Goal: Task Accomplishment & Management: Manage account settings

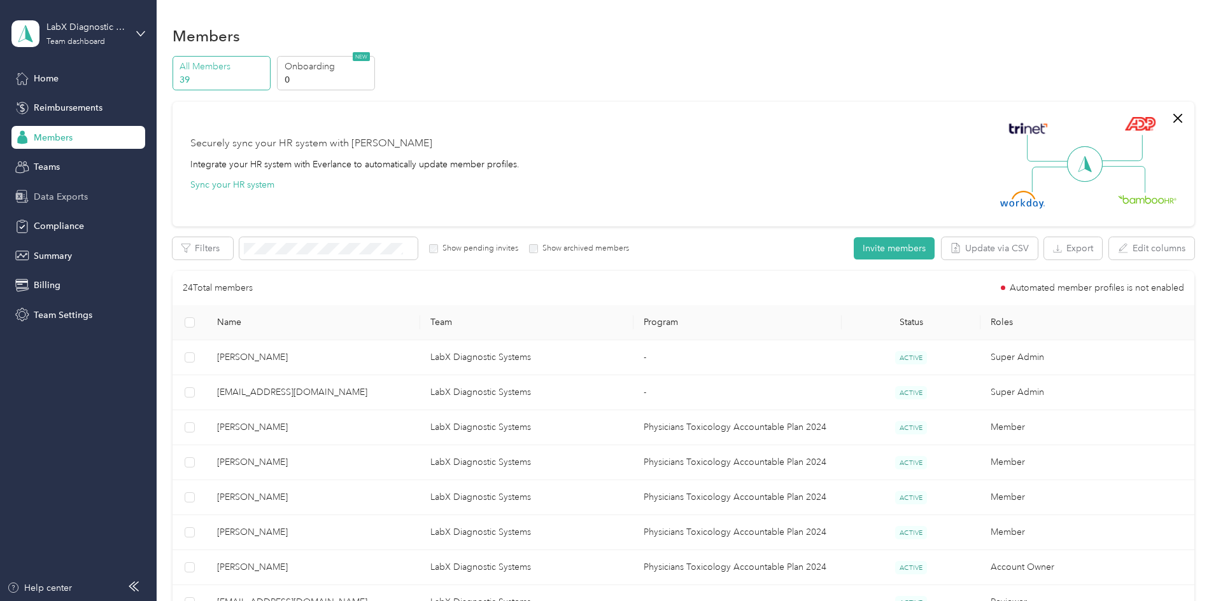
scroll to position [699, 0]
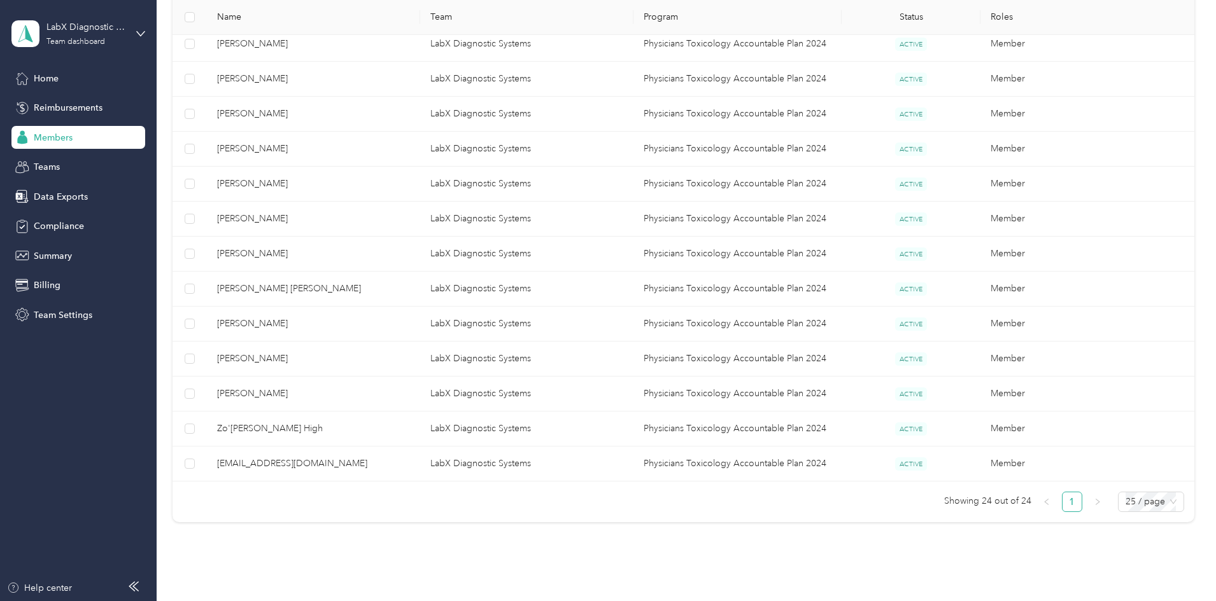
click at [66, 144] on span "Members" at bounding box center [53, 137] width 39 height 13
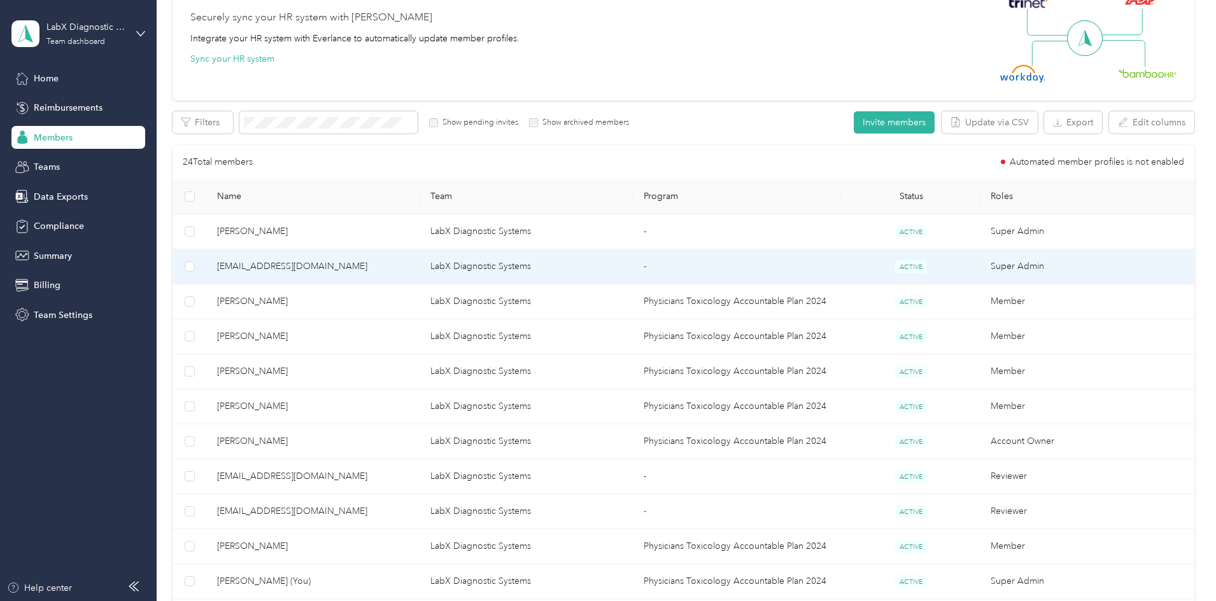
scroll to position [0, 0]
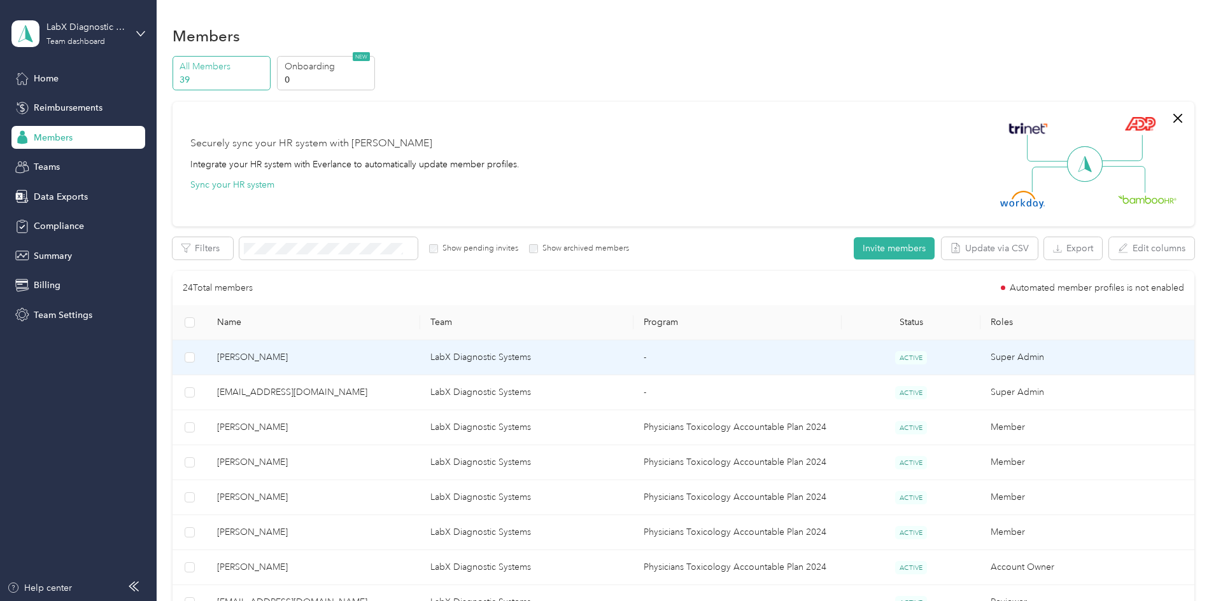
click at [334, 357] on span "[PERSON_NAME]" at bounding box center [313, 358] width 193 height 14
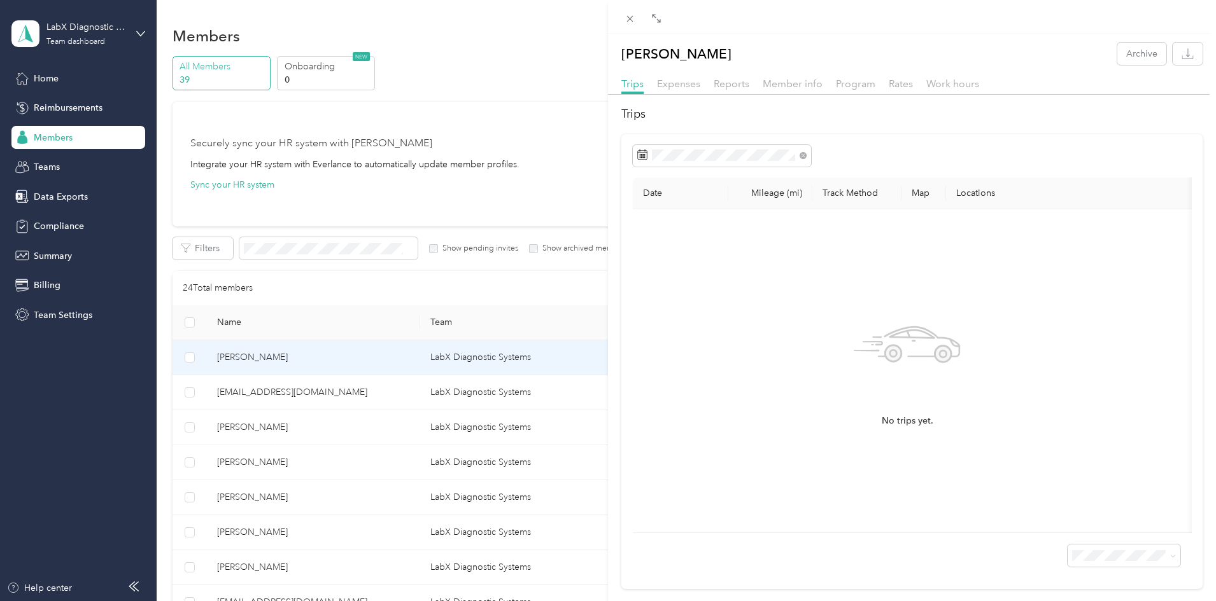
click at [367, 393] on div "[PERSON_NAME] Archive Trips Expenses Reports Member info Program Rates Work hou…" at bounding box center [608, 300] width 1216 height 601
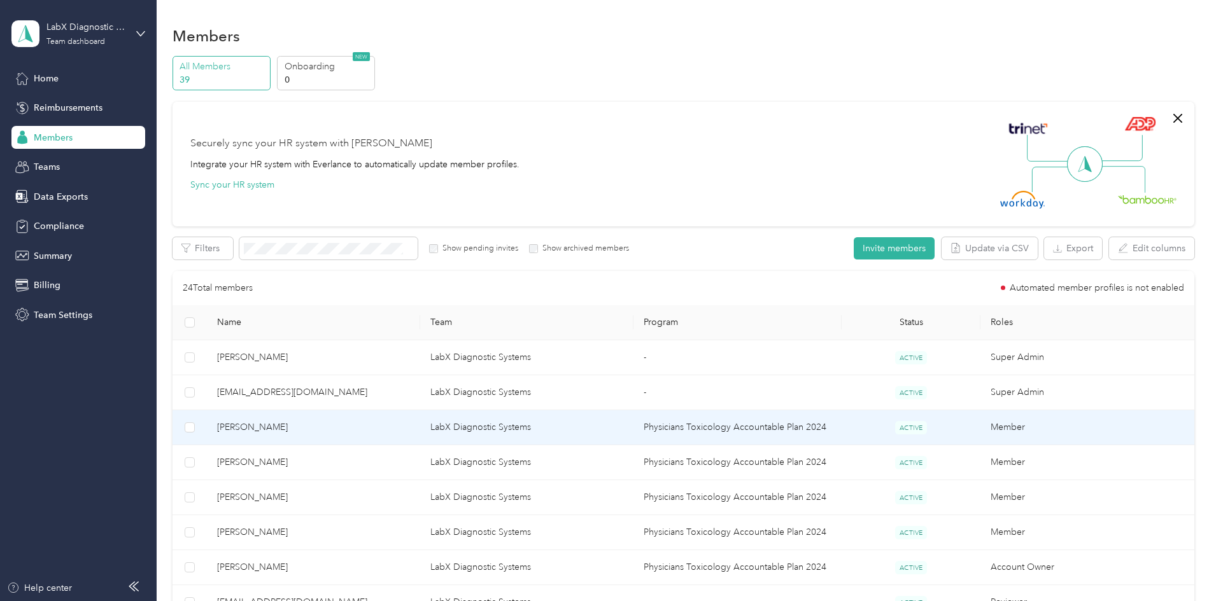
click at [353, 418] on td "[PERSON_NAME]" at bounding box center [313, 428] width 213 height 35
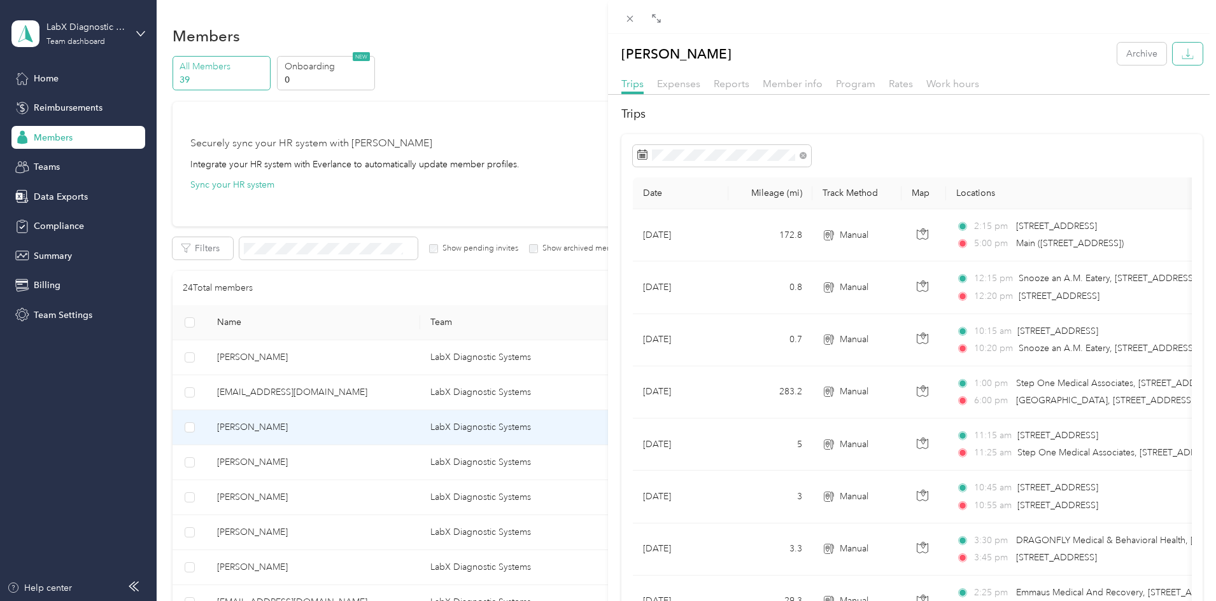
click at [1181, 48] on icon "button" at bounding box center [1187, 54] width 12 height 12
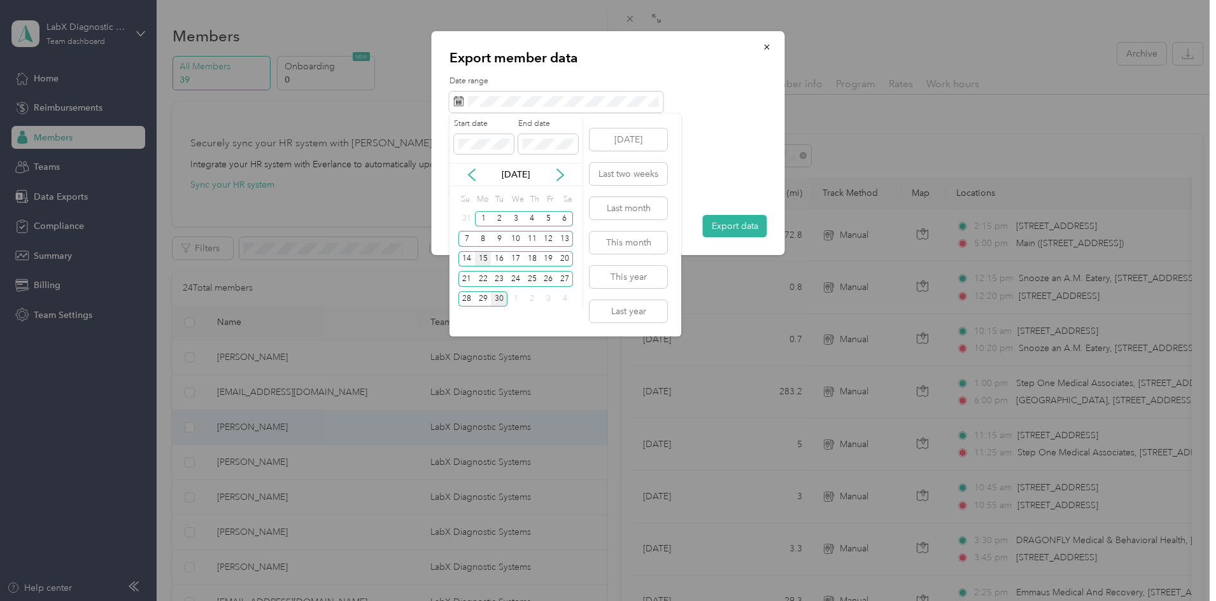
click at [482, 256] on div "15" at bounding box center [483, 259] width 17 height 16
click at [467, 292] on div "28" at bounding box center [466, 300] width 17 height 16
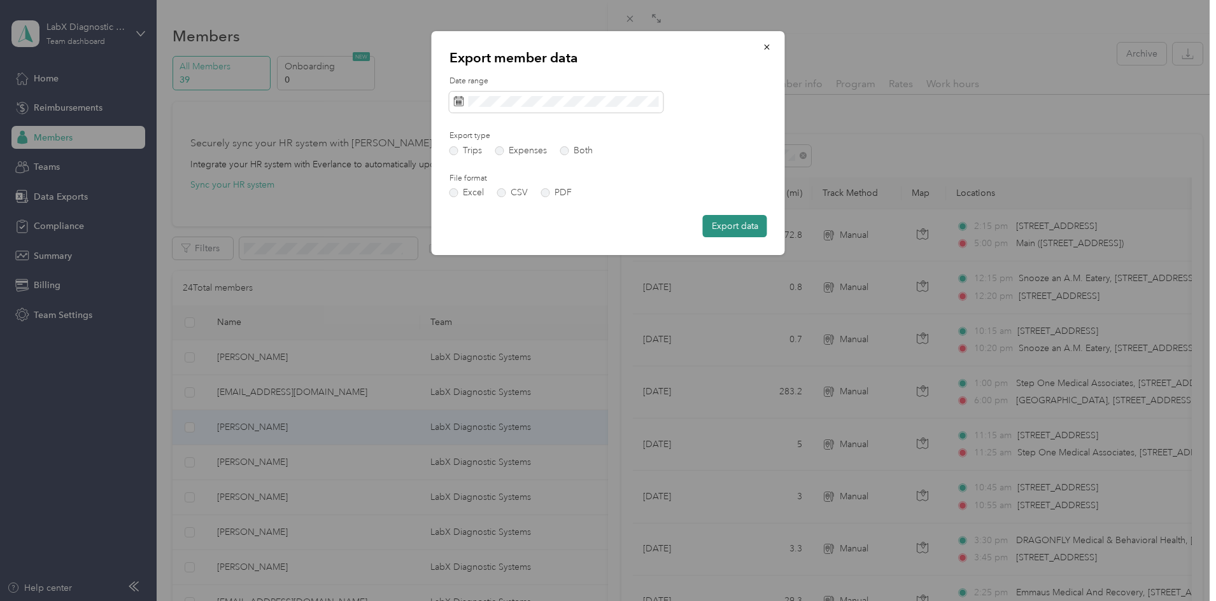
click at [749, 228] on button "Export data" at bounding box center [735, 226] width 64 height 22
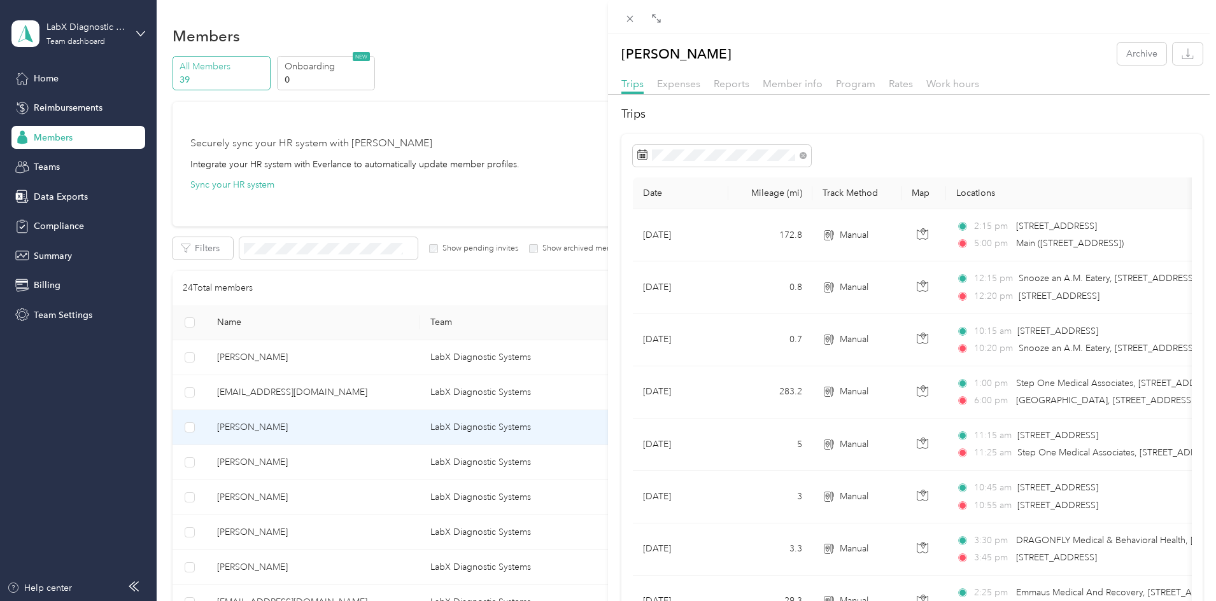
click at [198, 396] on div "[PERSON_NAME] Archive Trips Expenses Reports Member info Program Rates Work hou…" at bounding box center [608, 300] width 1216 height 601
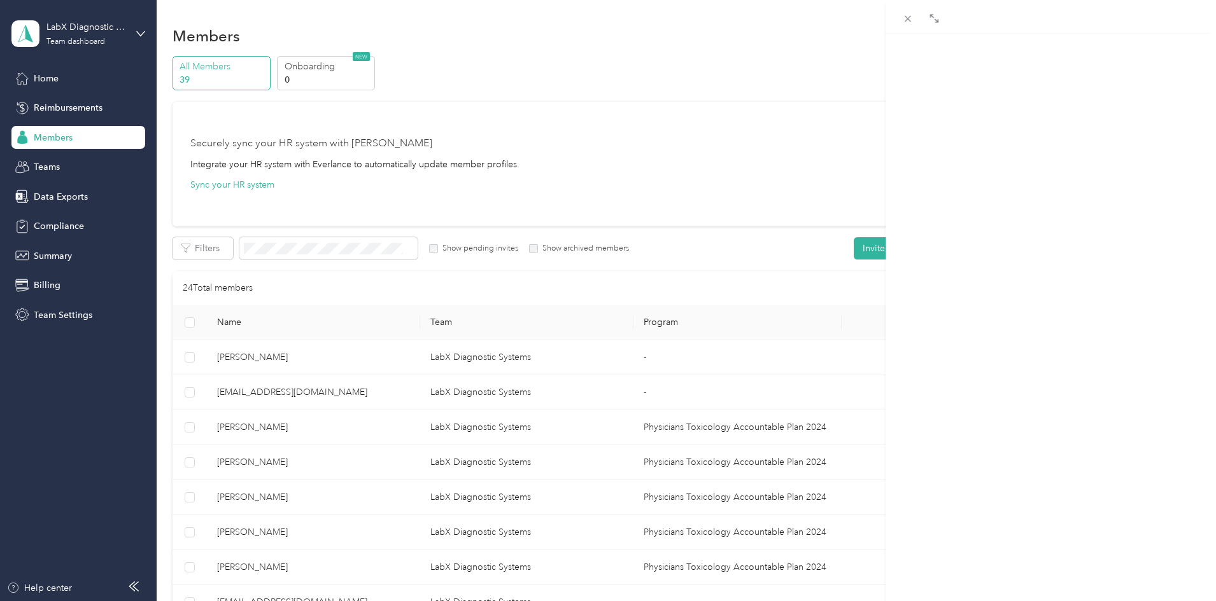
click at [325, 457] on div at bounding box center [608, 300] width 1216 height 601
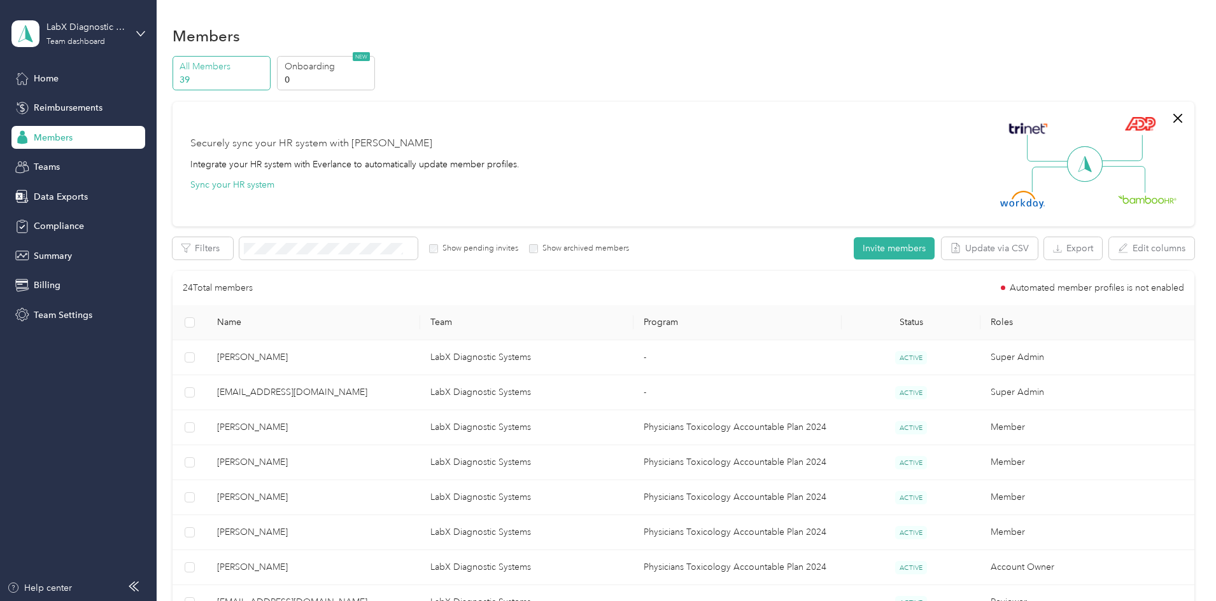
click at [328, 461] on span "[PERSON_NAME]" at bounding box center [313, 463] width 193 height 14
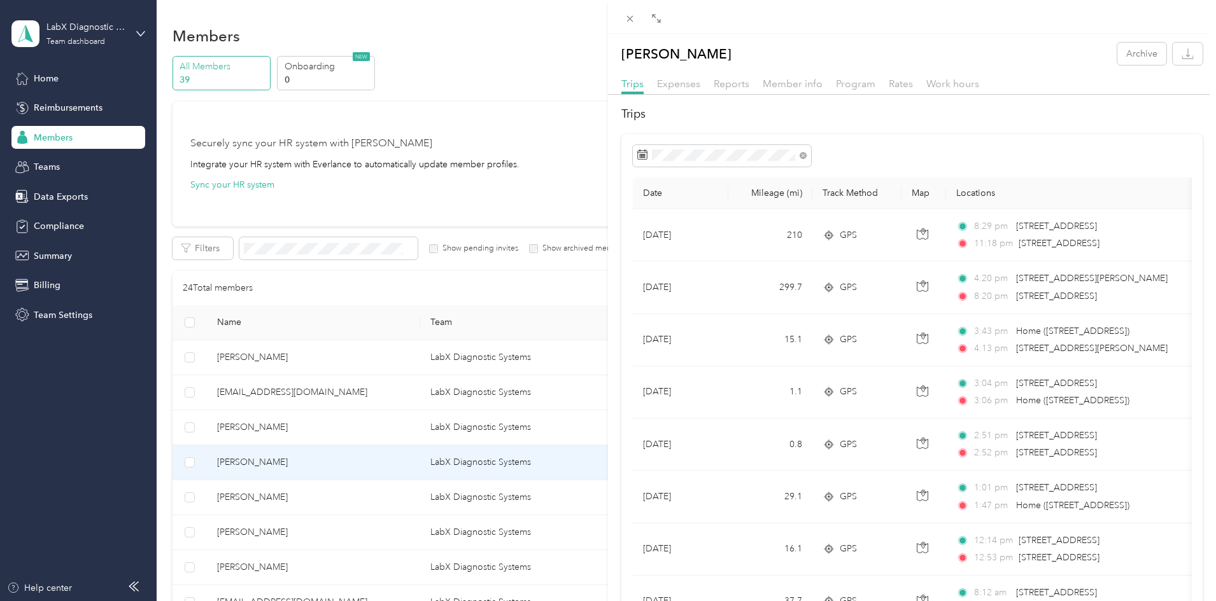
click at [354, 496] on div "[PERSON_NAME] Archive Trips Expenses Reports Member info Program Rates Work hou…" at bounding box center [608, 300] width 1216 height 601
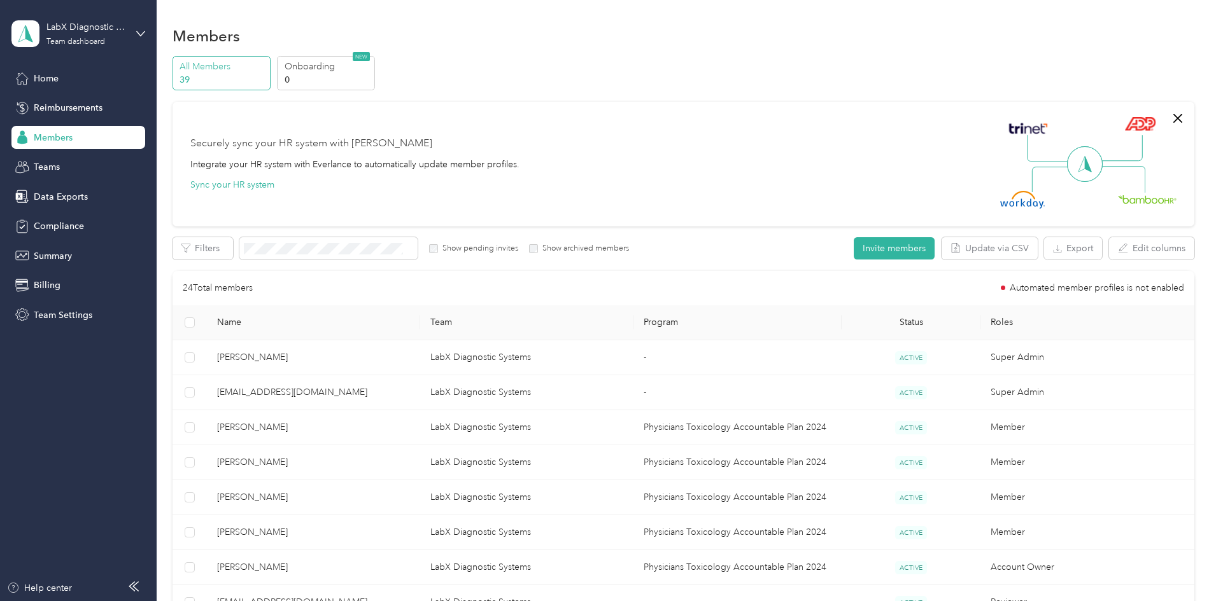
click at [324, 498] on div at bounding box center [608, 300] width 1216 height 601
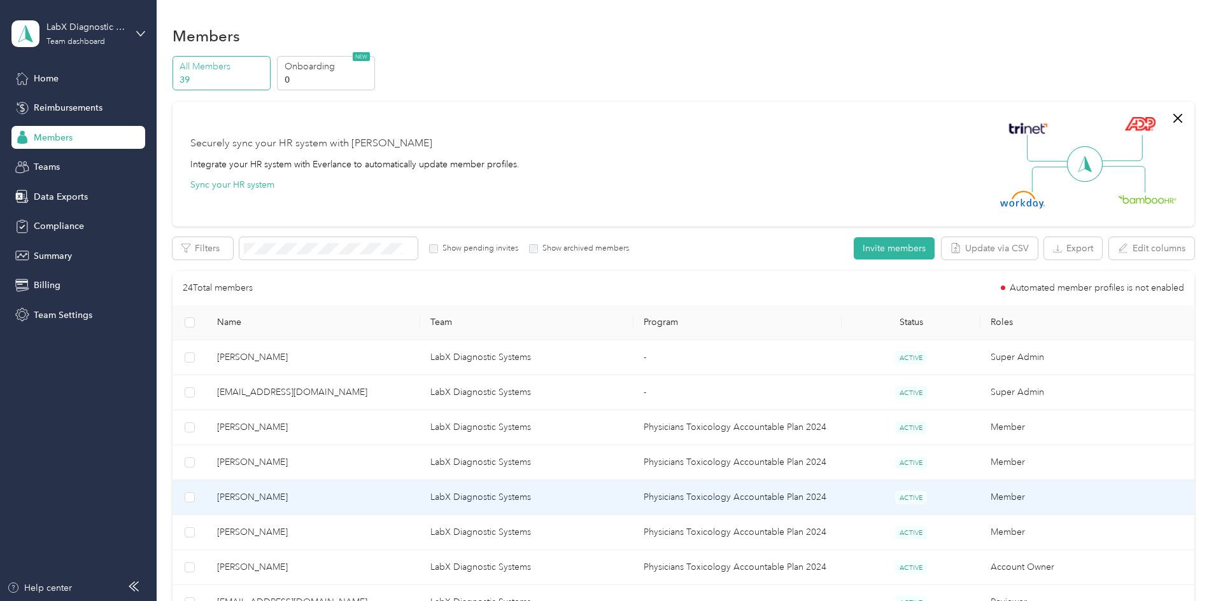
click at [207, 504] on td at bounding box center [189, 498] width 34 height 35
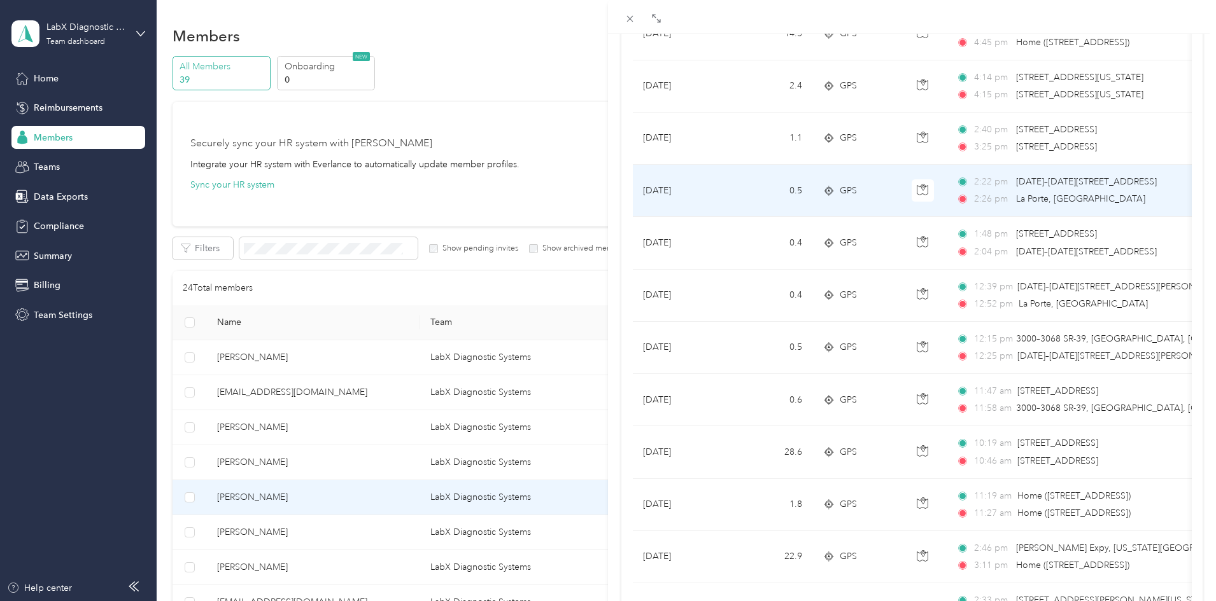
scroll to position [255, 0]
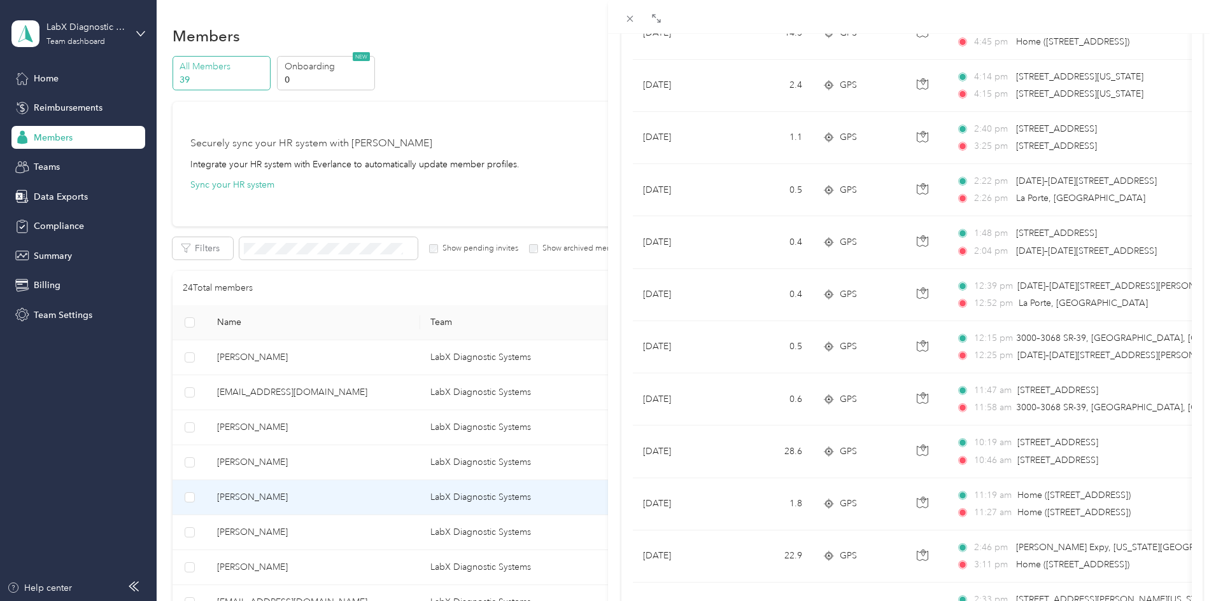
click at [344, 545] on div "[PERSON_NAME] Archive Trips Expenses Reports Member info Program Rates Work hou…" at bounding box center [608, 300] width 1216 height 601
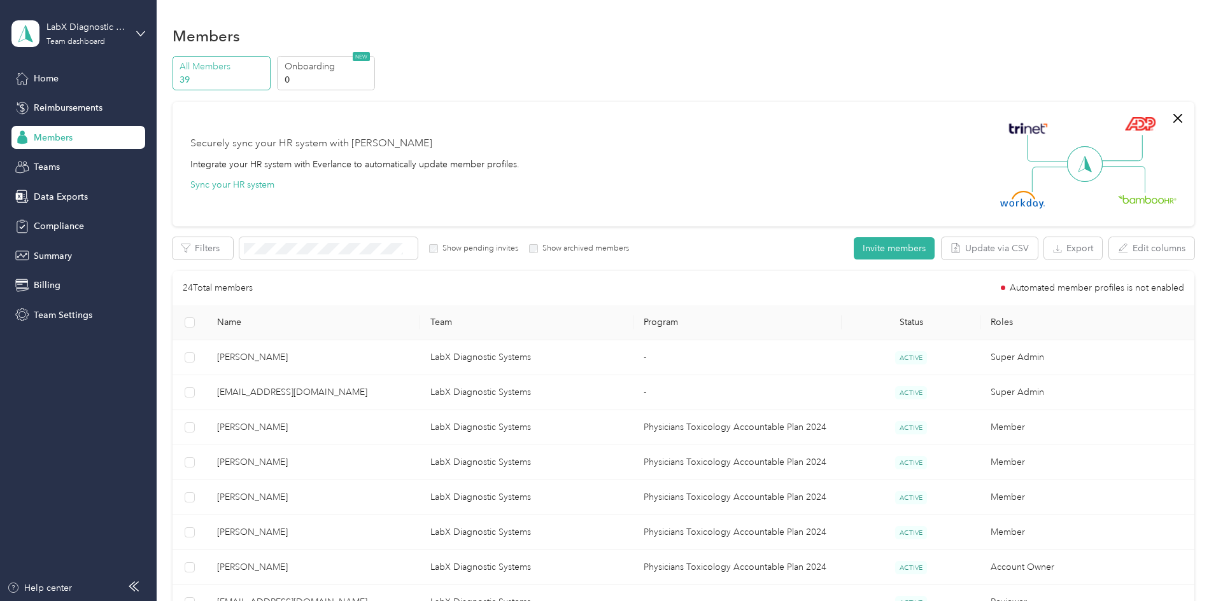
scroll to position [40, 0]
click at [342, 538] on div at bounding box center [608, 300] width 1216 height 601
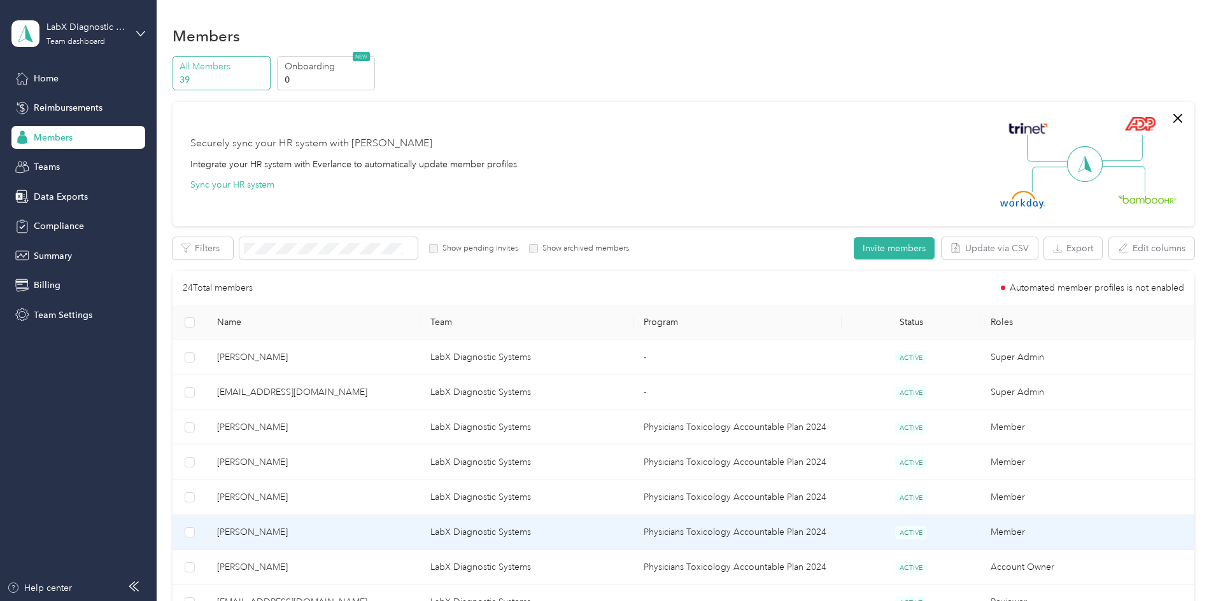
click at [326, 534] on span "[PERSON_NAME]" at bounding box center [313, 533] width 193 height 14
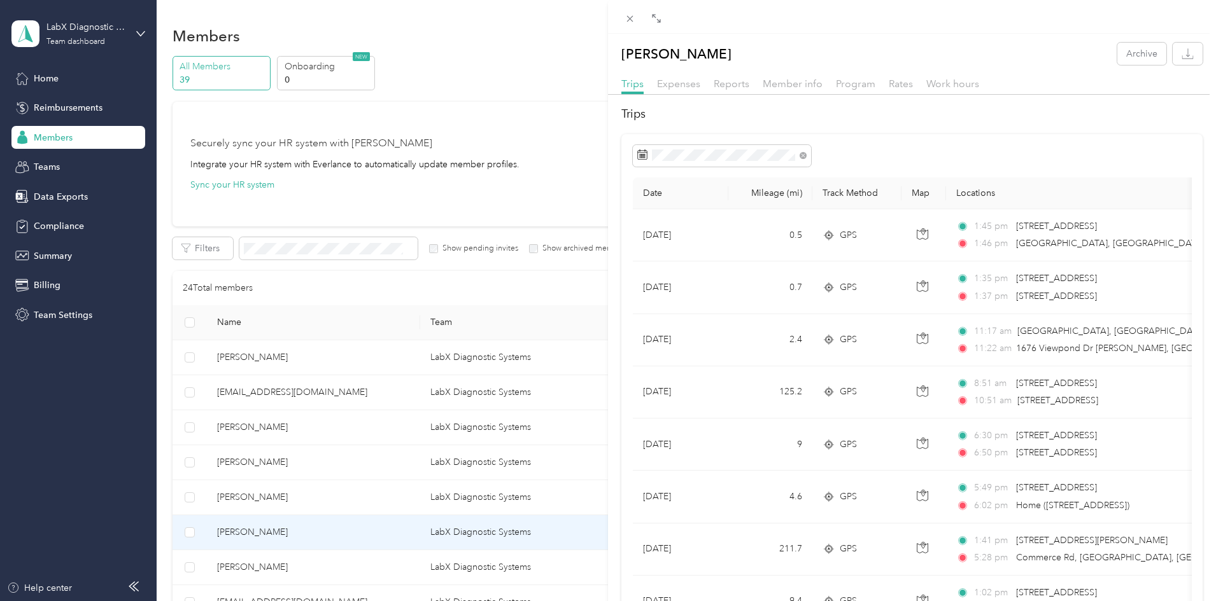
click at [228, 403] on div "[PERSON_NAME] Archive Trips Expenses Reports Member info Program Rates Work hou…" at bounding box center [608, 300] width 1216 height 601
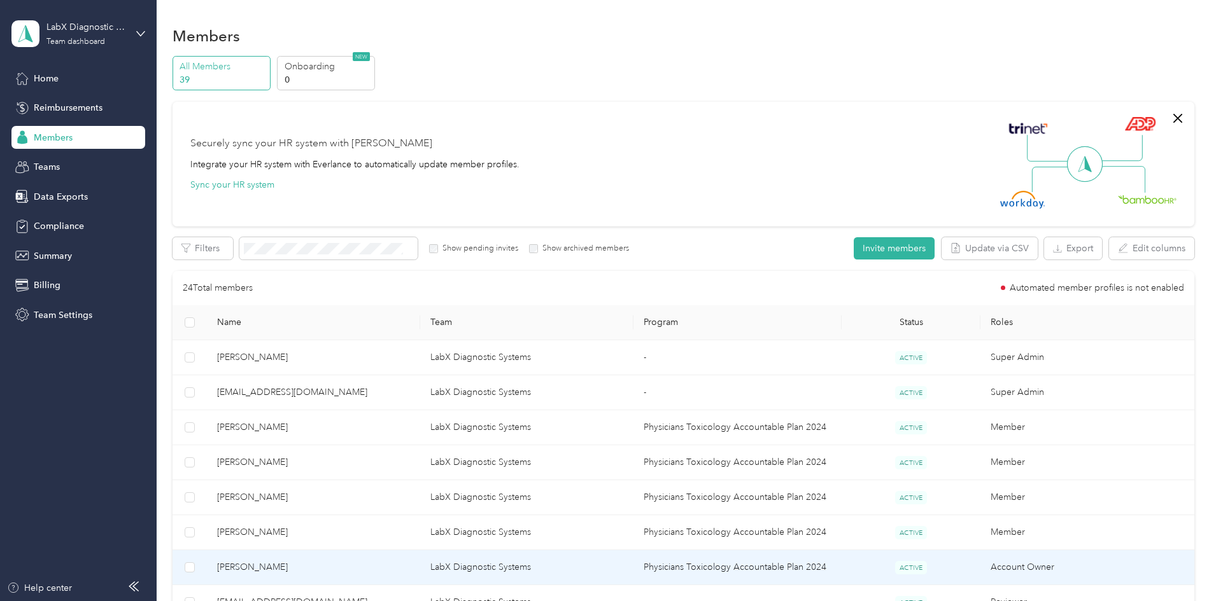
click at [321, 568] on span "[PERSON_NAME]" at bounding box center [313, 568] width 193 height 14
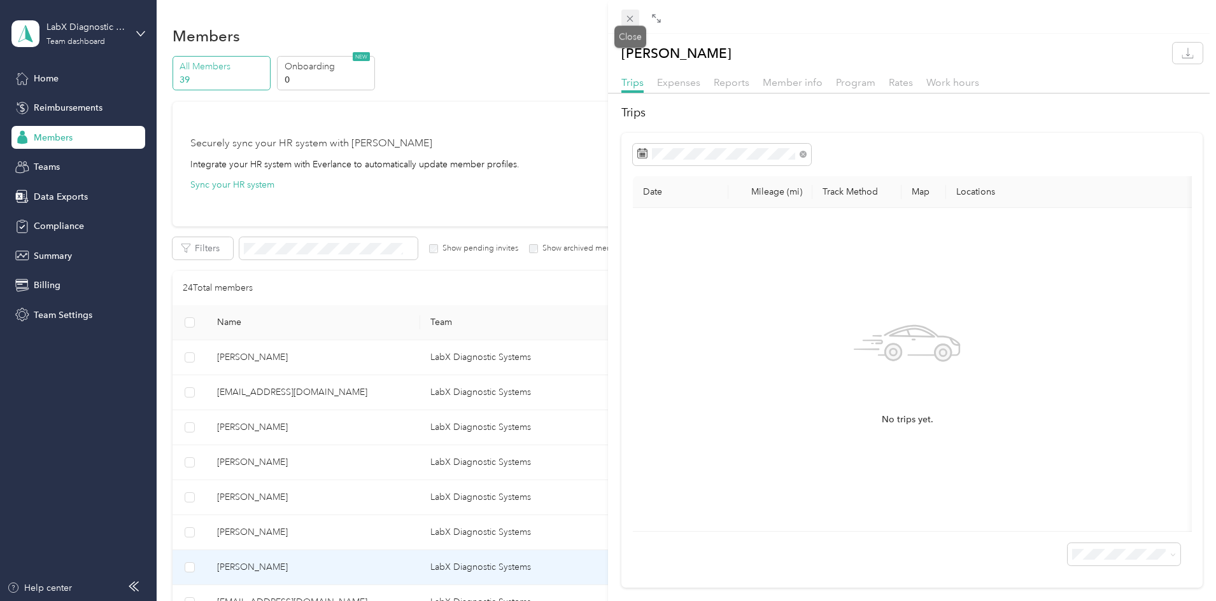
click at [630, 17] on icon at bounding box center [629, 18] width 11 height 11
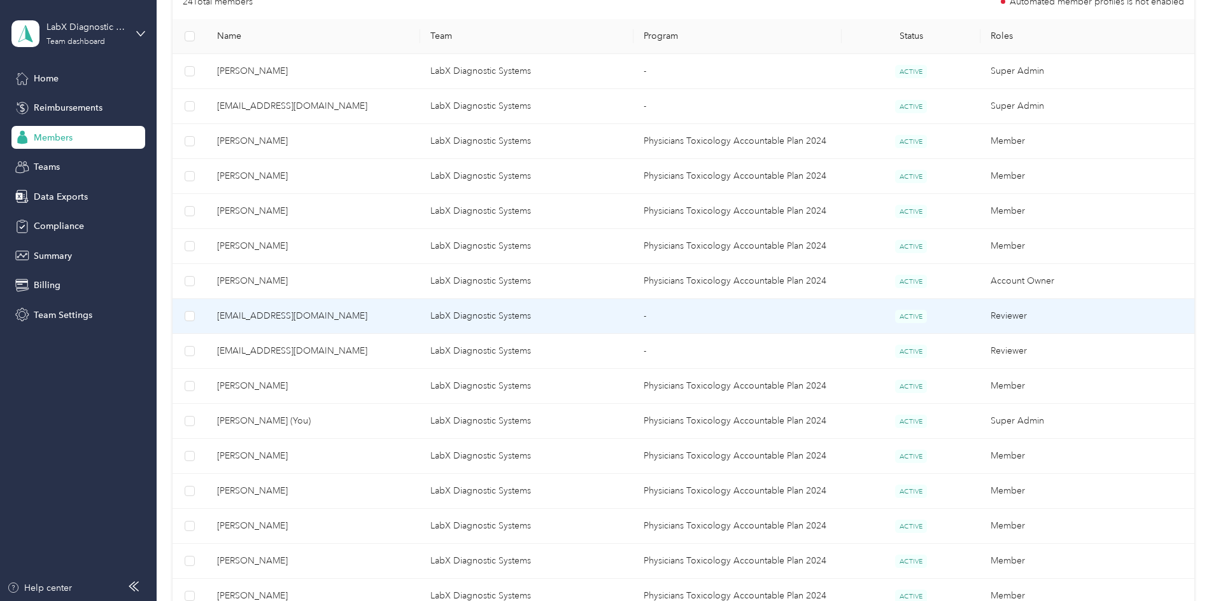
scroll to position [318, 0]
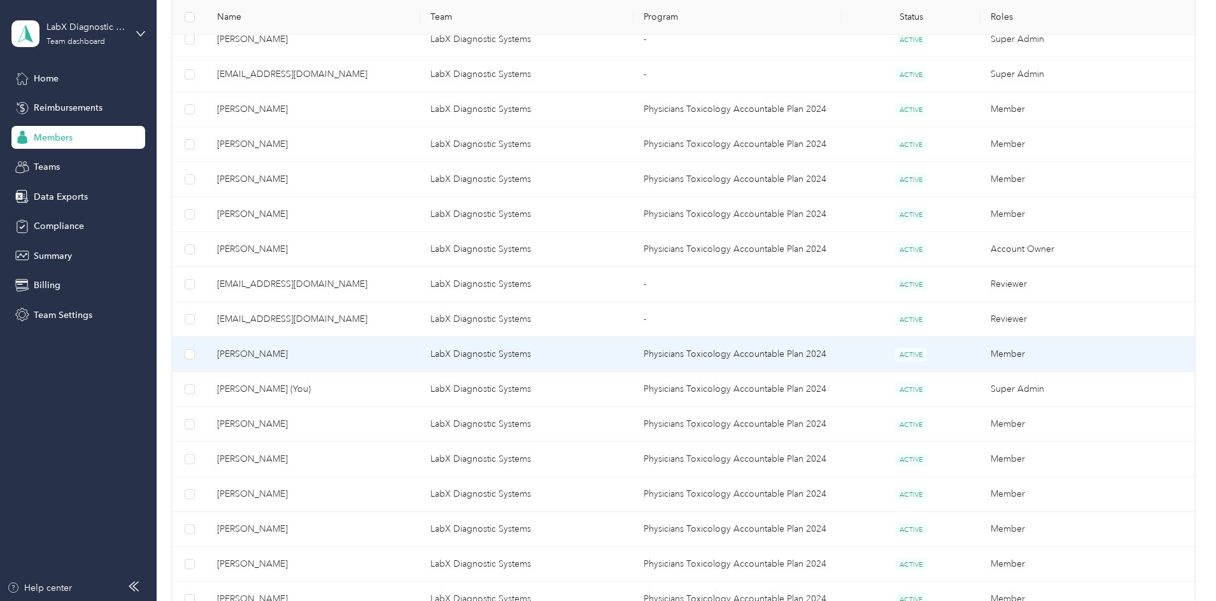
click at [369, 356] on span "[PERSON_NAME]" at bounding box center [313, 355] width 193 height 14
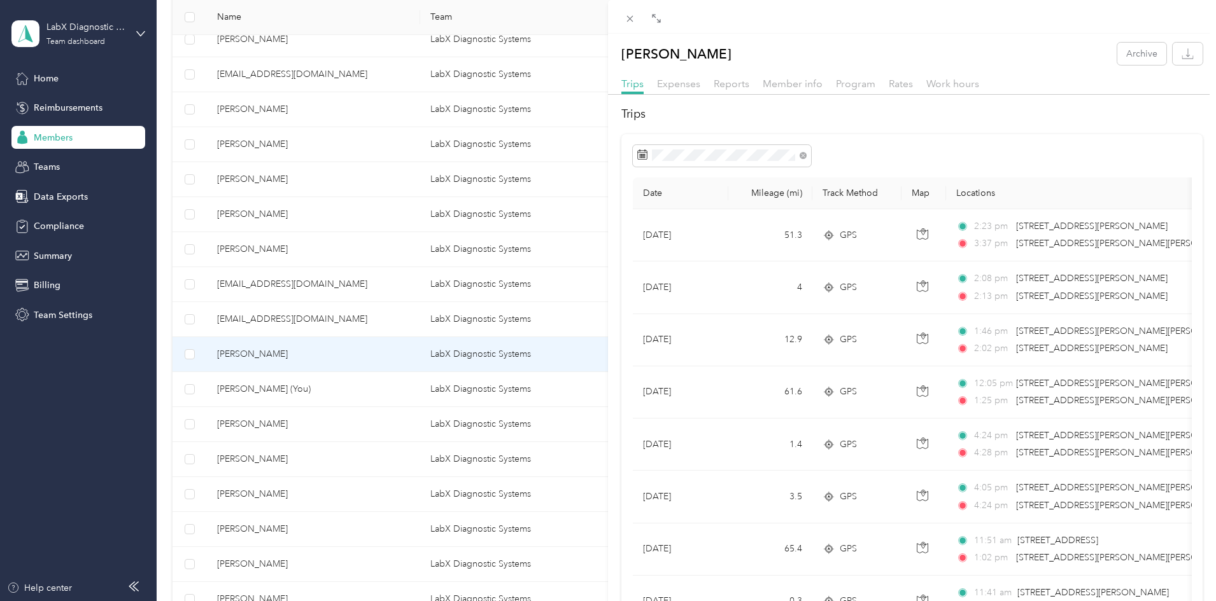
click at [332, 395] on div "[PERSON_NAME] Archive Trips Expenses Reports Member info Program Rates Work hou…" at bounding box center [608, 300] width 1216 height 601
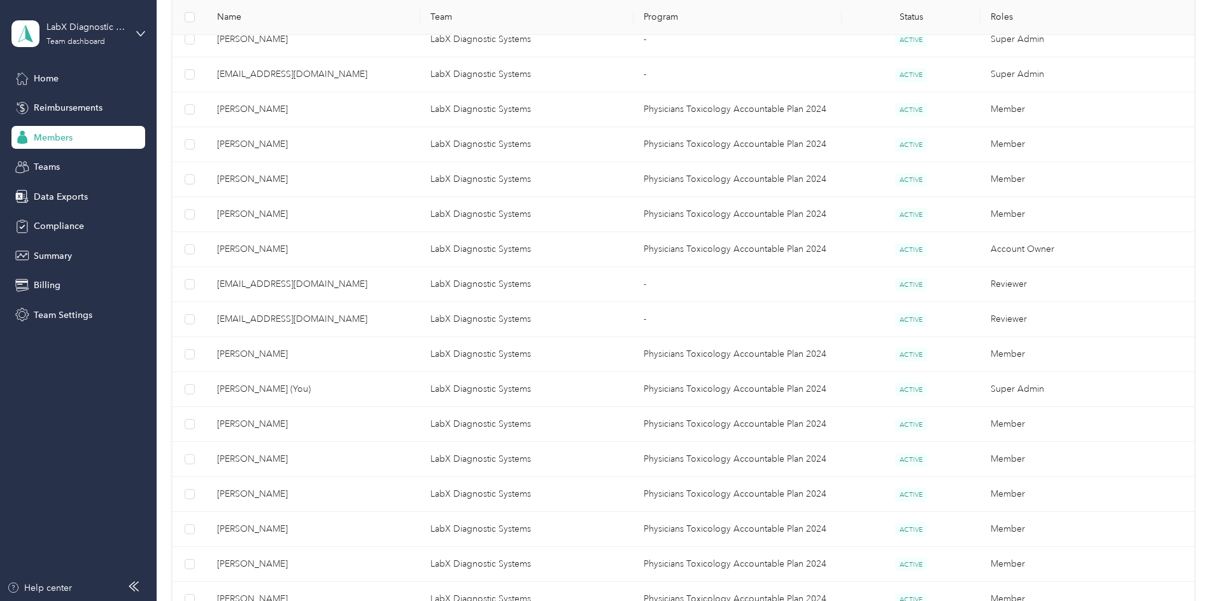
click at [332, 395] on div at bounding box center [608, 300] width 1216 height 601
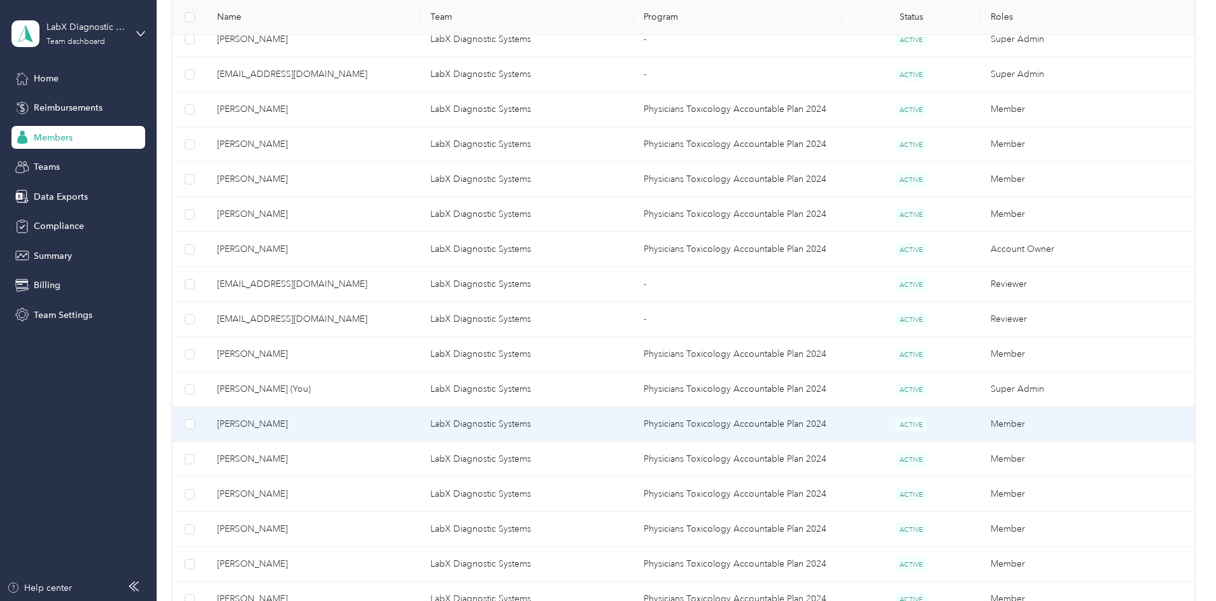
click at [327, 430] on span "[PERSON_NAME]" at bounding box center [313, 425] width 193 height 14
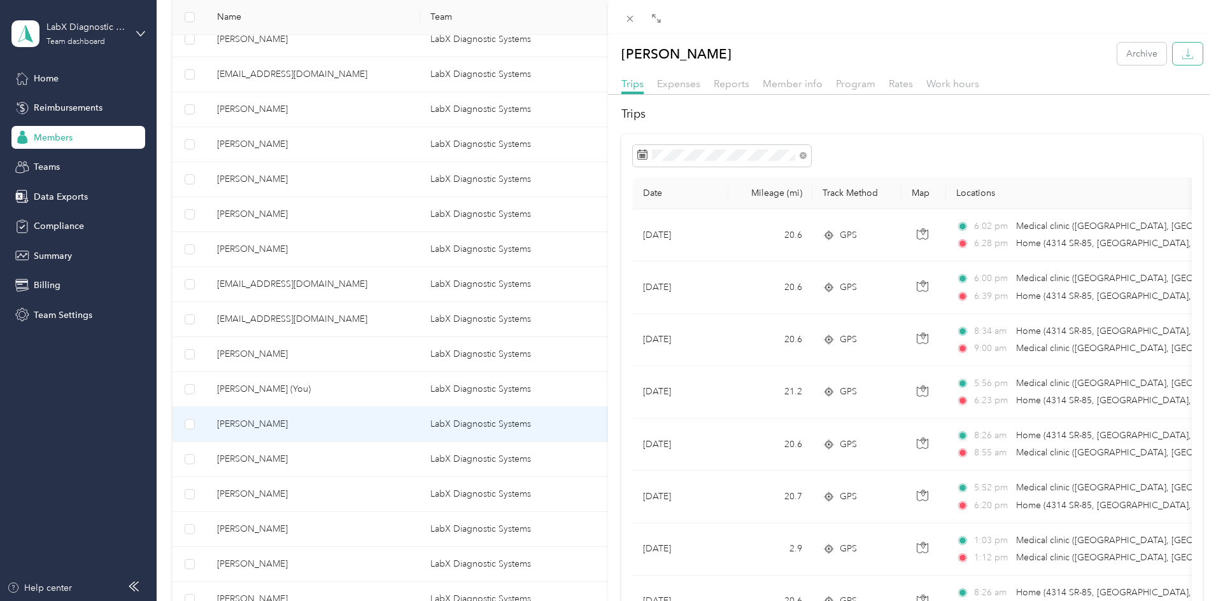
click at [1172, 64] on button "button" at bounding box center [1187, 54] width 30 height 22
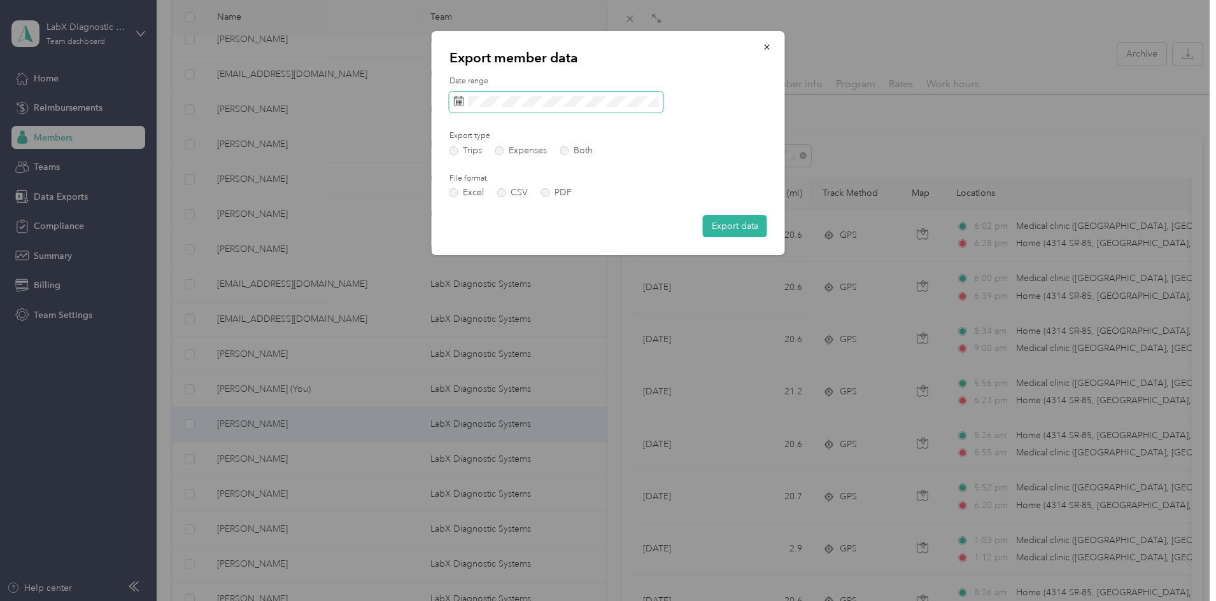
click at [484, 92] on span at bounding box center [556, 103] width 214 height 22
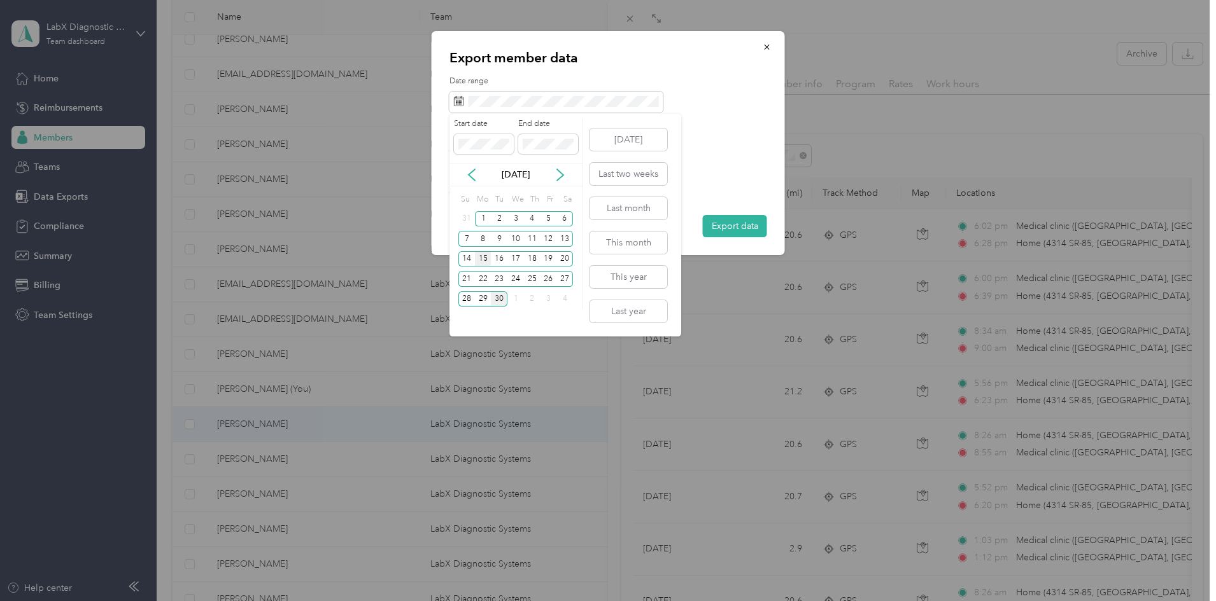
click at [487, 260] on div "15" at bounding box center [483, 259] width 17 height 16
click at [468, 299] on div "28" at bounding box center [466, 300] width 17 height 16
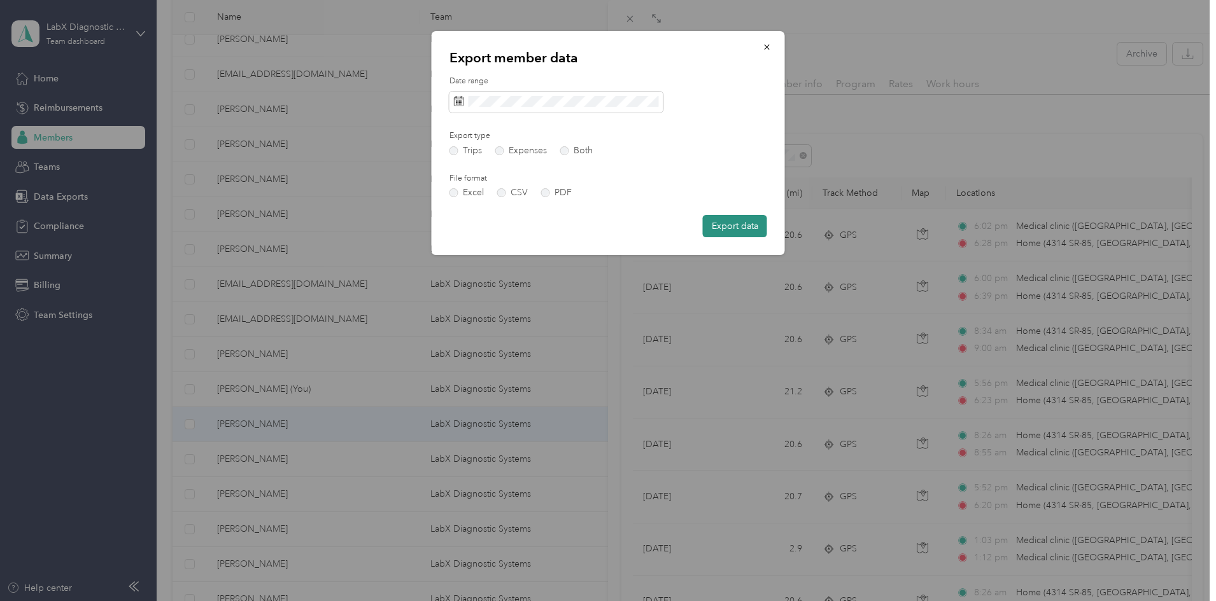
click at [747, 230] on button "Export data" at bounding box center [735, 226] width 64 height 22
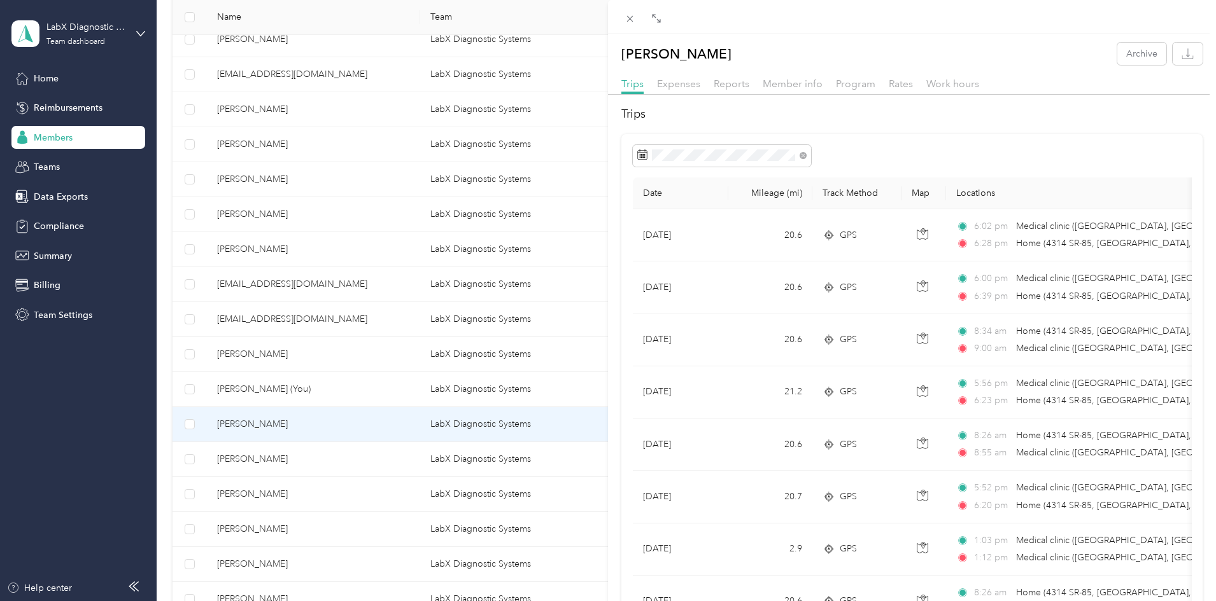
click at [363, 461] on div "[PERSON_NAME] Archive Trips Expenses Reports Member info Program Rates Work hou…" at bounding box center [608, 300] width 1216 height 601
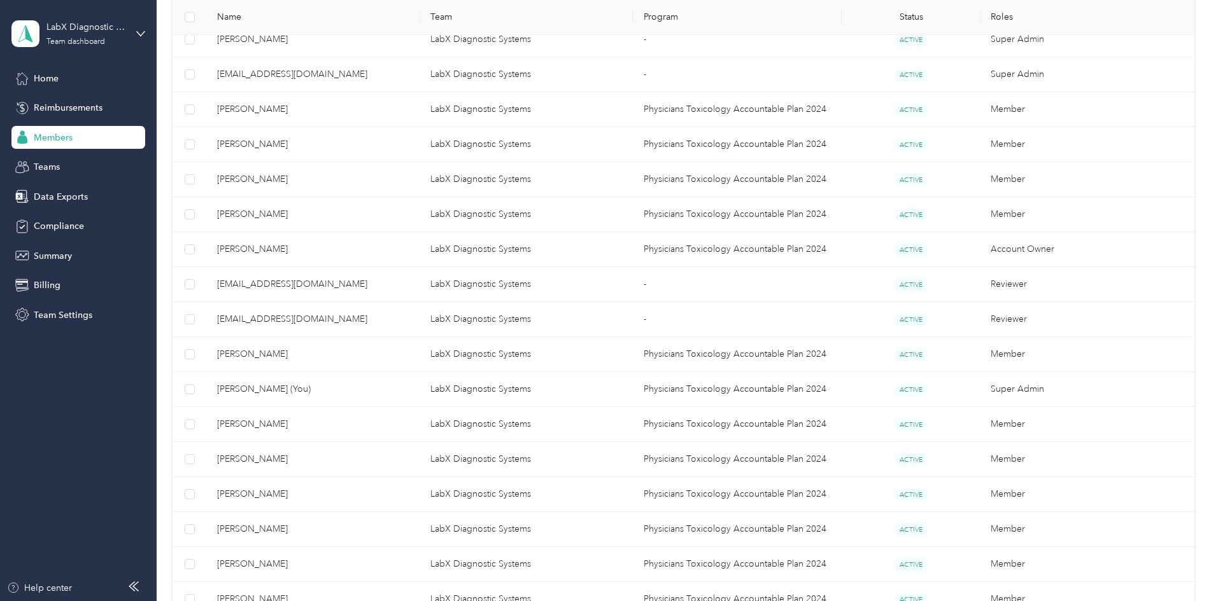
click at [337, 461] on div at bounding box center [608, 300] width 1216 height 601
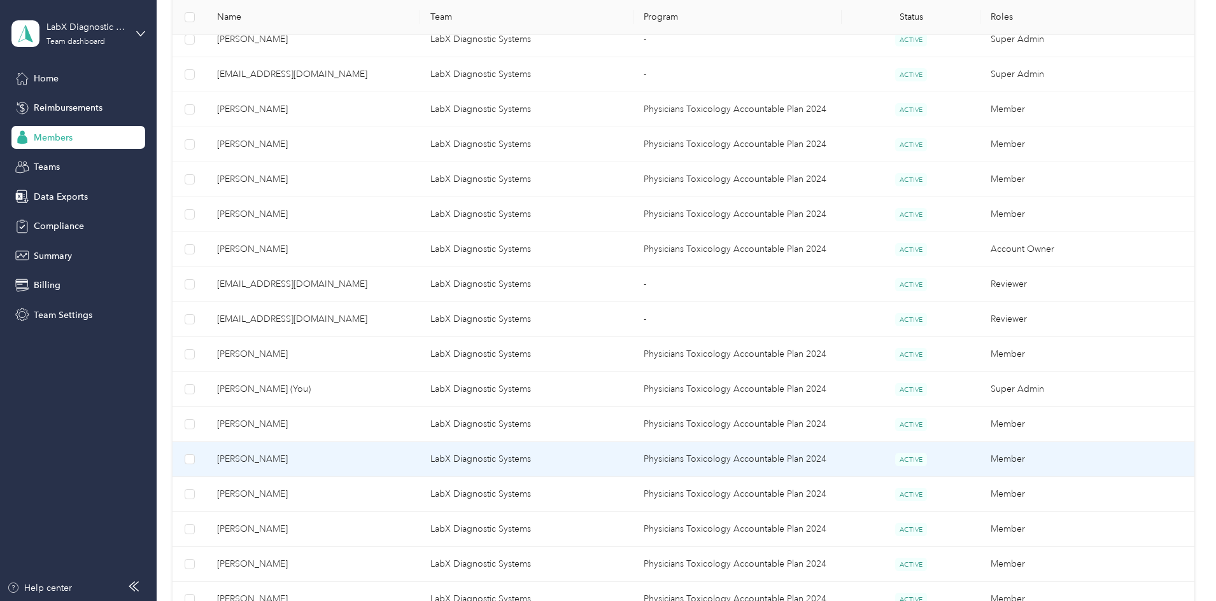
click at [337, 461] on span "[PERSON_NAME]" at bounding box center [313, 460] width 193 height 14
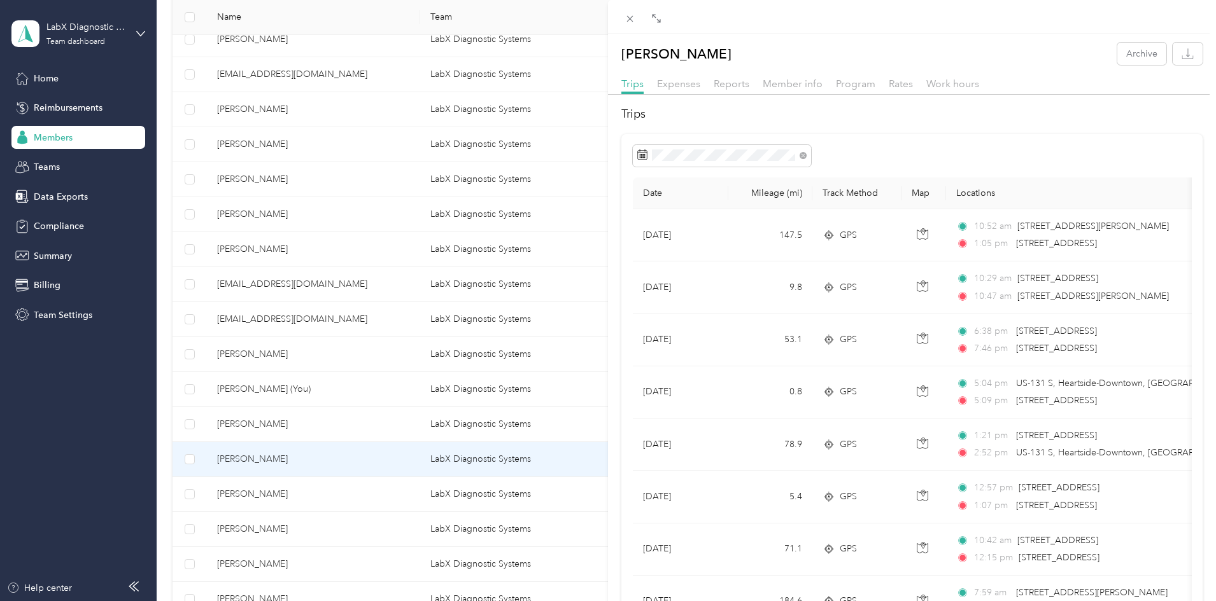
click at [358, 496] on div "[PERSON_NAME] Archive Trips Expenses Reports Member info Program Rates Work hou…" at bounding box center [608, 300] width 1216 height 601
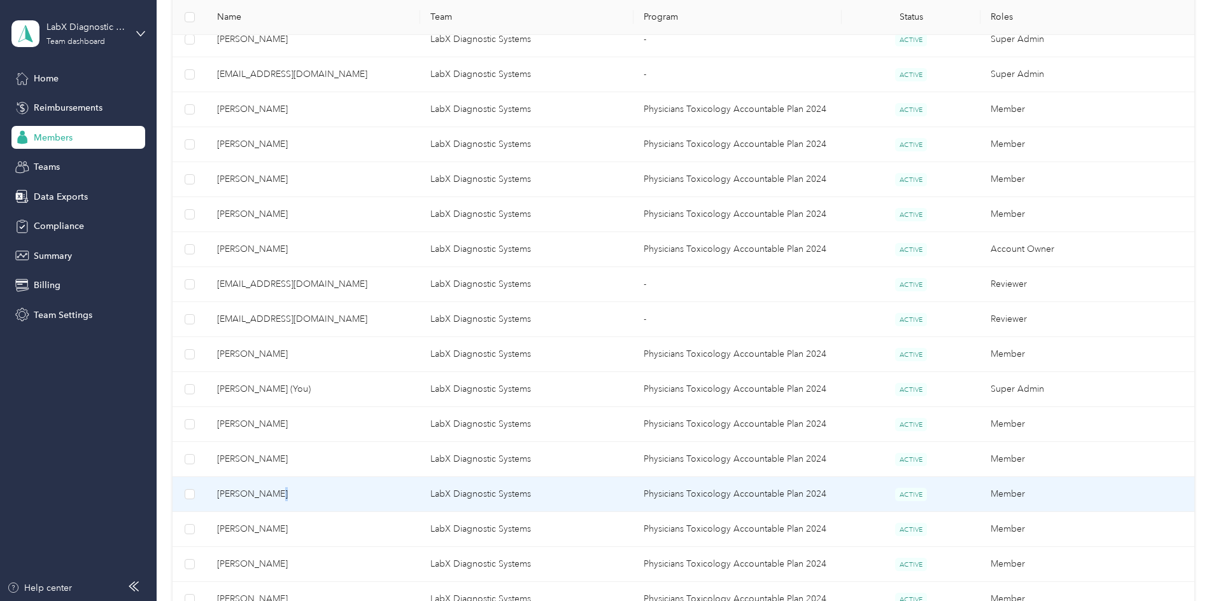
click at [348, 496] on span "[PERSON_NAME]" at bounding box center [313, 495] width 193 height 14
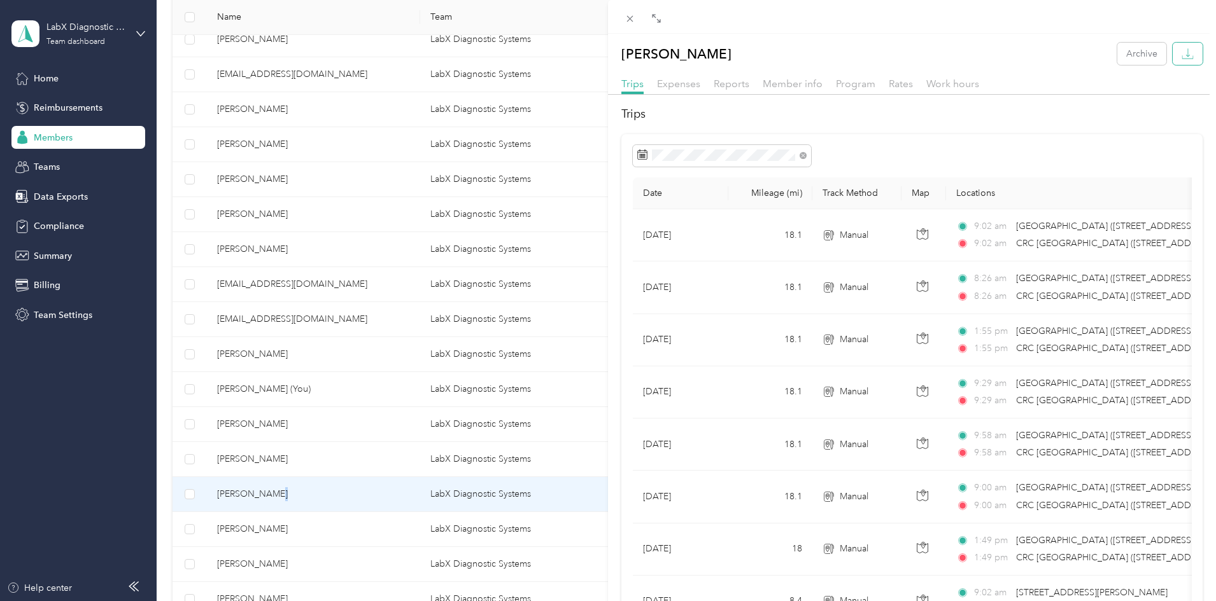
click at [1183, 52] on icon "button" at bounding box center [1187, 54] width 12 height 12
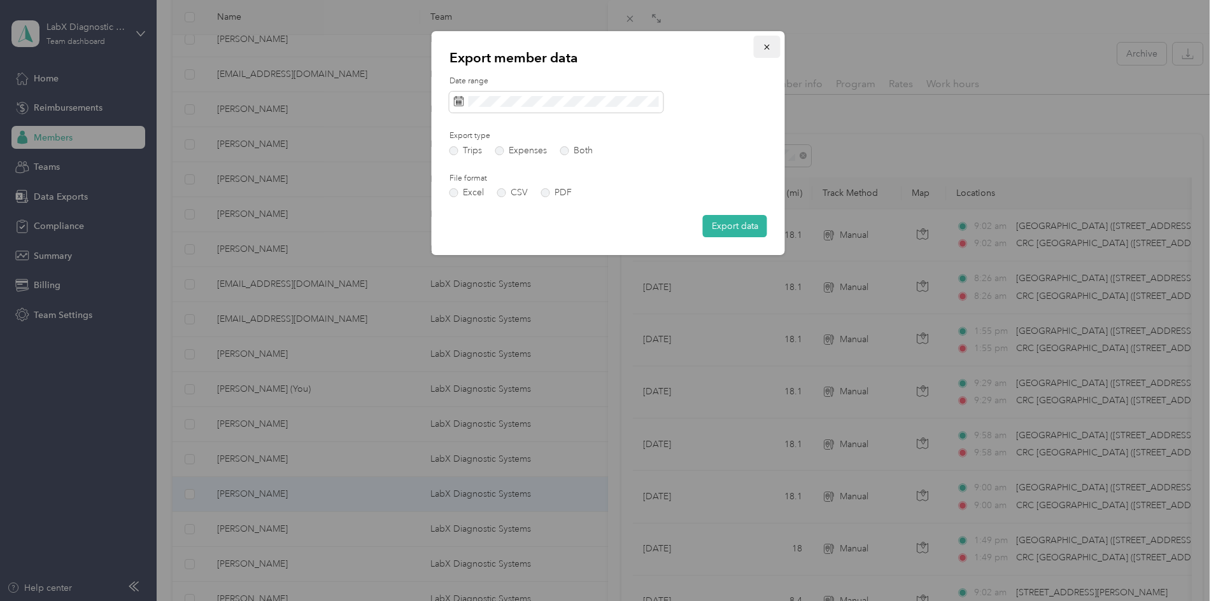
click at [763, 45] on icon "button" at bounding box center [767, 47] width 9 height 9
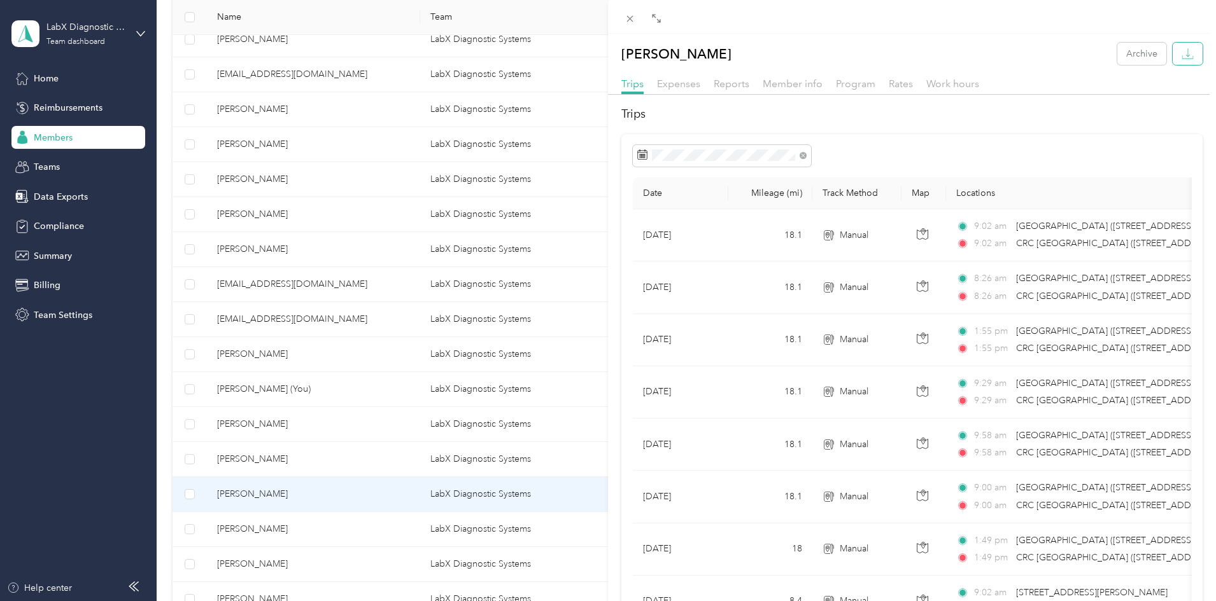
click at [1181, 53] on icon "button" at bounding box center [1187, 54] width 12 height 12
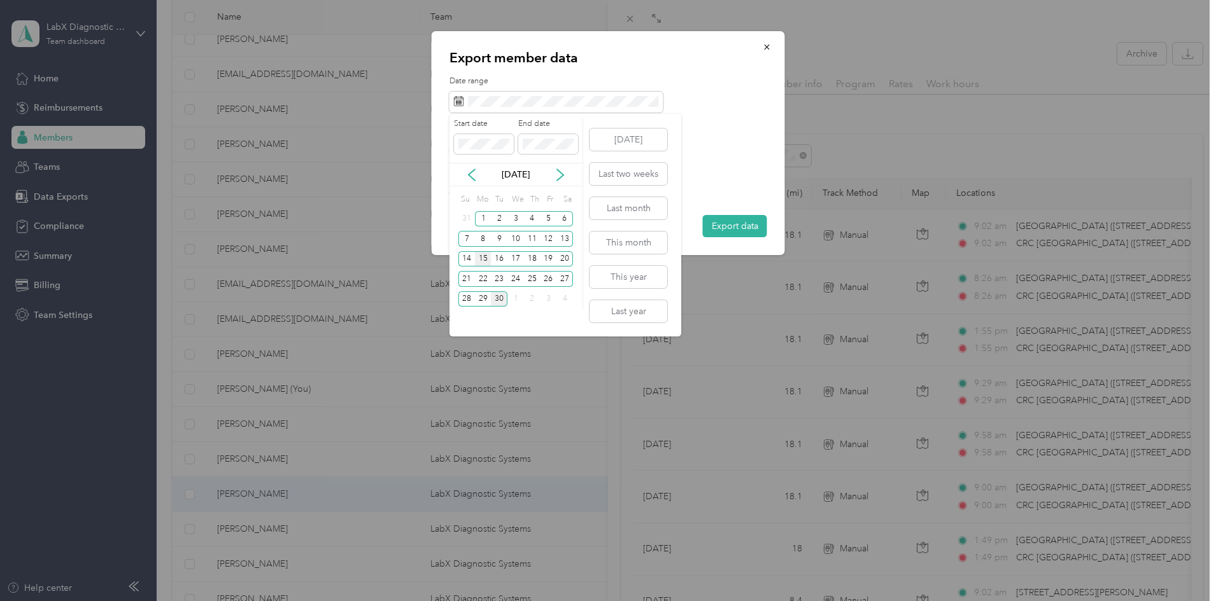
click at [482, 260] on div "15" at bounding box center [483, 259] width 17 height 16
click at [465, 301] on div "28" at bounding box center [466, 300] width 17 height 16
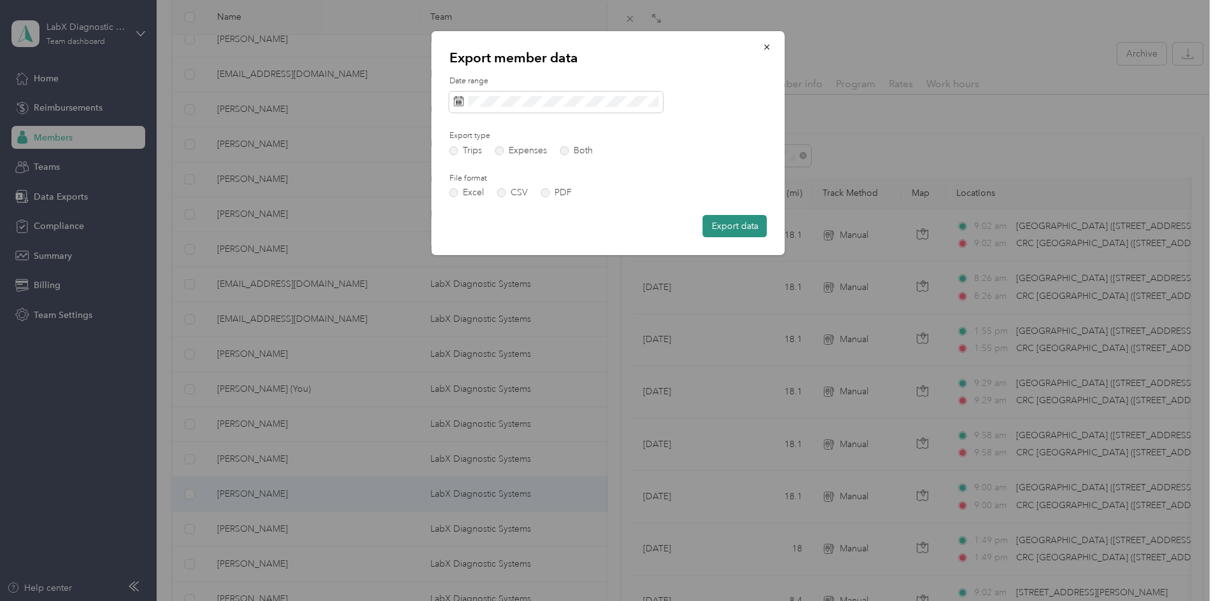
click at [744, 226] on button "Export data" at bounding box center [735, 226] width 64 height 22
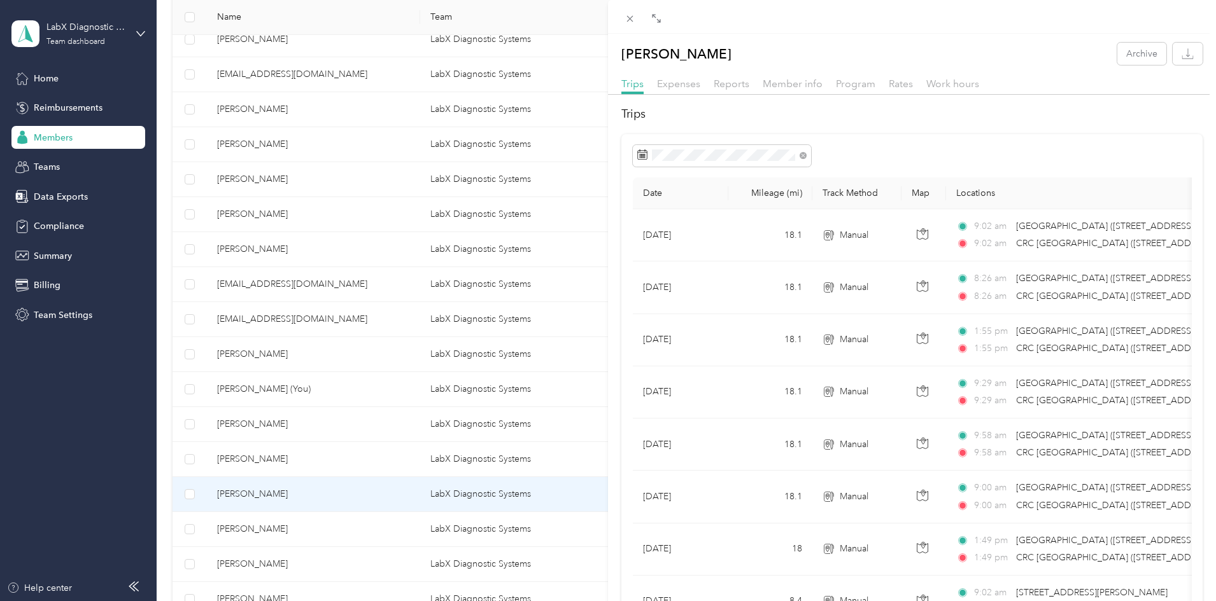
click at [321, 529] on div "[PERSON_NAME] Archive Trips Expenses Reports Member info Program Rates Work hou…" at bounding box center [608, 300] width 1216 height 601
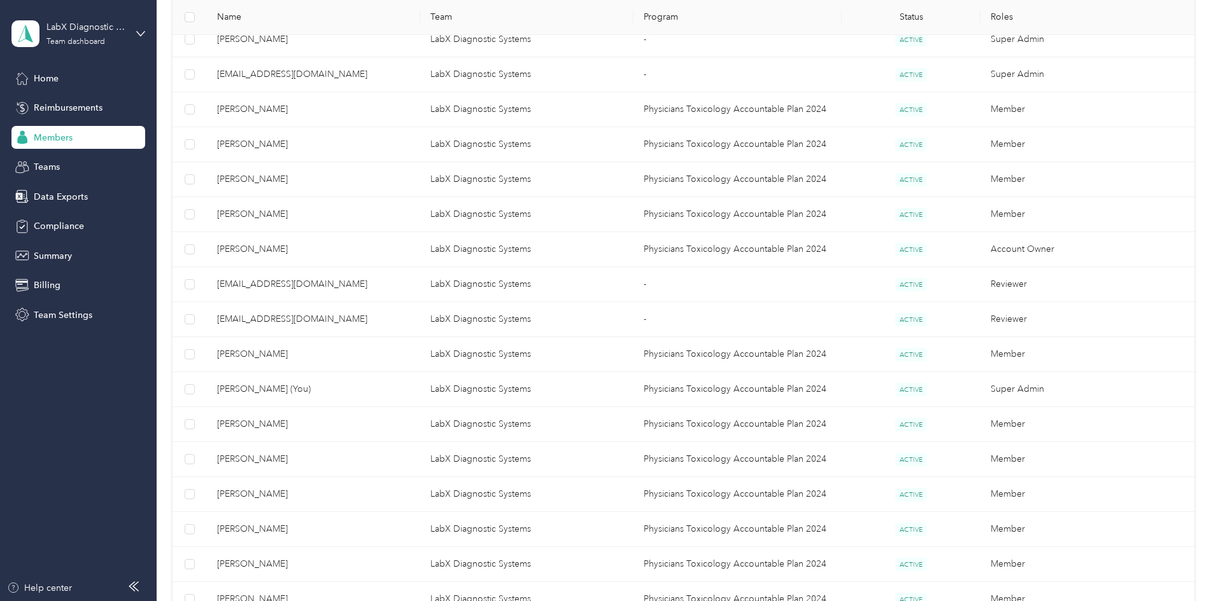
click at [325, 531] on span "[PERSON_NAME]" at bounding box center [313, 530] width 193 height 14
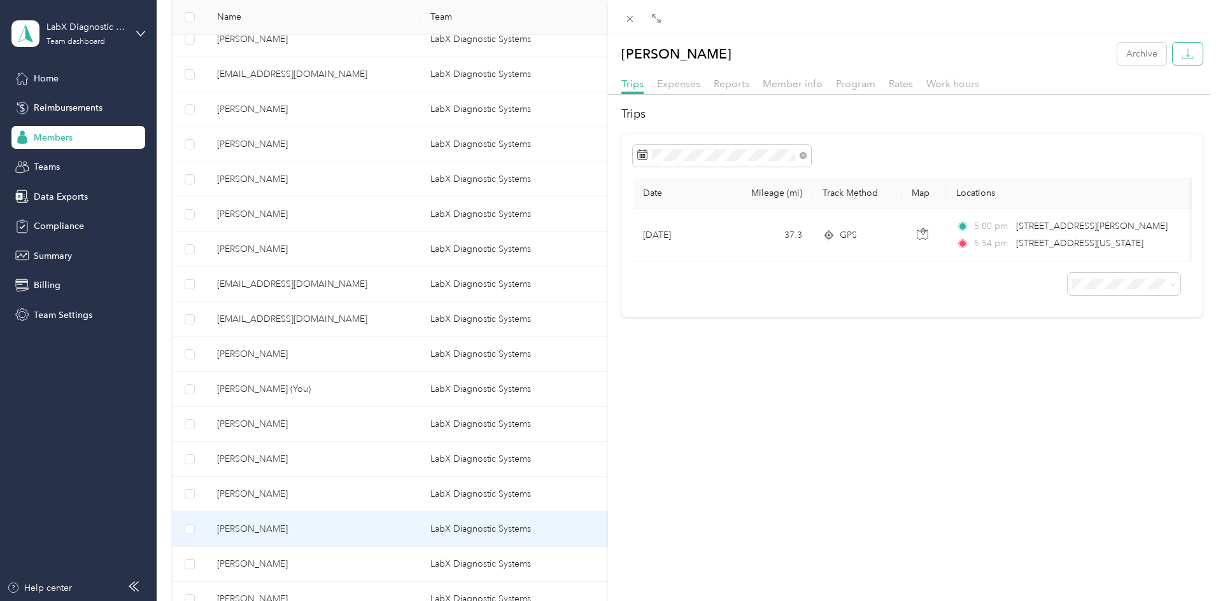
click at [1185, 55] on button "button" at bounding box center [1187, 54] width 30 height 22
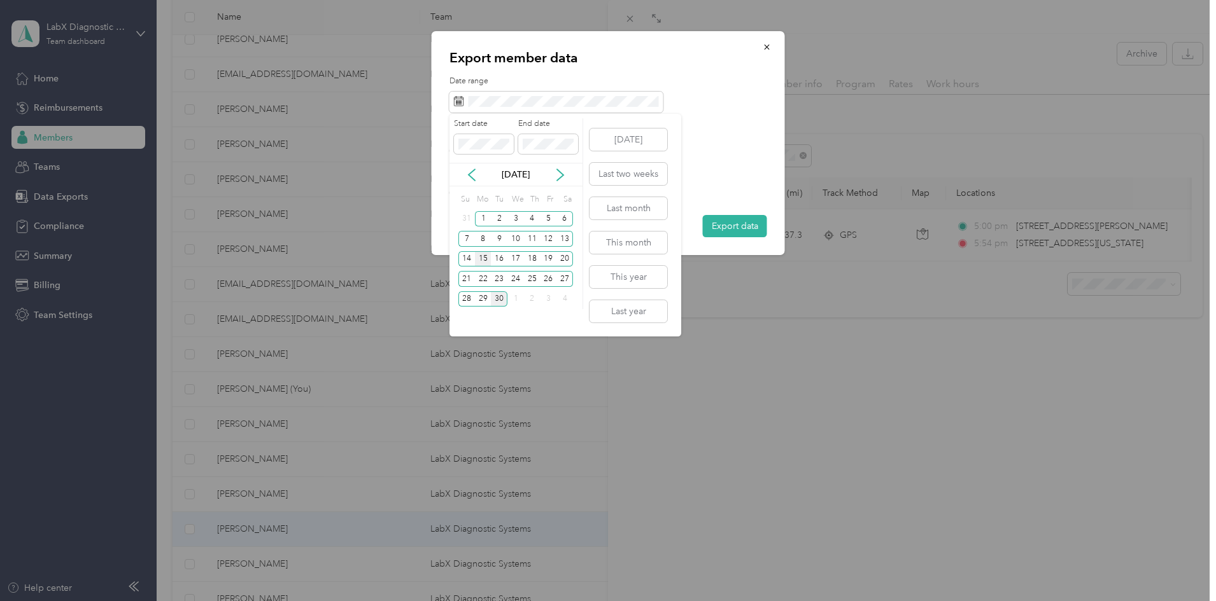
click at [482, 264] on div "15" at bounding box center [483, 259] width 17 height 16
click at [467, 304] on div "28" at bounding box center [466, 300] width 17 height 16
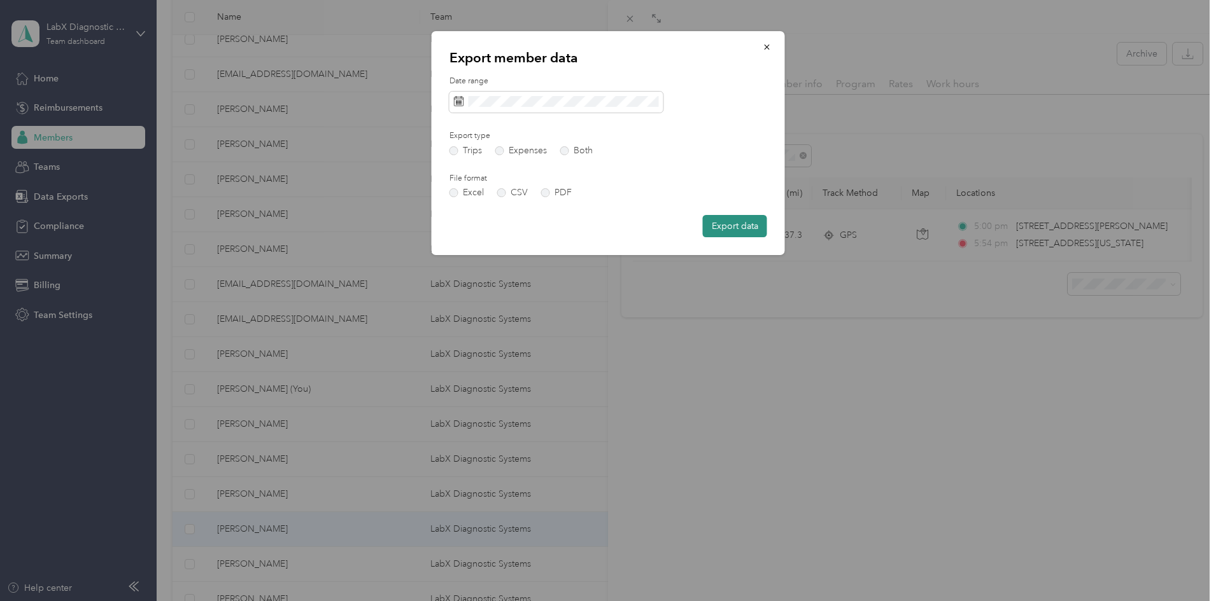
click at [736, 228] on button "Export data" at bounding box center [735, 226] width 64 height 22
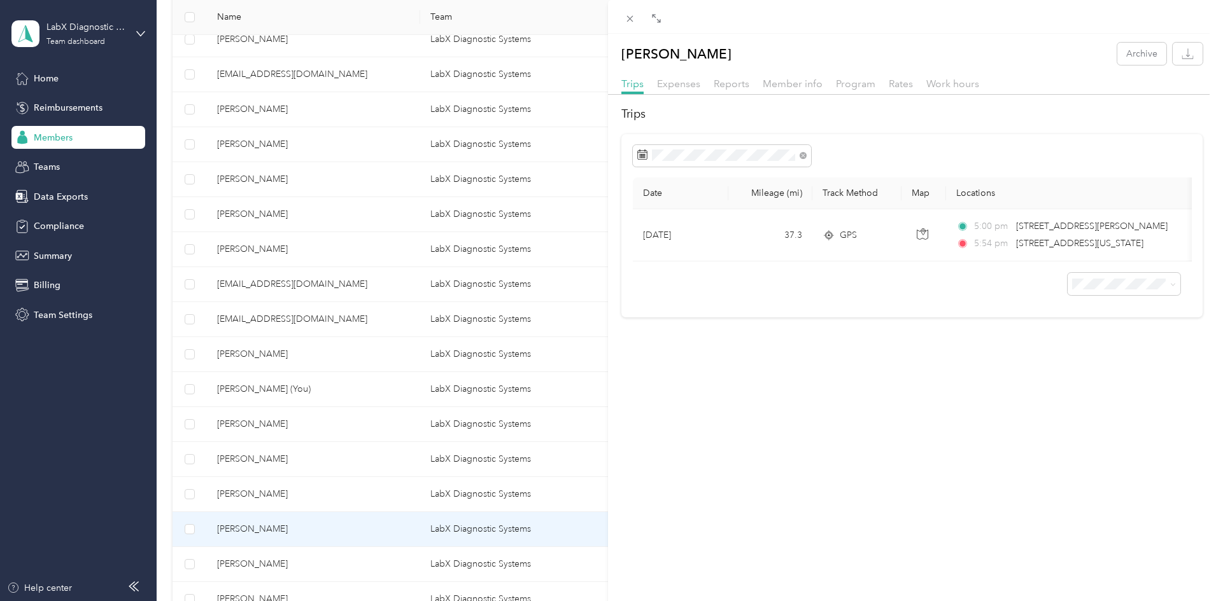
click at [312, 566] on div "[PERSON_NAME] Archive Trips Expenses Reports Member info Program Rates Work hou…" at bounding box center [608, 300] width 1216 height 601
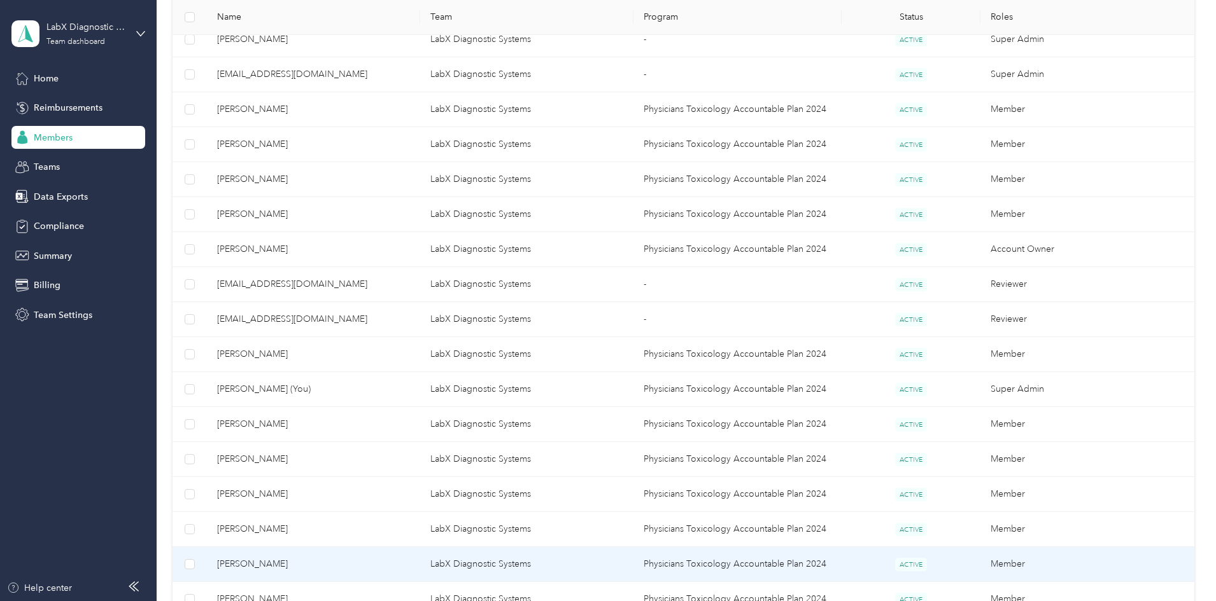
click at [312, 566] on span "[PERSON_NAME]" at bounding box center [313, 565] width 193 height 14
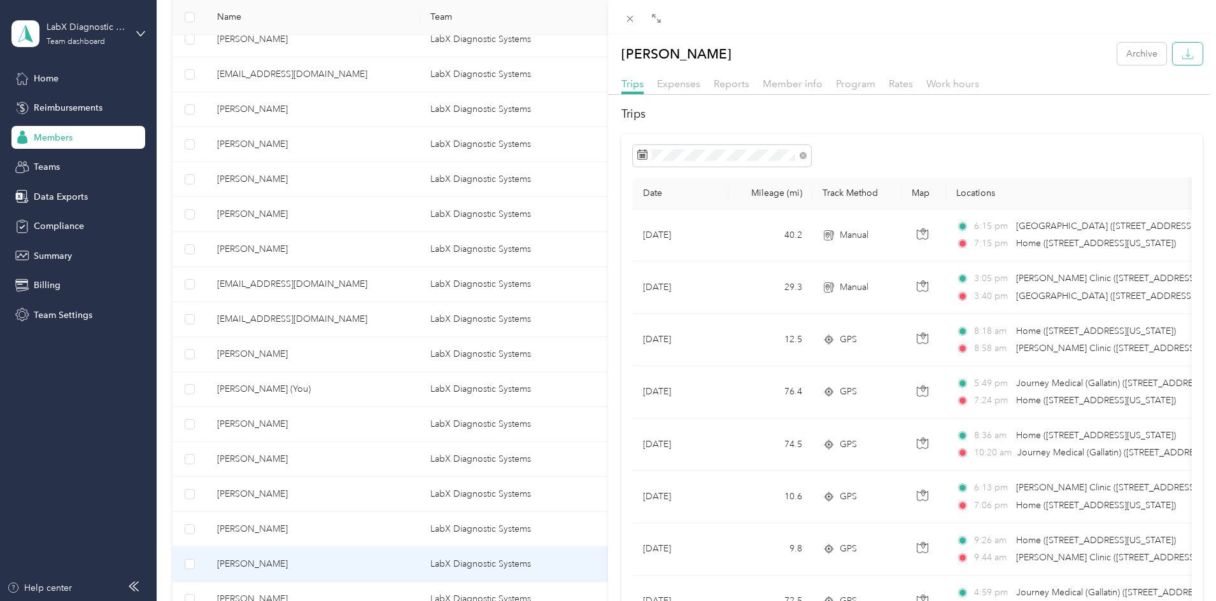
click at [1172, 59] on button "button" at bounding box center [1187, 54] width 30 height 22
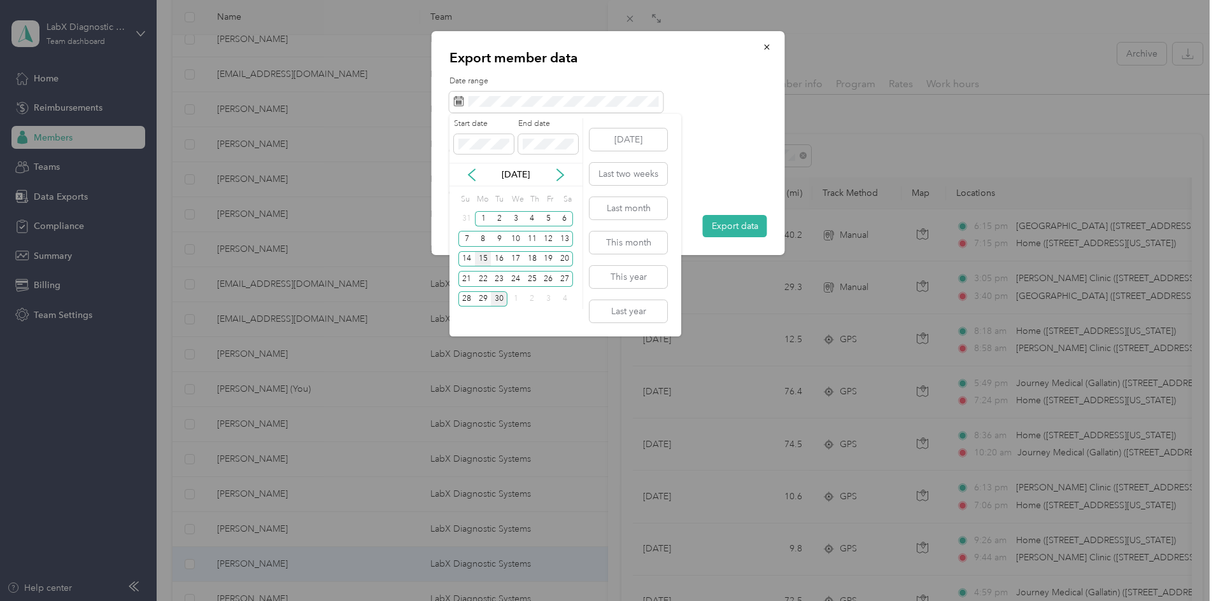
click at [486, 264] on div "15" at bounding box center [483, 259] width 17 height 16
click at [464, 297] on div "28" at bounding box center [466, 300] width 17 height 16
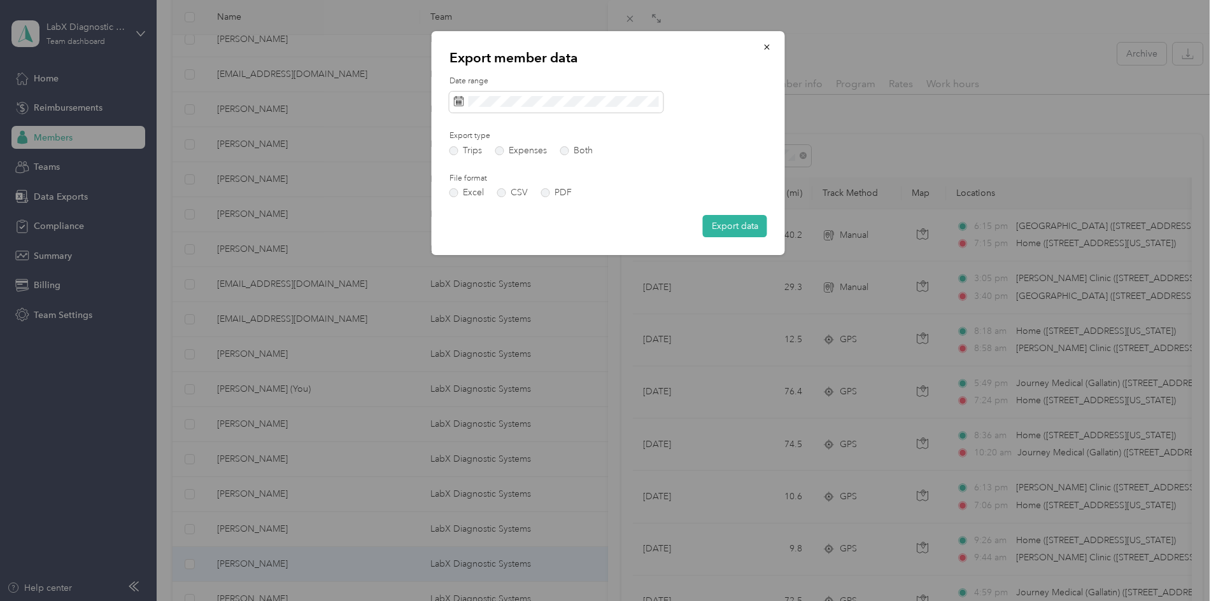
click at [723, 225] on button "Export data" at bounding box center [735, 226] width 64 height 22
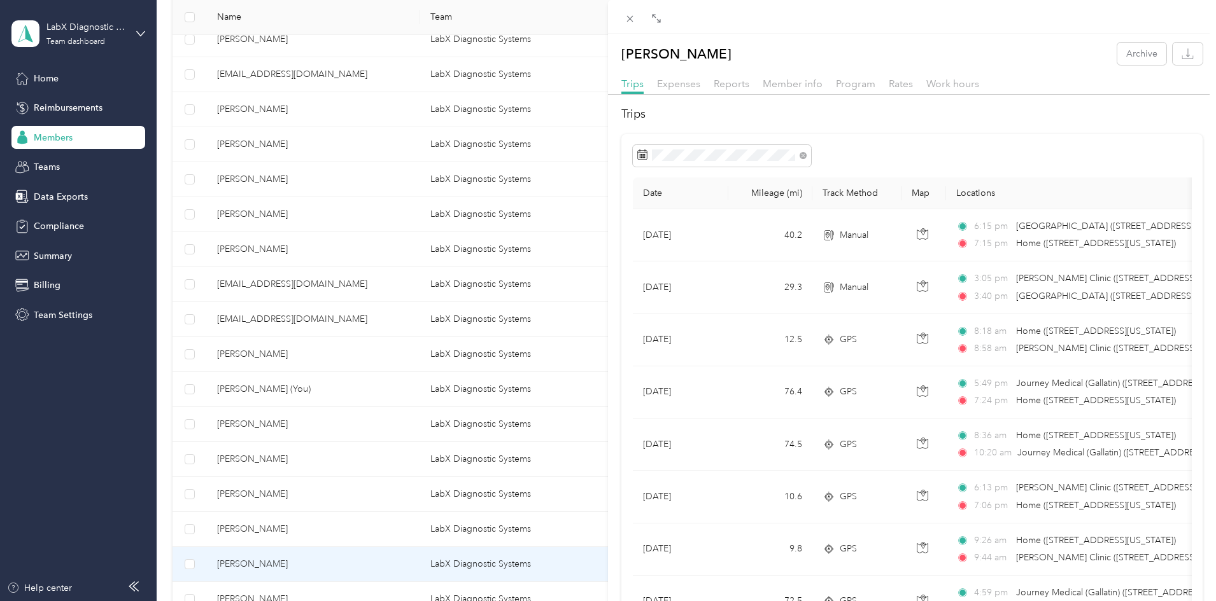
click at [249, 472] on div "[PERSON_NAME] Archive Trips Expenses Reports Member info Program Rates Work hou…" at bounding box center [608, 300] width 1216 height 601
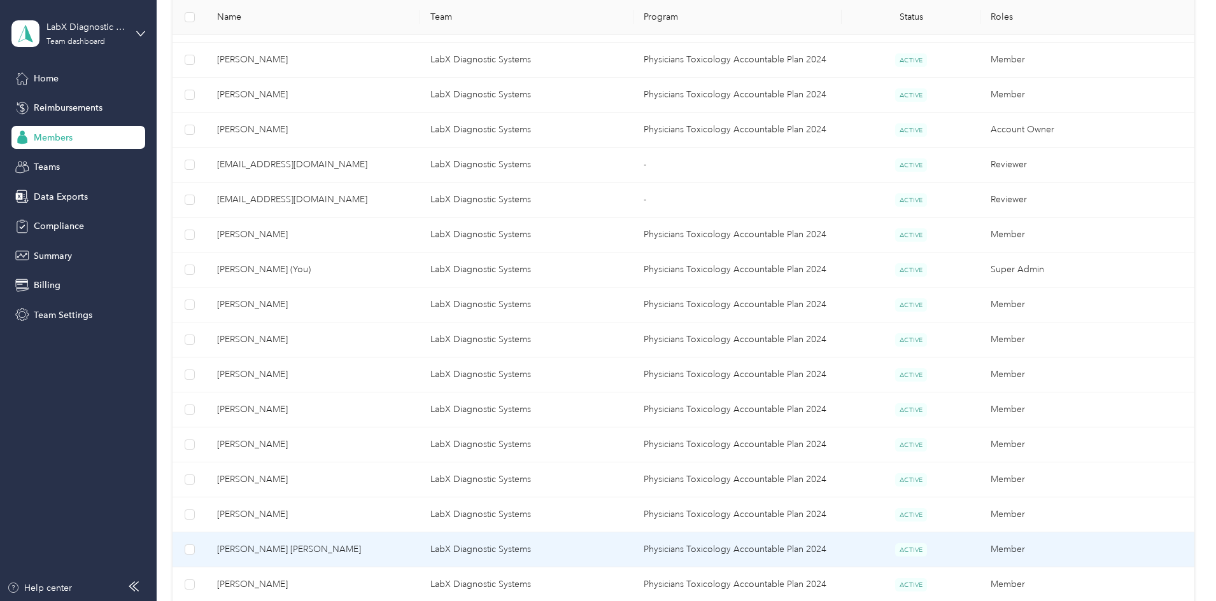
scroll to position [446, 0]
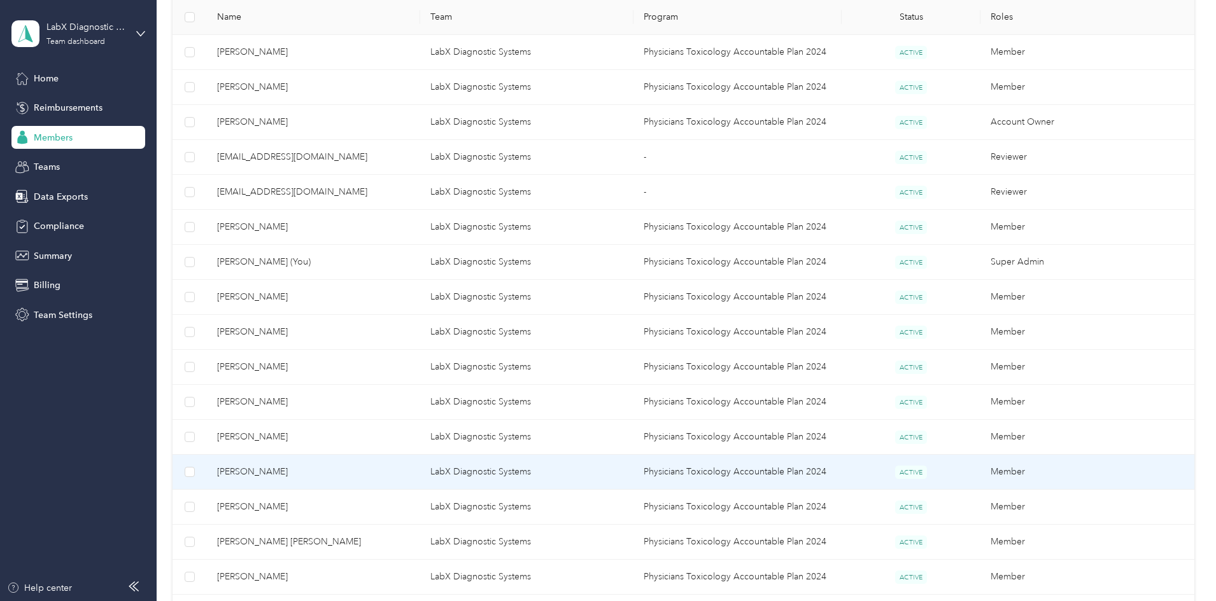
click at [343, 473] on span "[PERSON_NAME]" at bounding box center [313, 472] width 193 height 14
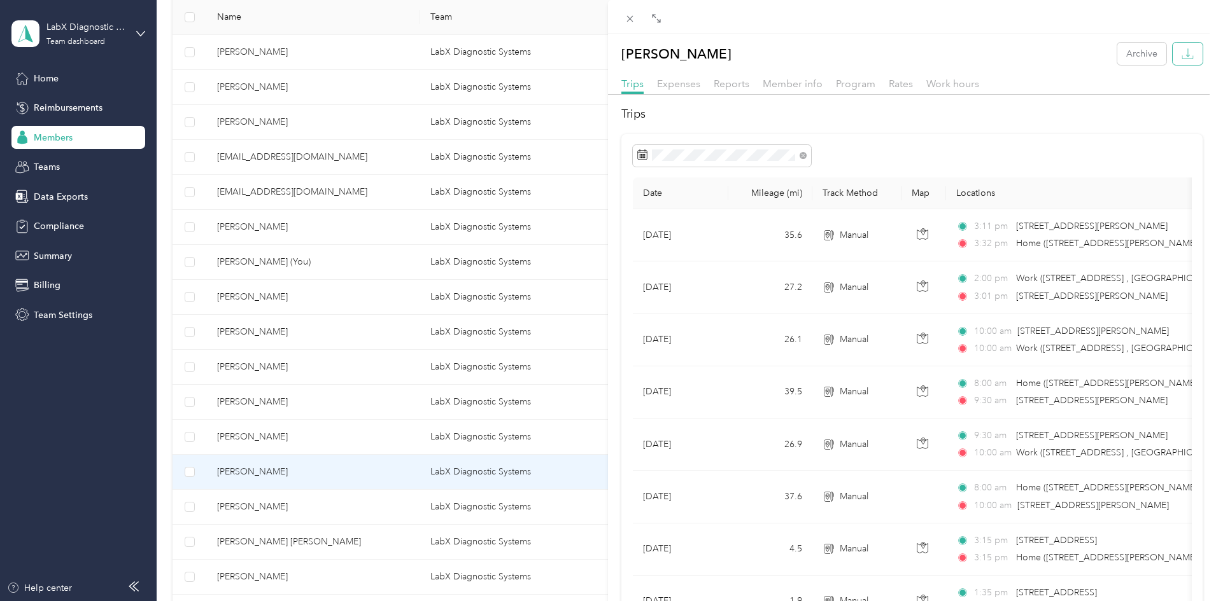
click at [1181, 54] on icon "button" at bounding box center [1187, 54] width 12 height 12
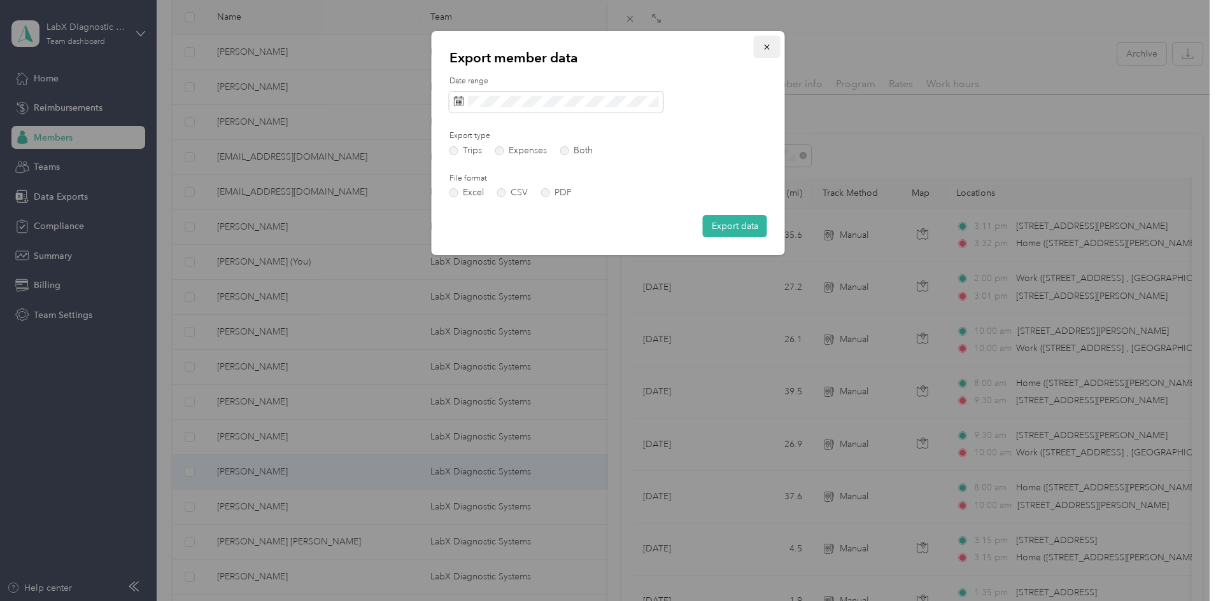
click at [766, 50] on icon "button" at bounding box center [767, 47] width 9 height 9
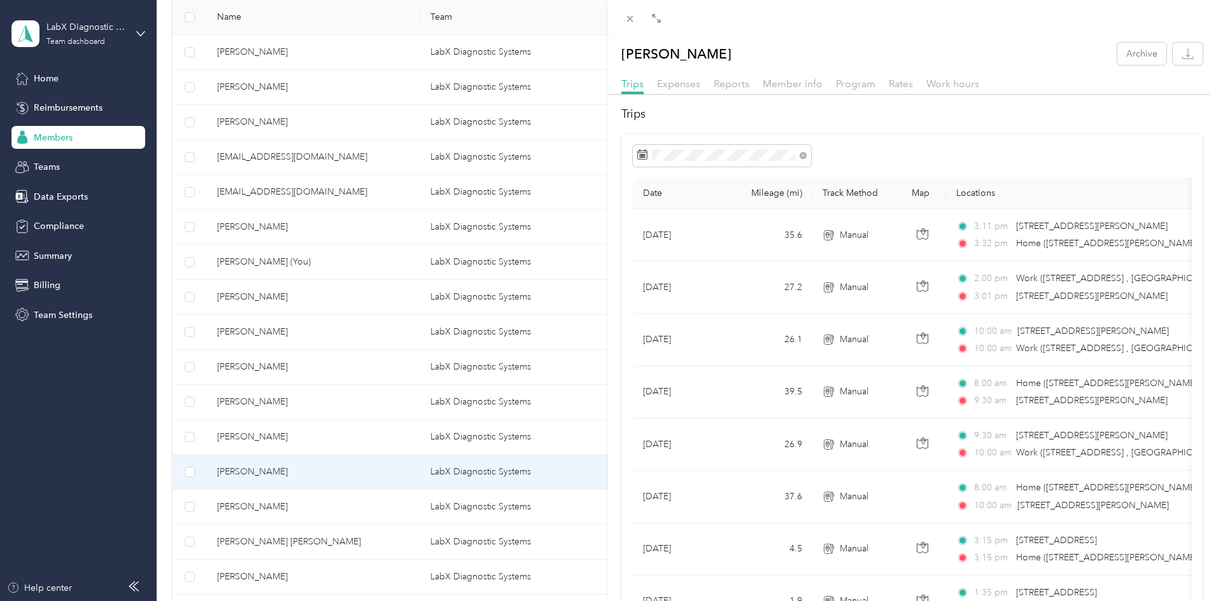
drag, startPoint x: 198, startPoint y: 518, endPoint x: 318, endPoint y: 516, distance: 120.3
click at [198, 518] on div "[PERSON_NAME] Archive Trips Expenses Reports Member info Program Rates Work hou…" at bounding box center [608, 300] width 1216 height 601
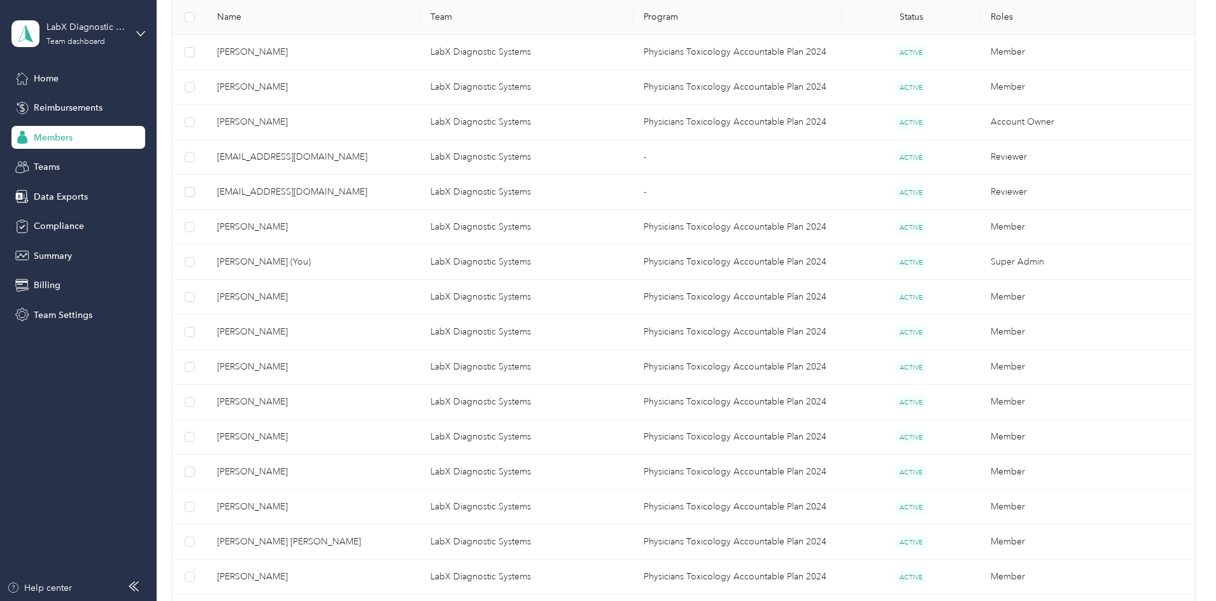
click at [325, 512] on div at bounding box center [608, 300] width 1216 height 601
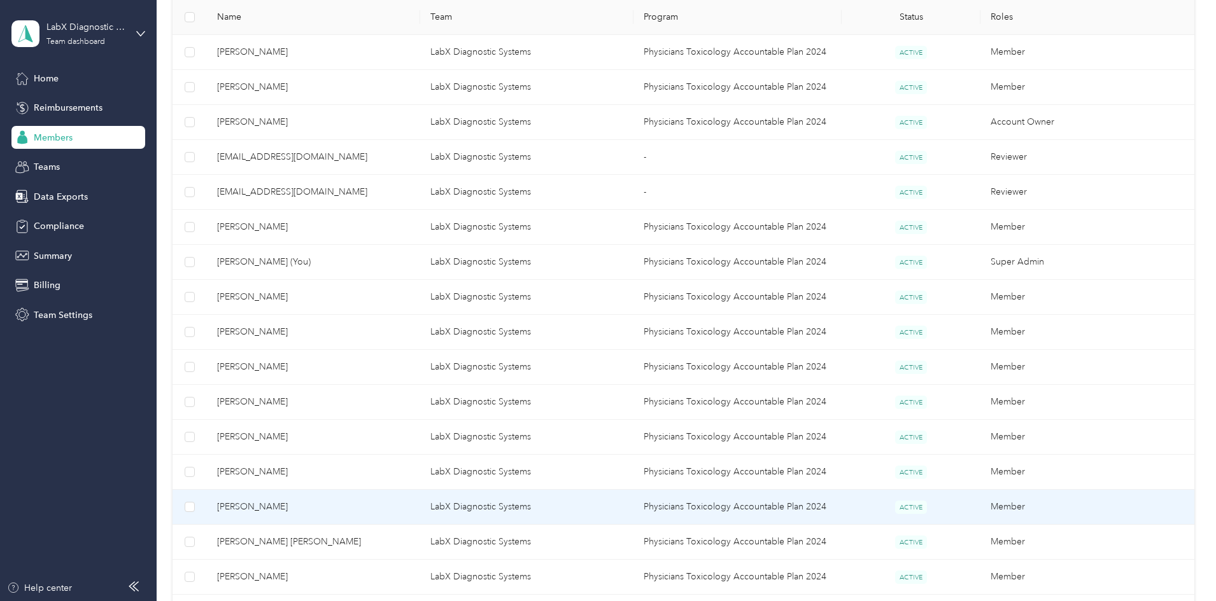
click at [335, 512] on span "[PERSON_NAME]" at bounding box center [313, 507] width 193 height 14
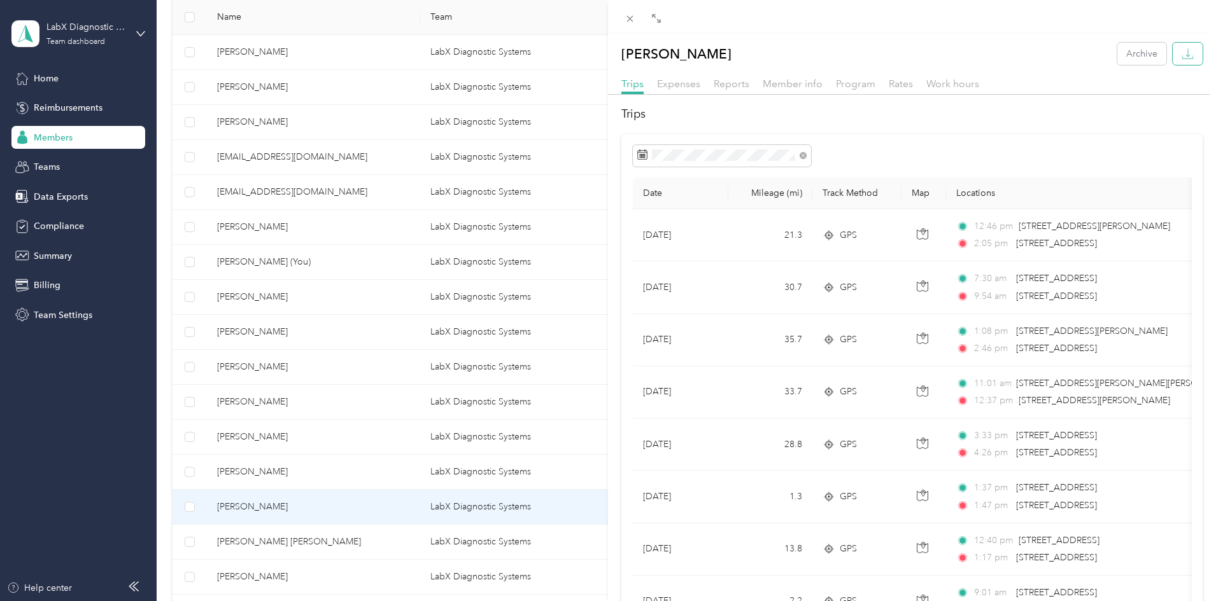
click at [1181, 52] on icon "button" at bounding box center [1187, 54] width 12 height 12
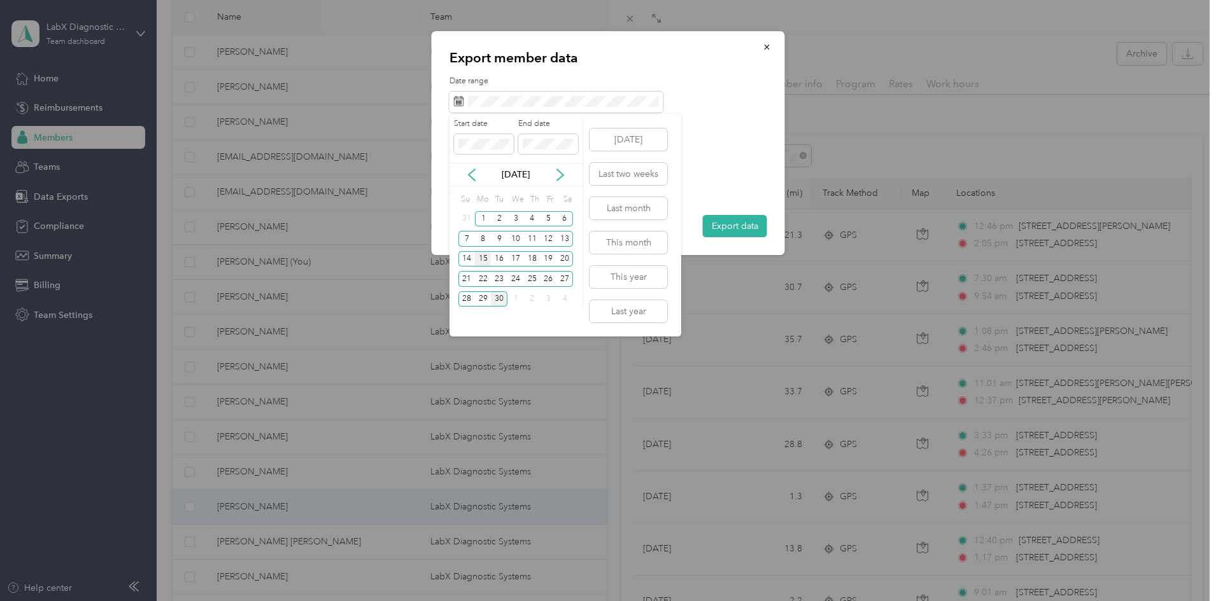
click at [482, 261] on div "15" at bounding box center [483, 259] width 17 height 16
click at [466, 295] on div "28" at bounding box center [466, 300] width 17 height 16
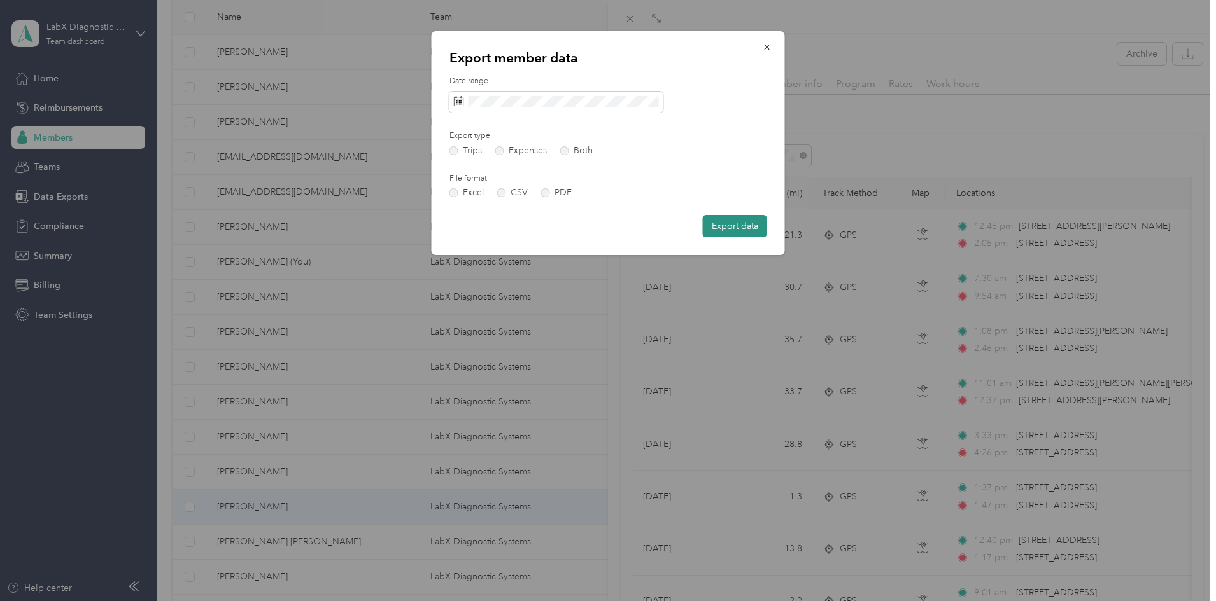
click at [735, 224] on button "Export data" at bounding box center [735, 226] width 64 height 22
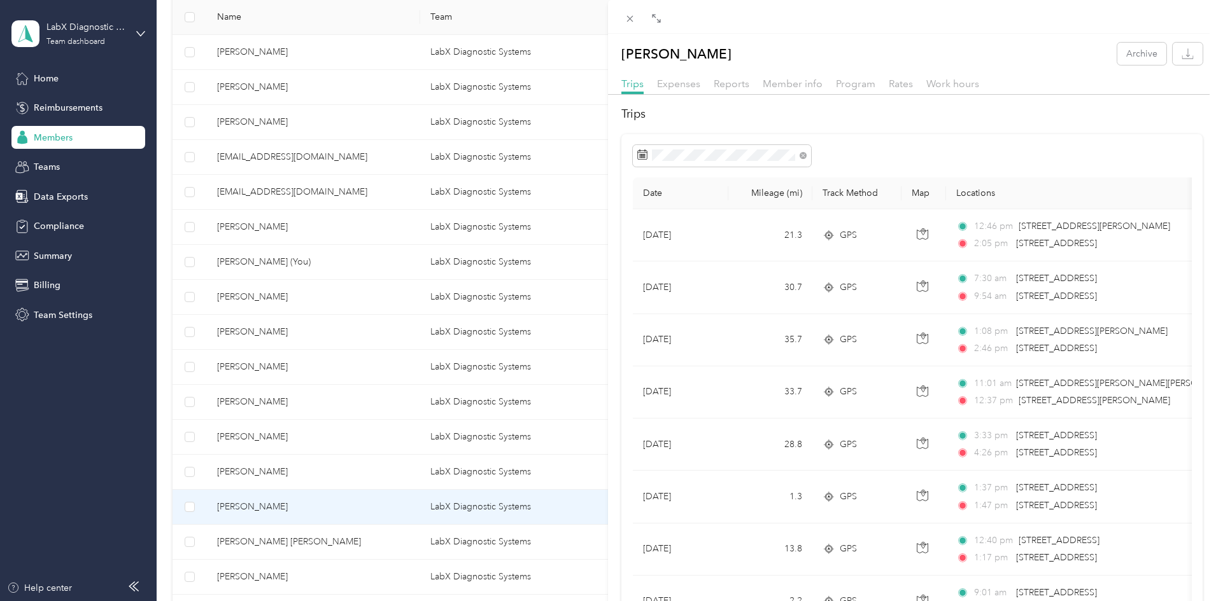
click at [352, 542] on div "[PERSON_NAME] Ghee Archive Trips Expenses Reports Member info Program Rates Wor…" at bounding box center [608, 300] width 1216 height 601
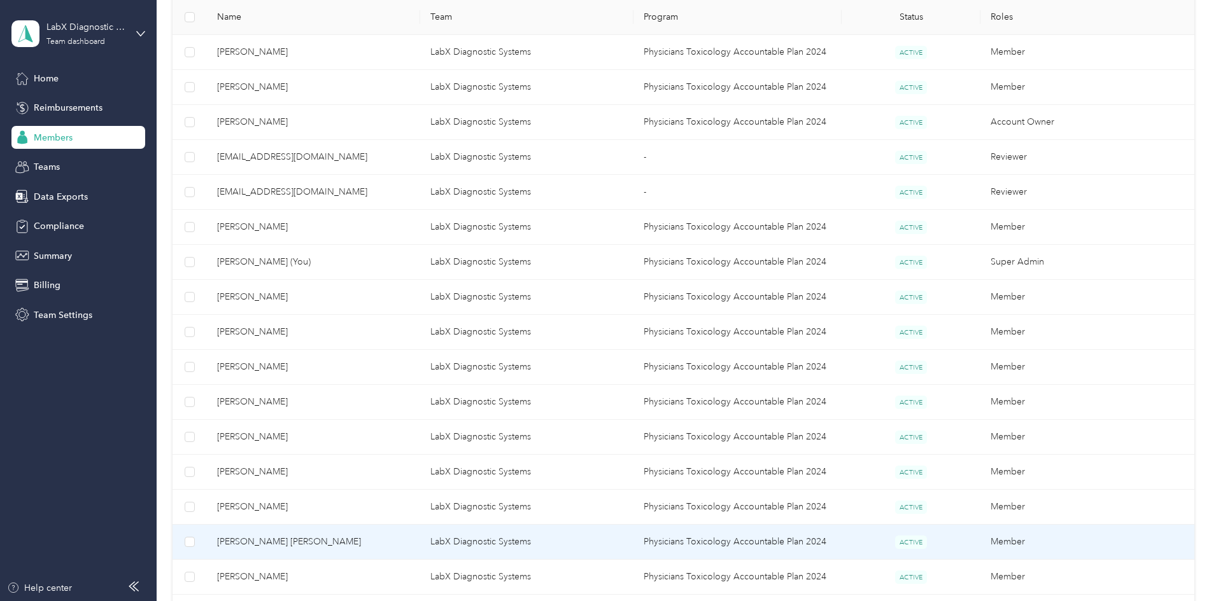
click at [352, 542] on span "[PERSON_NAME] [PERSON_NAME]" at bounding box center [313, 542] width 193 height 14
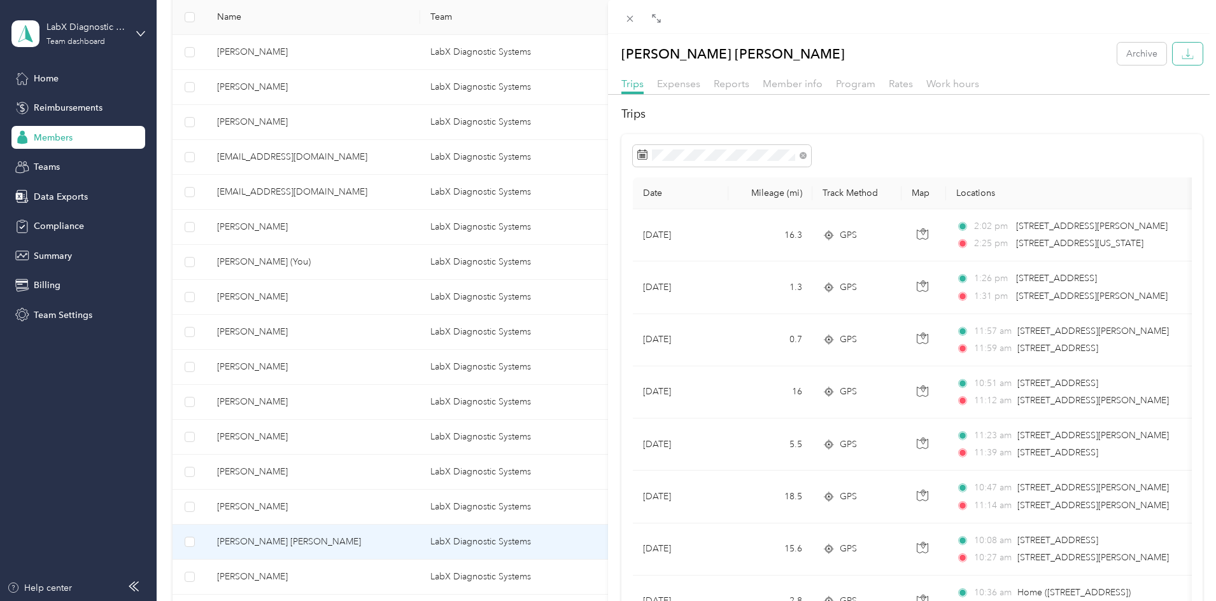
click at [1184, 51] on button "button" at bounding box center [1187, 54] width 30 height 22
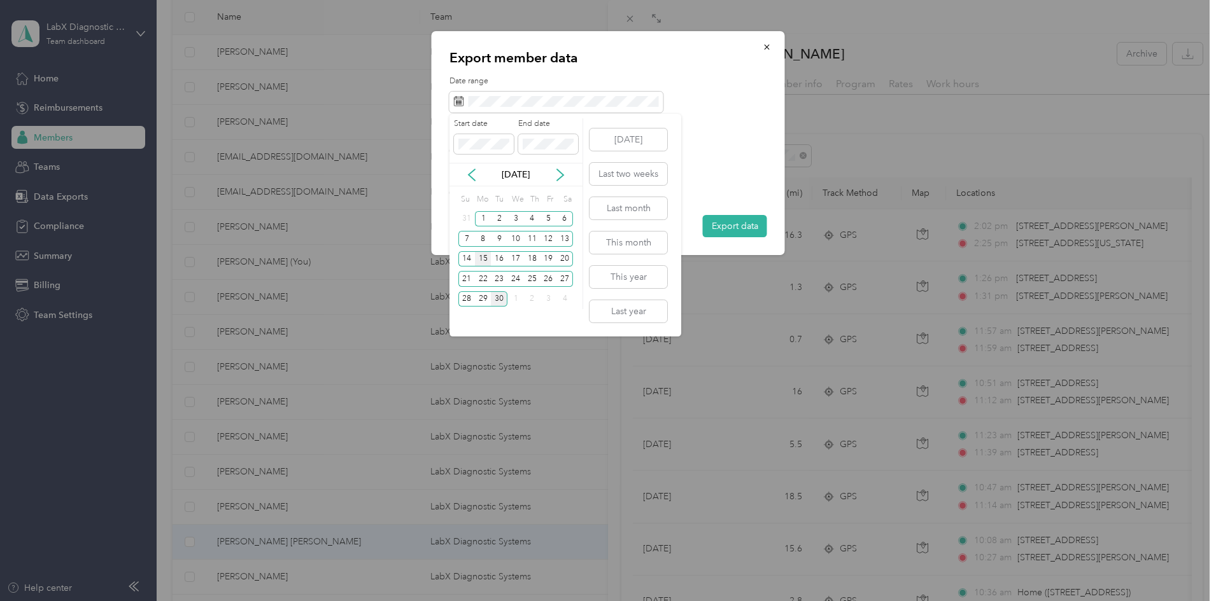
click at [485, 261] on div "15" at bounding box center [483, 259] width 17 height 16
click at [467, 301] on div "28" at bounding box center [466, 300] width 17 height 16
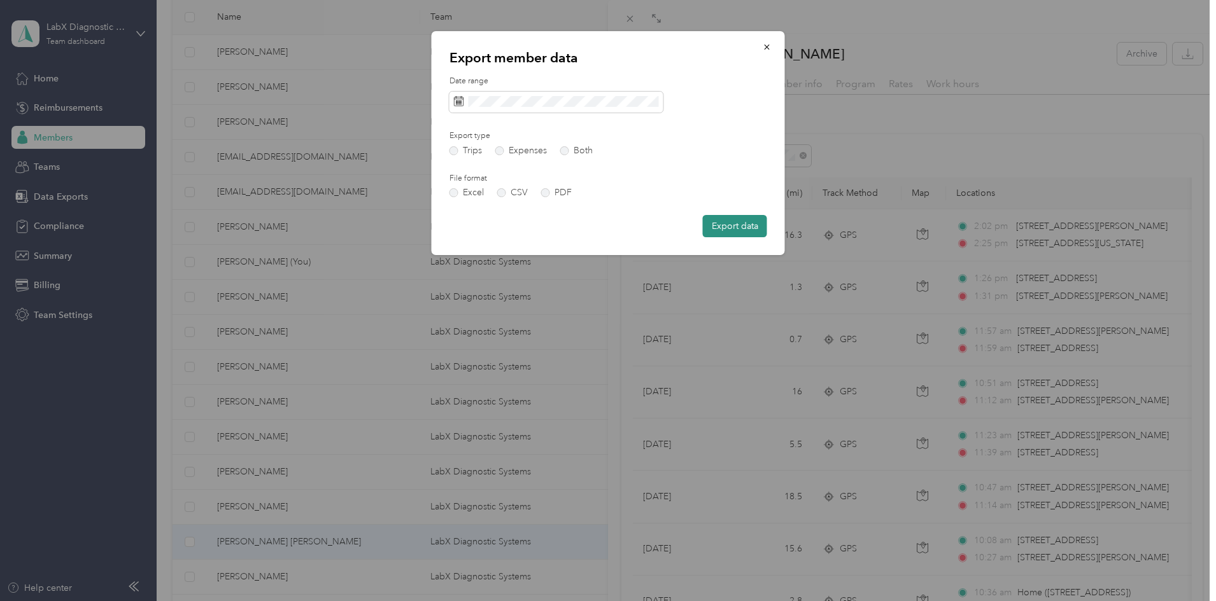
click at [727, 227] on button "Export data" at bounding box center [735, 226] width 64 height 22
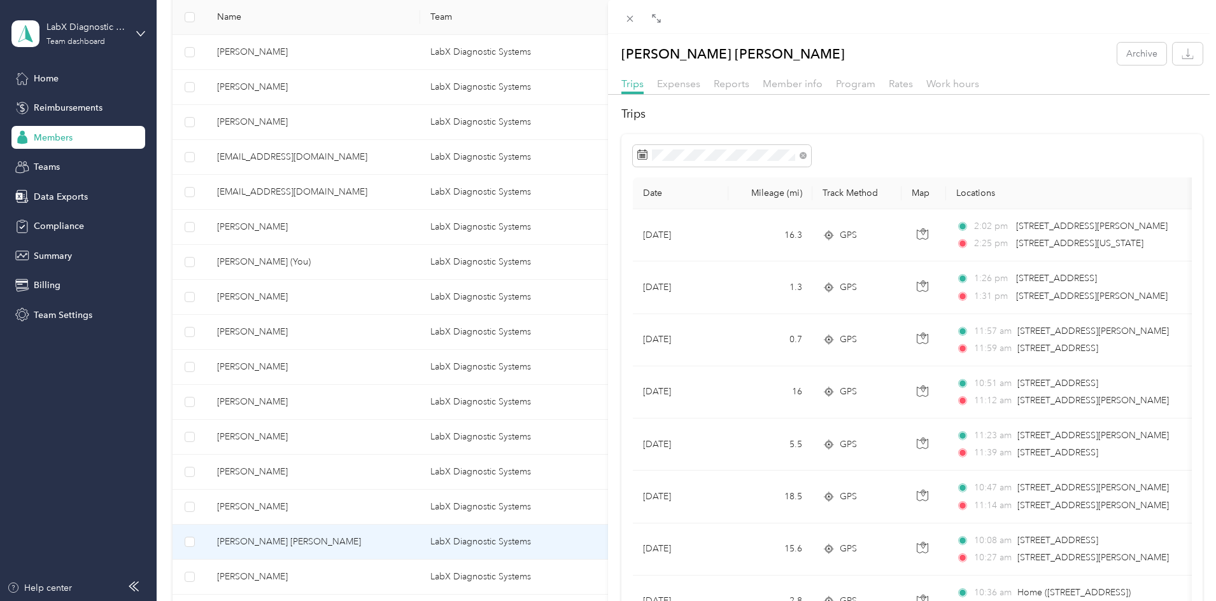
drag, startPoint x: 326, startPoint y: 578, endPoint x: 319, endPoint y: 579, distance: 7.0
click at [326, 578] on div "[PERSON_NAME] [PERSON_NAME] Archive Trips Expenses Reports Member info Program …" at bounding box center [608, 300] width 1216 height 601
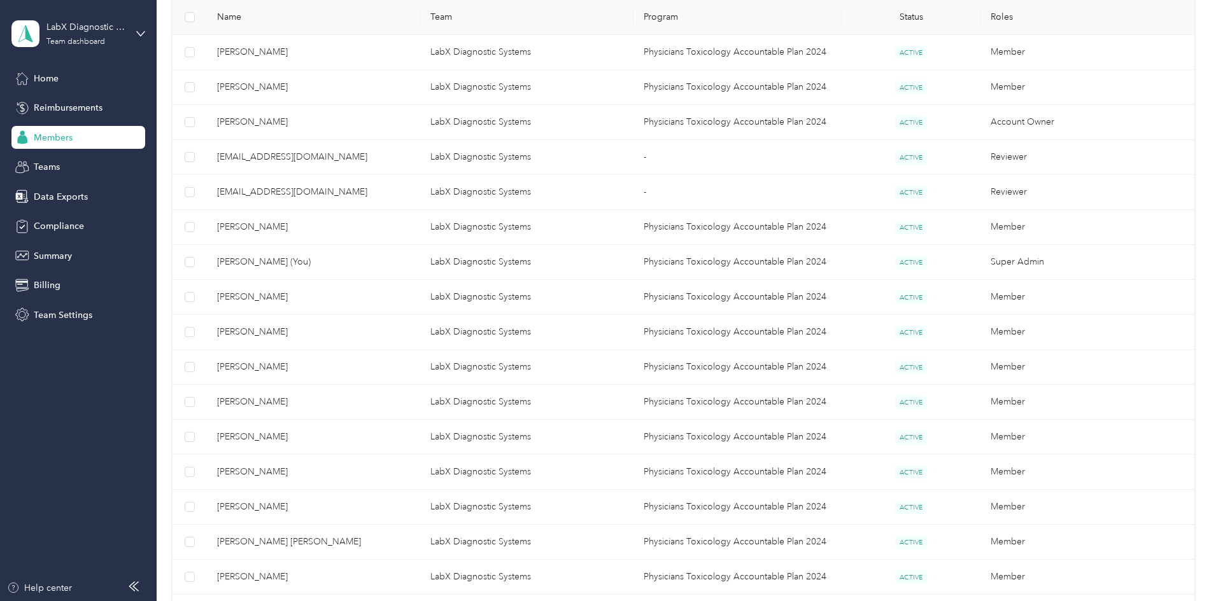
click at [307, 579] on div at bounding box center [608, 300] width 1216 height 601
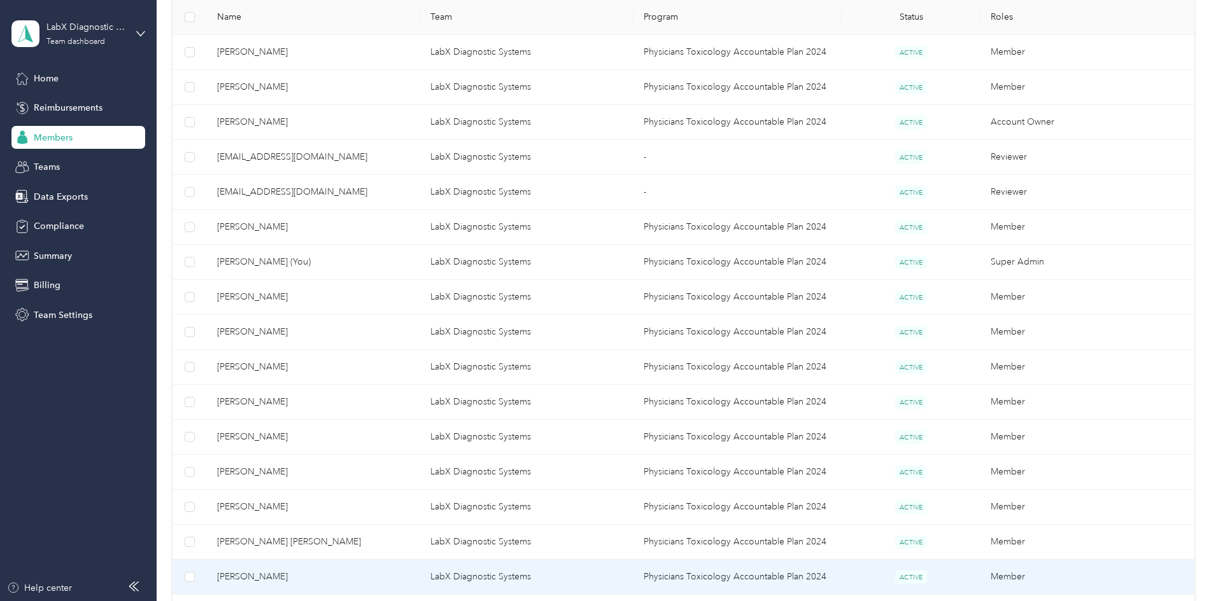
click at [307, 579] on span "[PERSON_NAME]" at bounding box center [313, 577] width 193 height 14
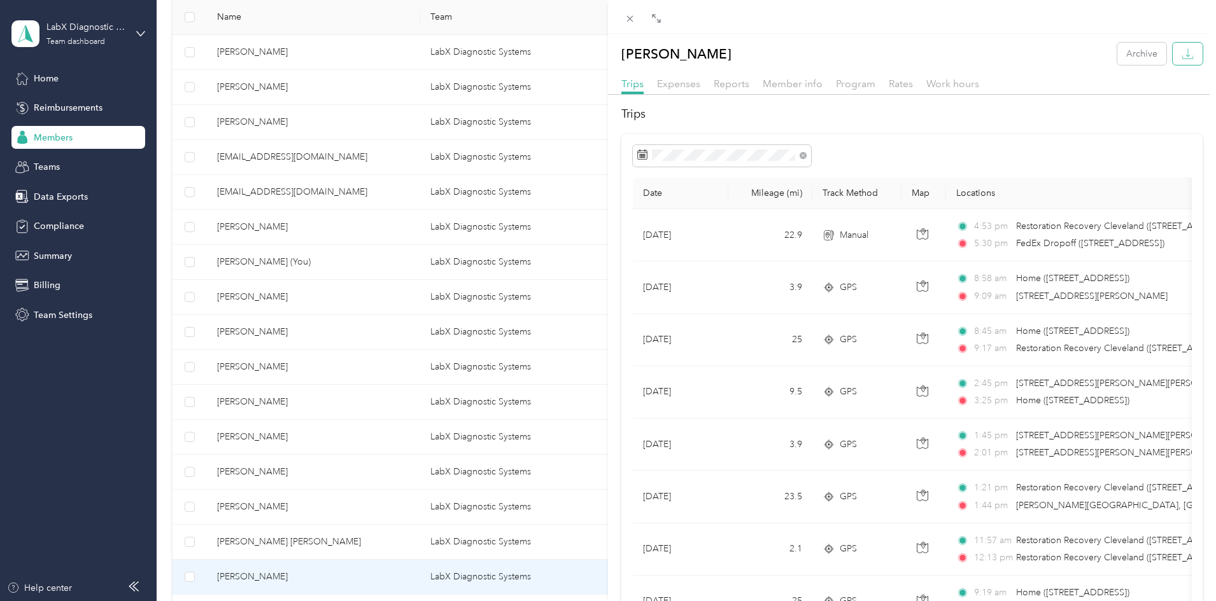
click at [1181, 54] on icon "button" at bounding box center [1187, 54] width 12 height 12
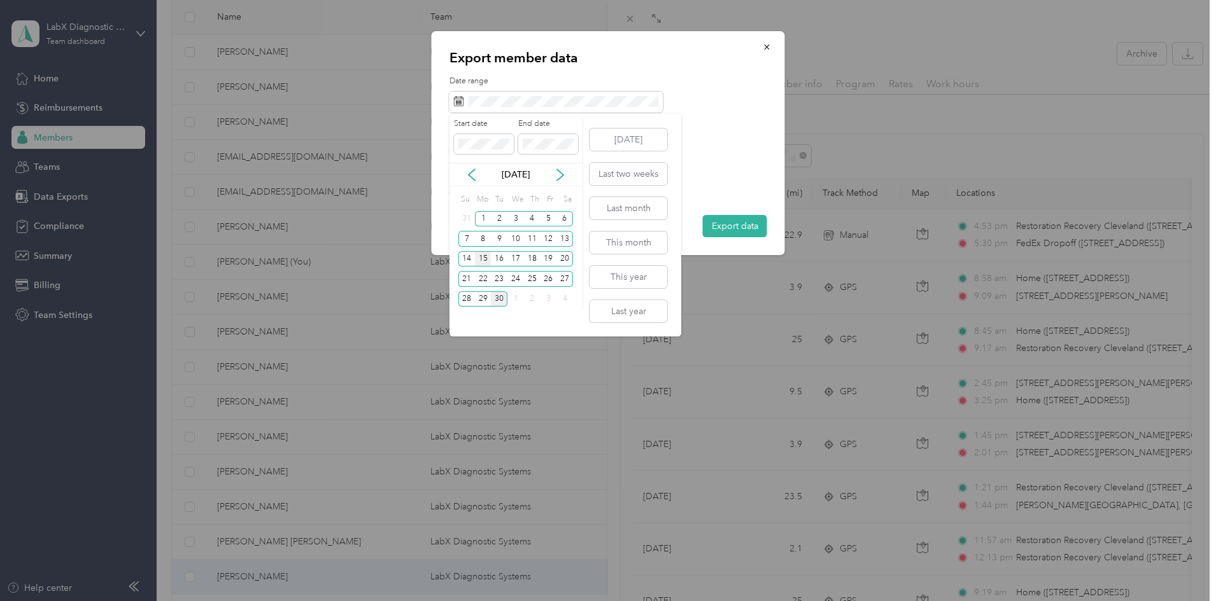
click at [486, 260] on div "15" at bounding box center [483, 259] width 17 height 16
click at [462, 302] on div "28" at bounding box center [466, 300] width 17 height 16
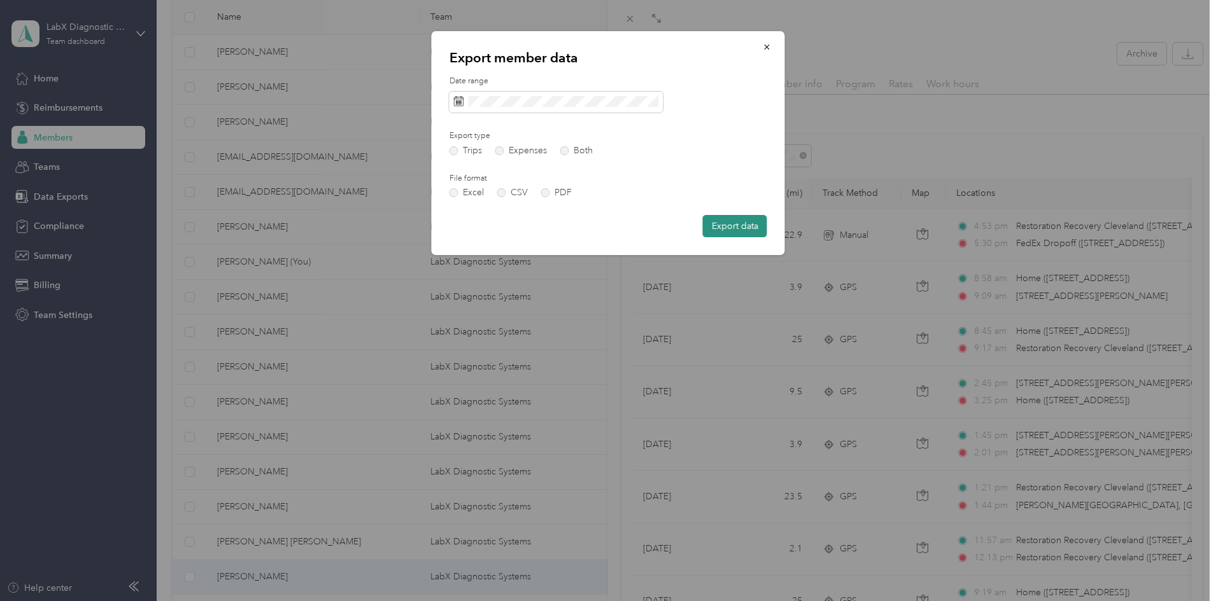
click at [720, 222] on button "Export data" at bounding box center [735, 226] width 64 height 22
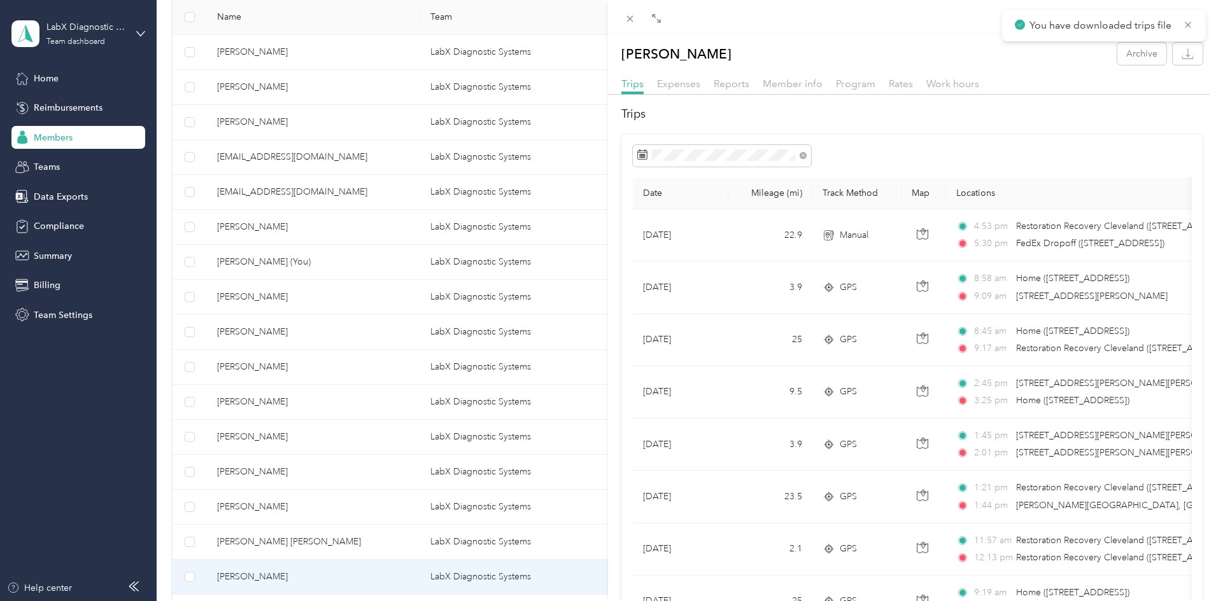
click at [225, 312] on div "[PERSON_NAME] Archive Trips Expenses Reports Member info Program Rates Work hou…" at bounding box center [608, 300] width 1216 height 601
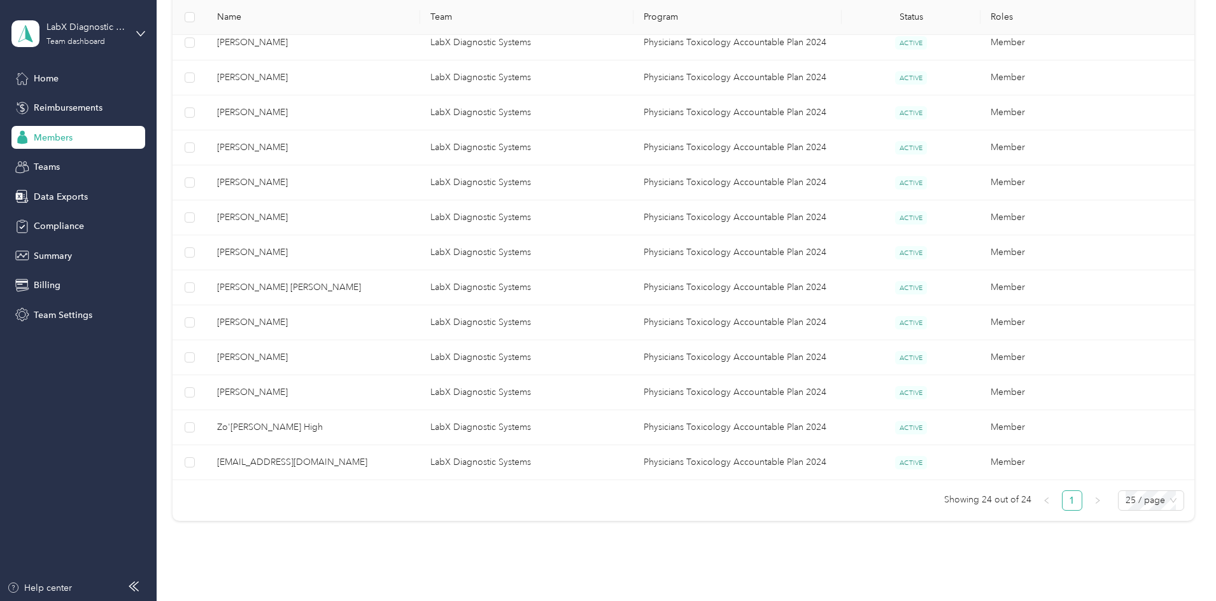
scroll to position [763, 0]
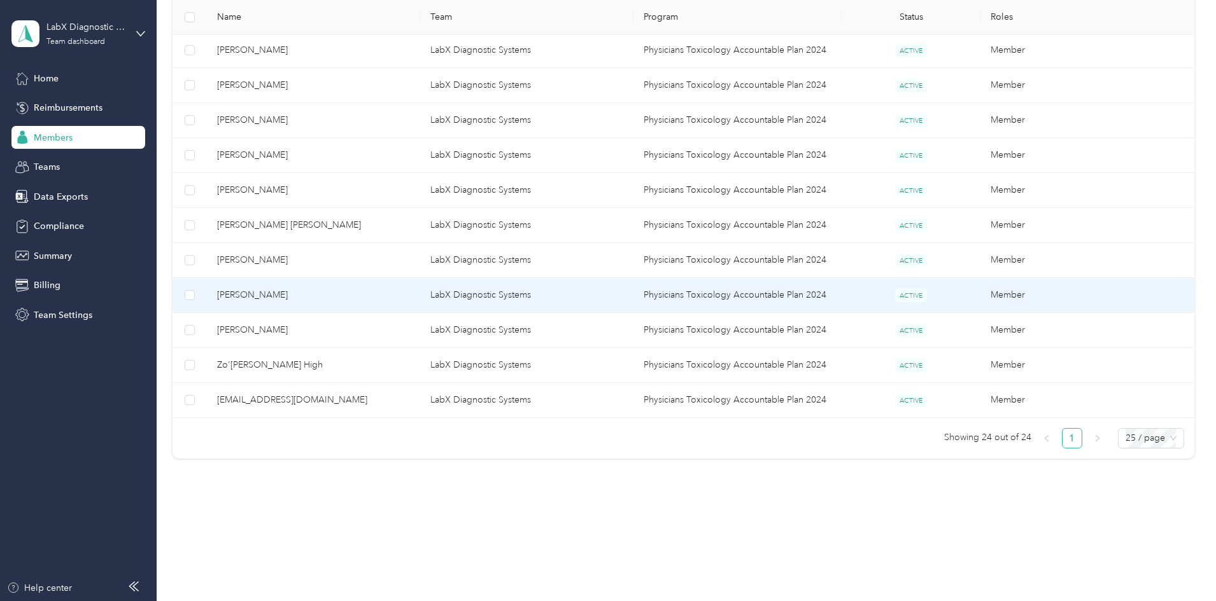
click at [321, 299] on span "[PERSON_NAME]" at bounding box center [313, 295] width 193 height 14
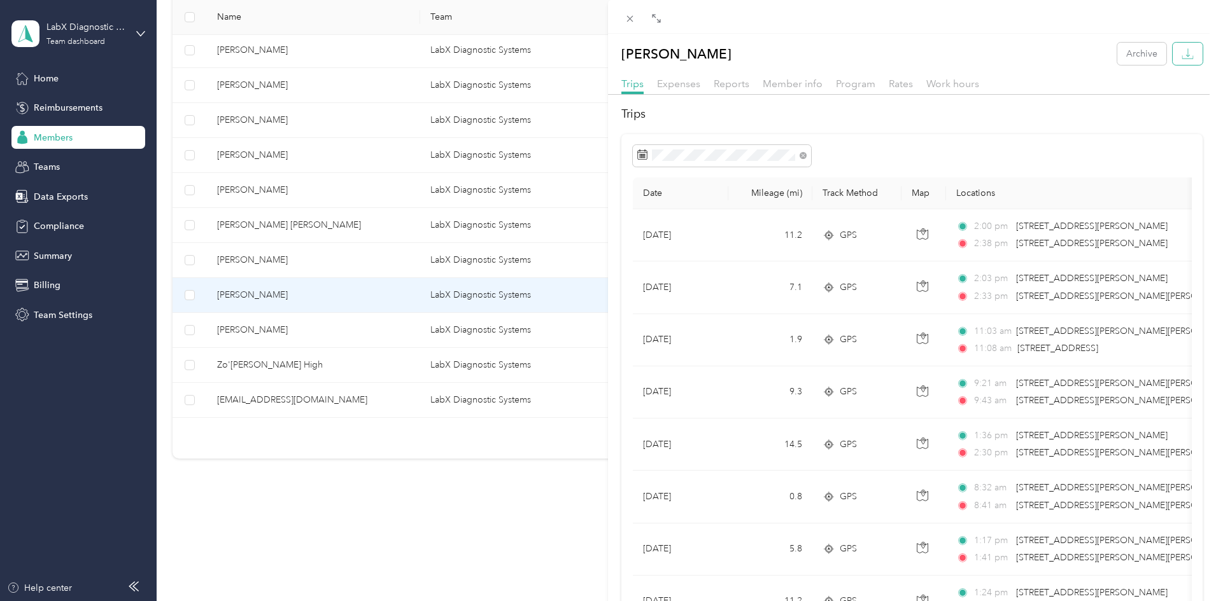
click at [1181, 54] on icon "button" at bounding box center [1187, 54] width 12 height 12
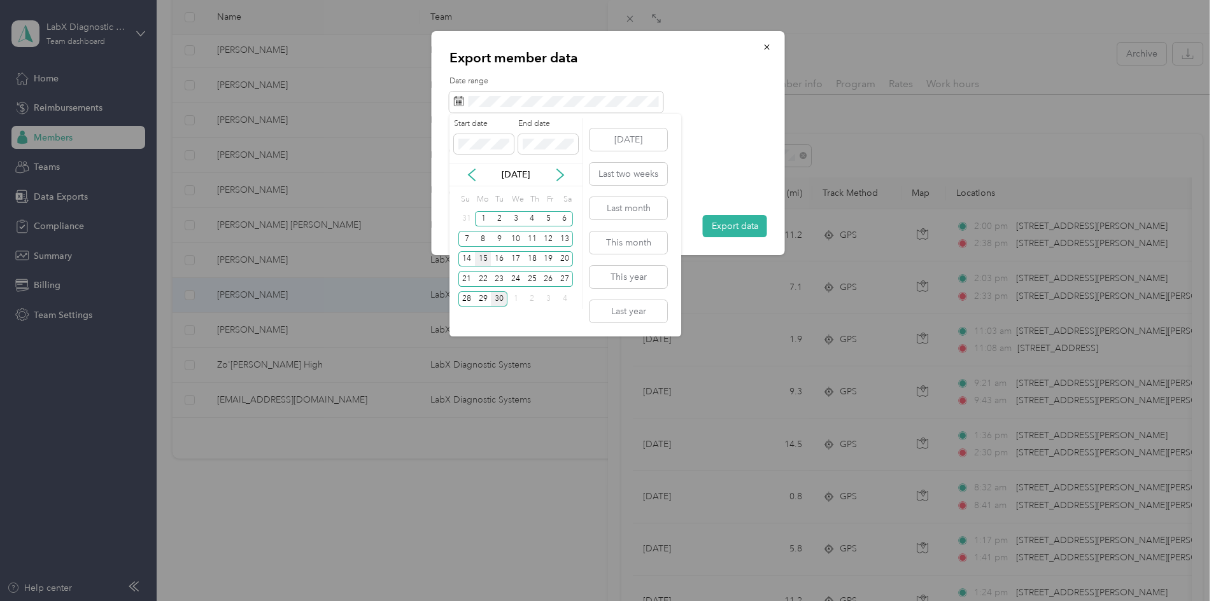
click at [485, 262] on div "15" at bounding box center [483, 259] width 17 height 16
click at [465, 299] on div "28" at bounding box center [466, 300] width 17 height 16
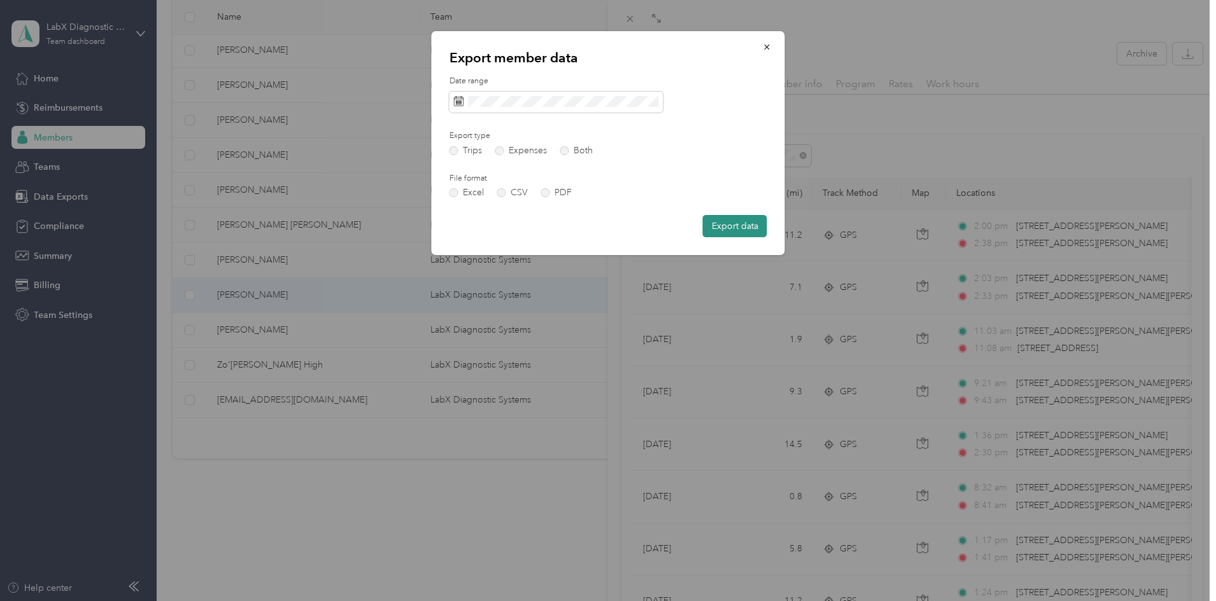
click at [718, 221] on button "Export data" at bounding box center [735, 226] width 64 height 22
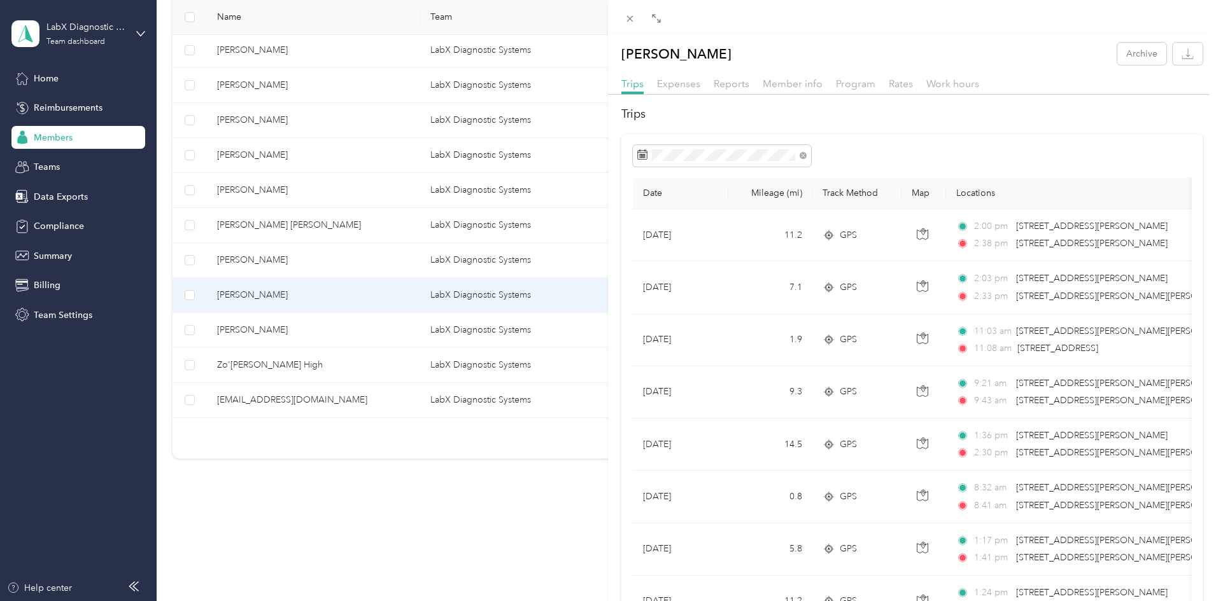
click at [360, 327] on div "[PERSON_NAME] Archive Trips Expenses Reports Member info Program Rates Work hou…" at bounding box center [608, 300] width 1216 height 601
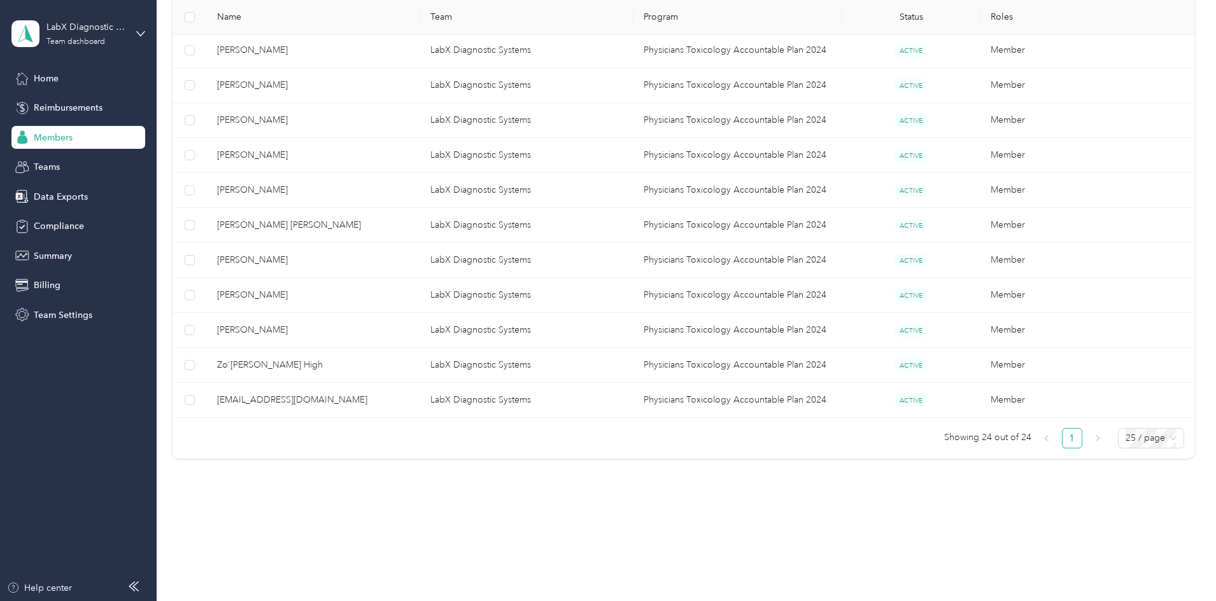
click at [363, 330] on span "[PERSON_NAME]" at bounding box center [313, 330] width 193 height 14
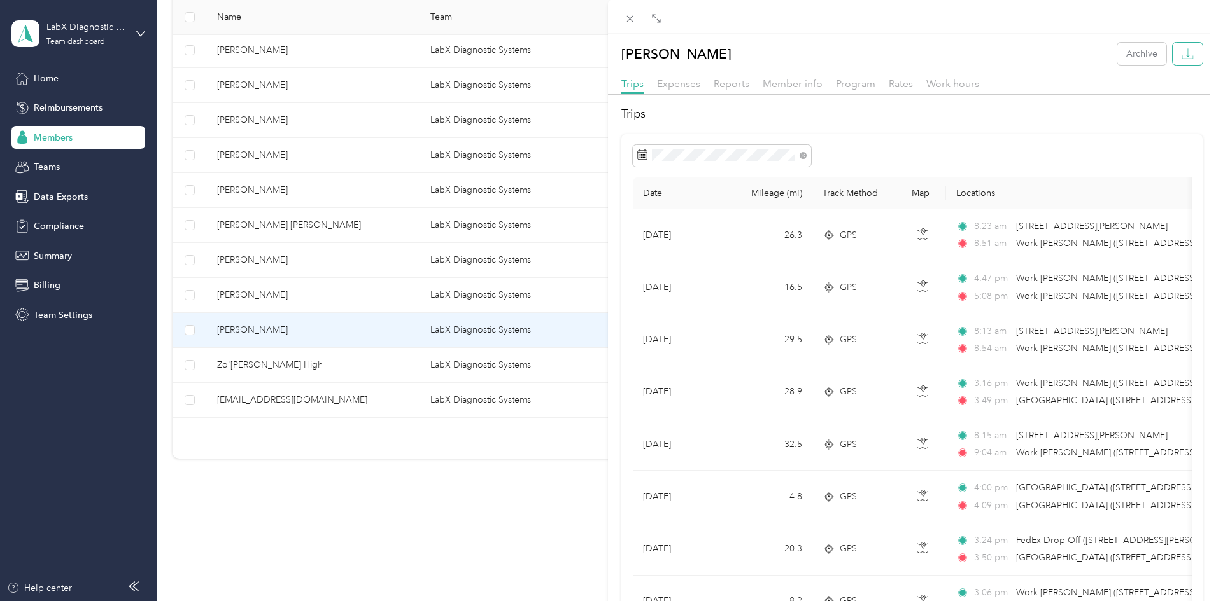
click at [1183, 57] on icon "button" at bounding box center [1187, 54] width 12 height 12
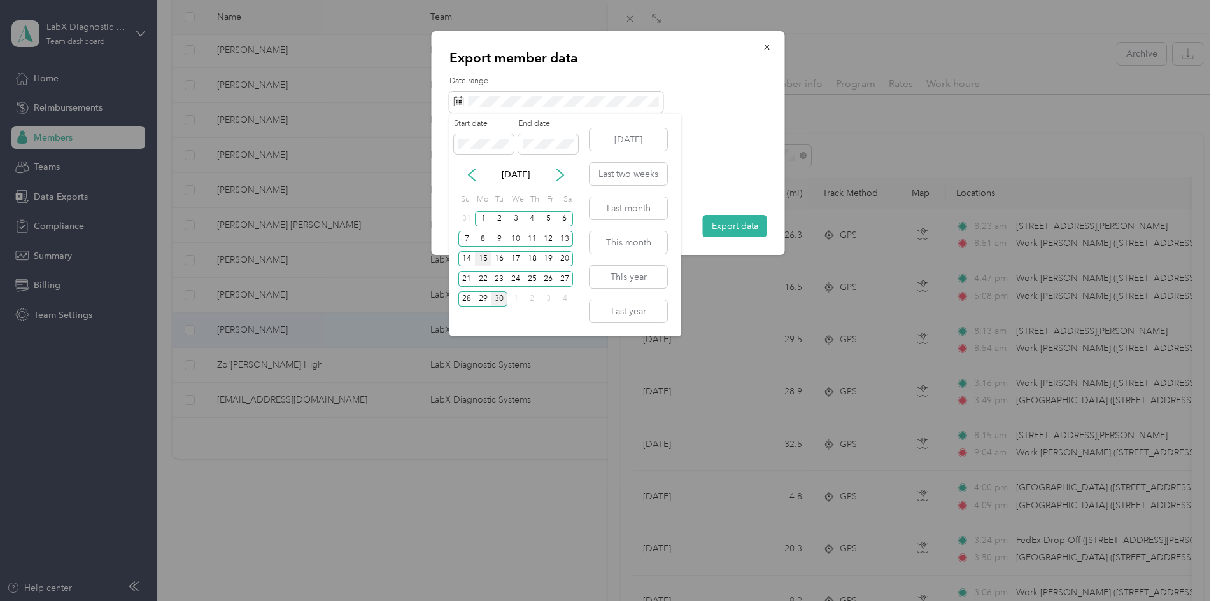
click at [486, 257] on div "15" at bounding box center [483, 259] width 17 height 16
click at [469, 304] on div "28" at bounding box center [466, 300] width 17 height 16
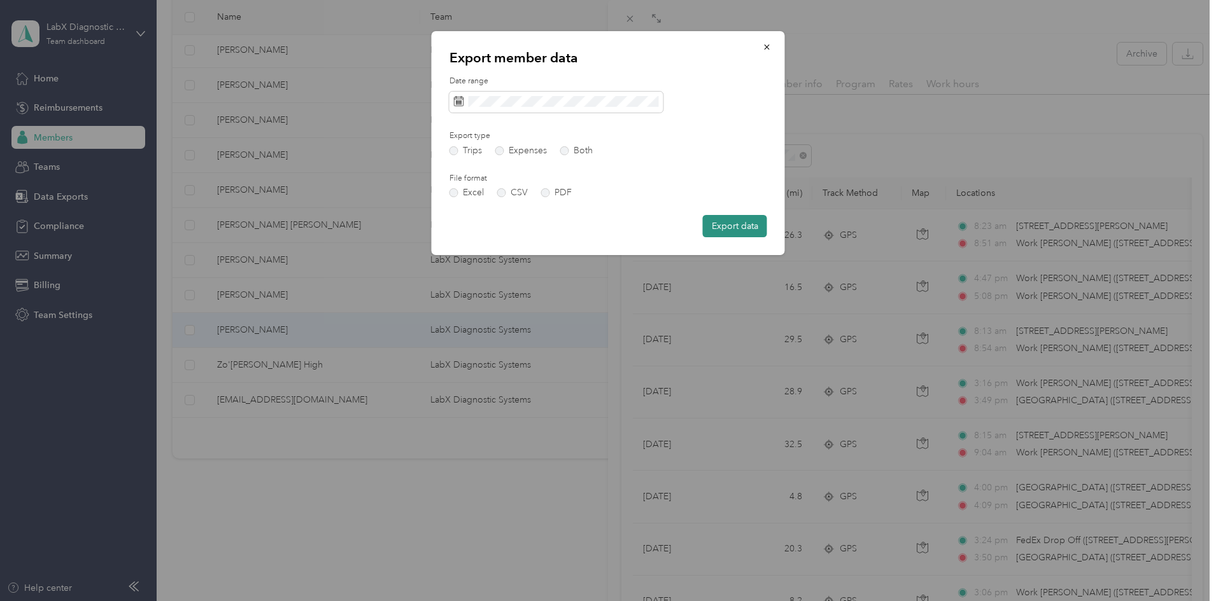
click at [752, 232] on button "Export data" at bounding box center [735, 226] width 64 height 22
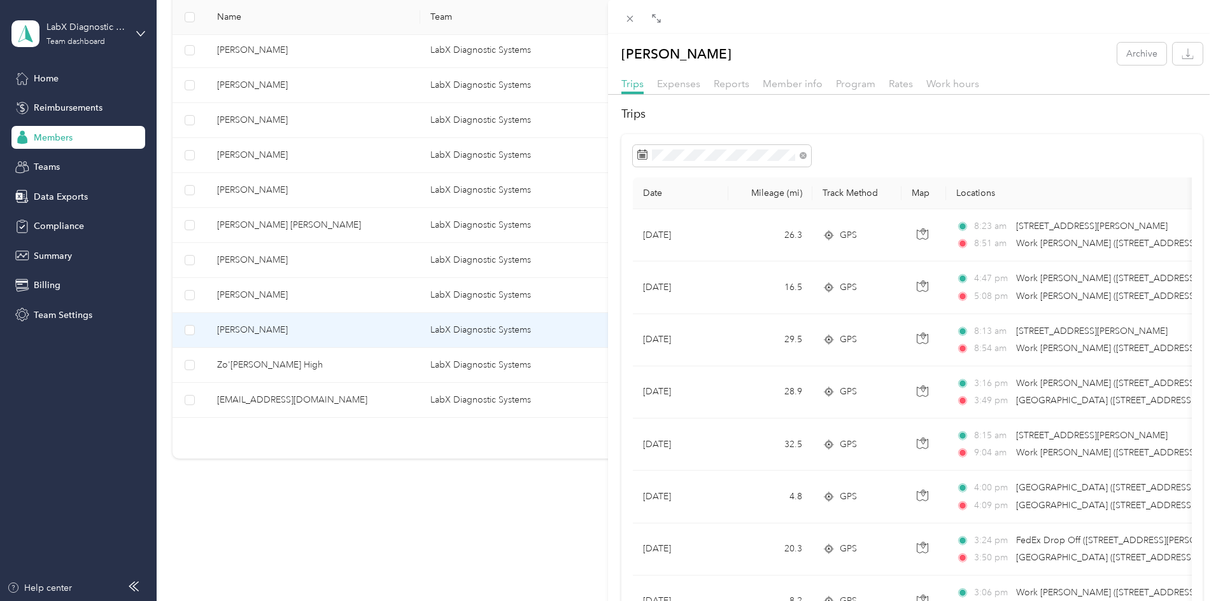
click at [368, 368] on div "[PERSON_NAME] Archive Trips Expenses Reports Member info Program Rates Work hou…" at bounding box center [608, 300] width 1216 height 601
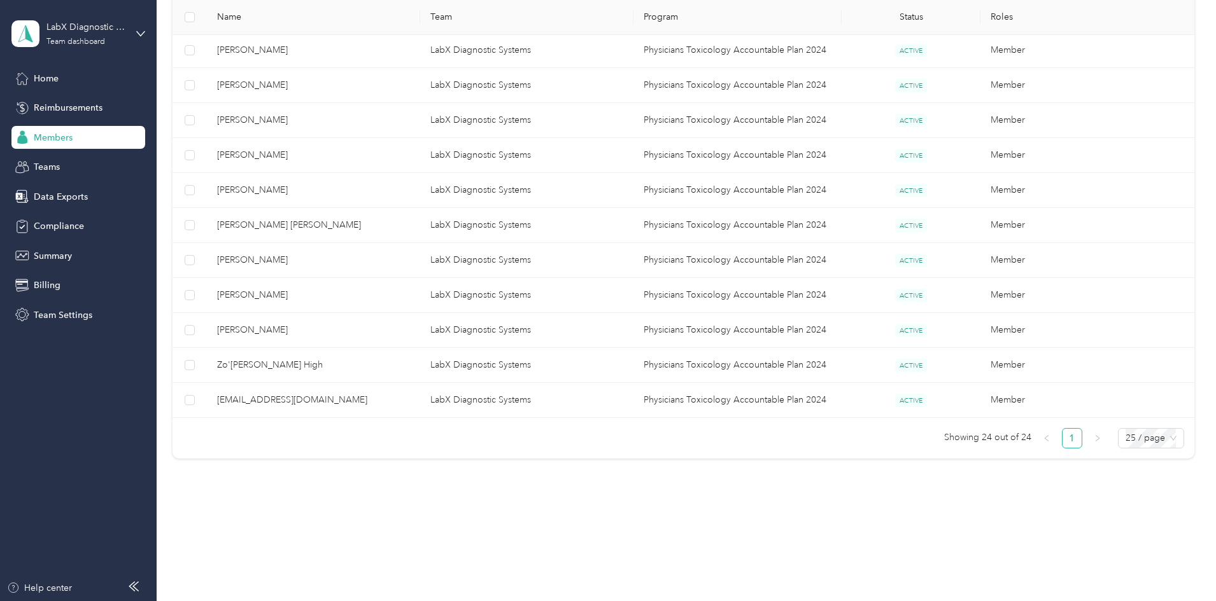
click at [368, 601] on div "Drag to resize Click to close [PERSON_NAME] Archive Trips Expenses Reports Memb…" at bounding box center [604, 601] width 1209 height 0
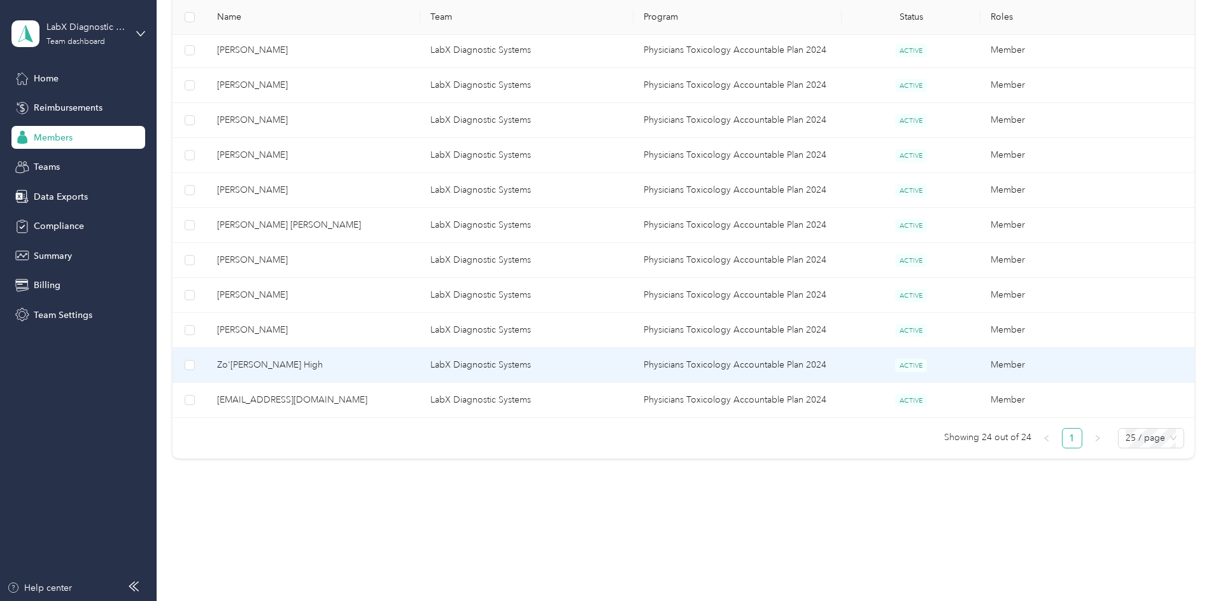
click at [354, 367] on span "Zo'[PERSON_NAME] High" at bounding box center [313, 365] width 193 height 14
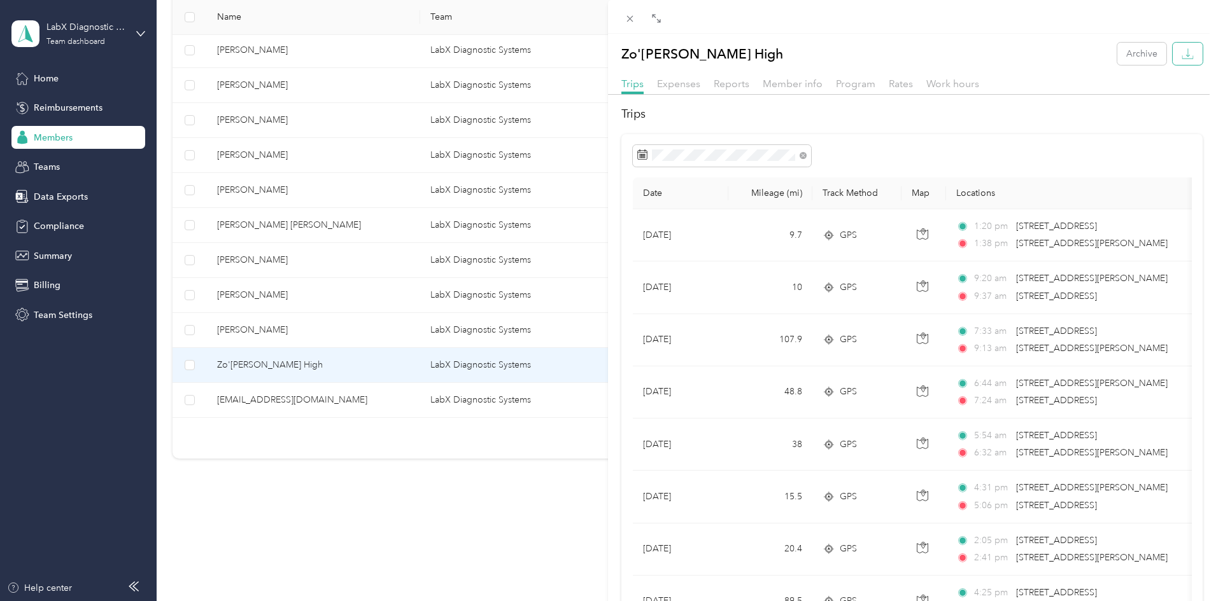
click at [1182, 59] on icon "button" at bounding box center [1187, 57] width 11 height 3
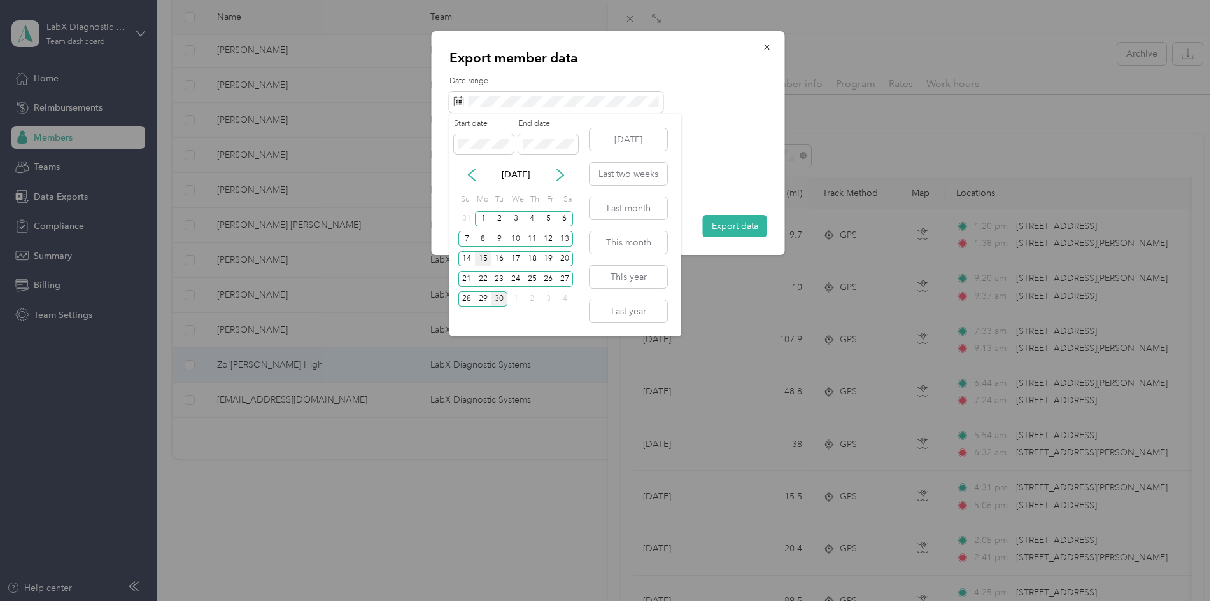
click at [482, 258] on div "15" at bounding box center [483, 259] width 17 height 16
click at [467, 297] on div "28" at bounding box center [466, 300] width 17 height 16
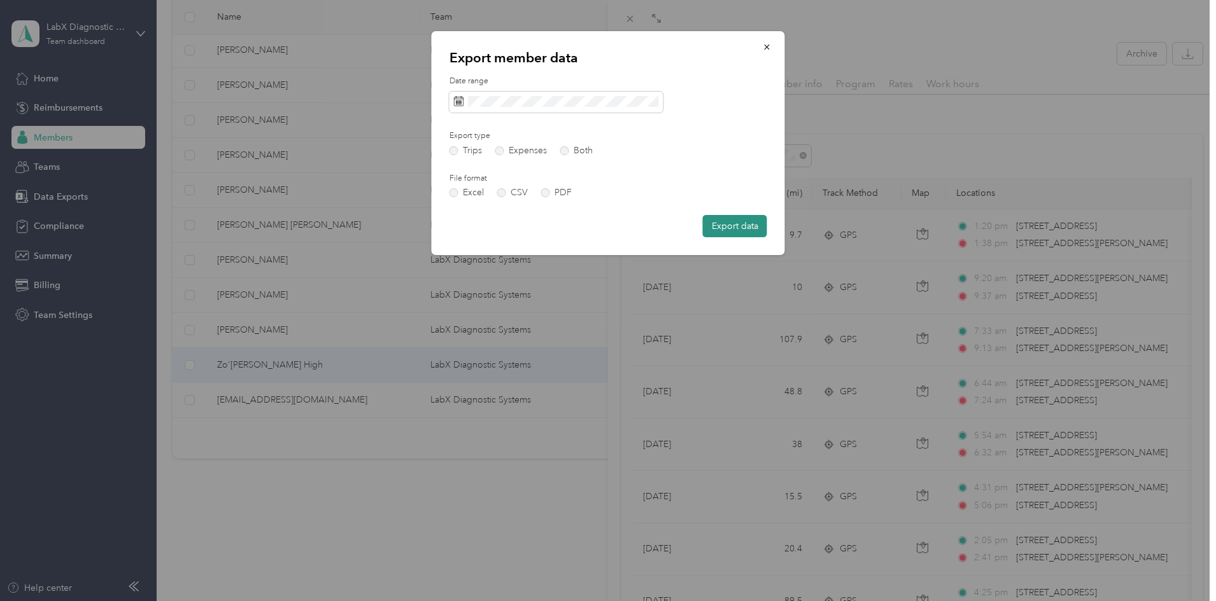
click at [759, 233] on button "Export data" at bounding box center [735, 226] width 64 height 22
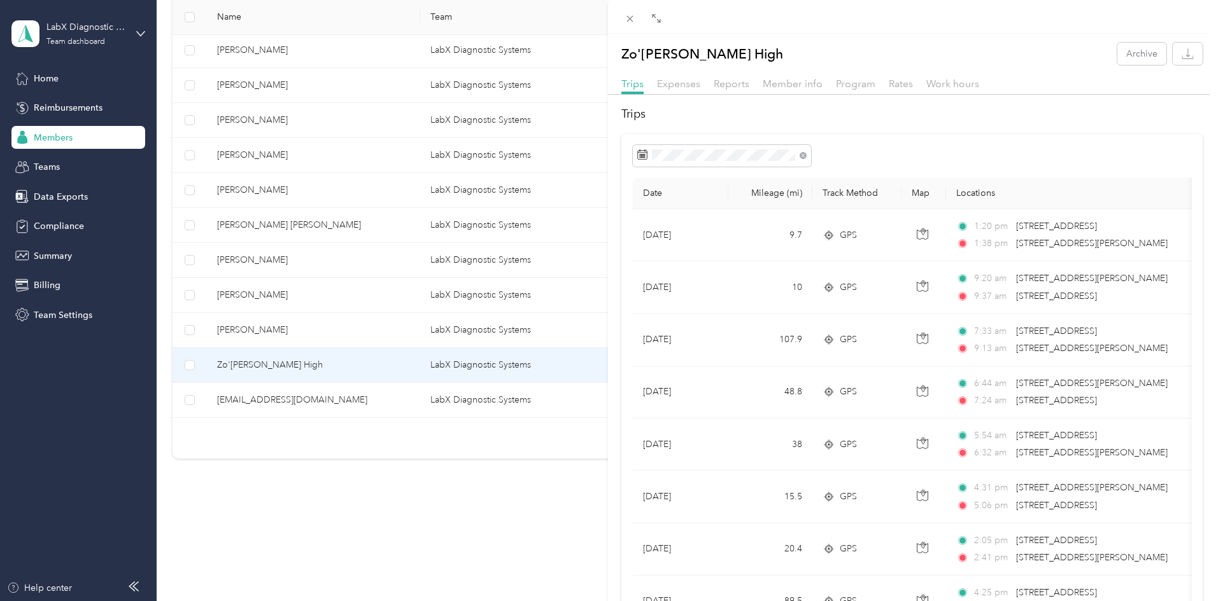
click at [435, 411] on div "Zo'[PERSON_NAME] High Archive Trips Expenses Reports Member info Program Rates …" at bounding box center [608, 300] width 1216 height 601
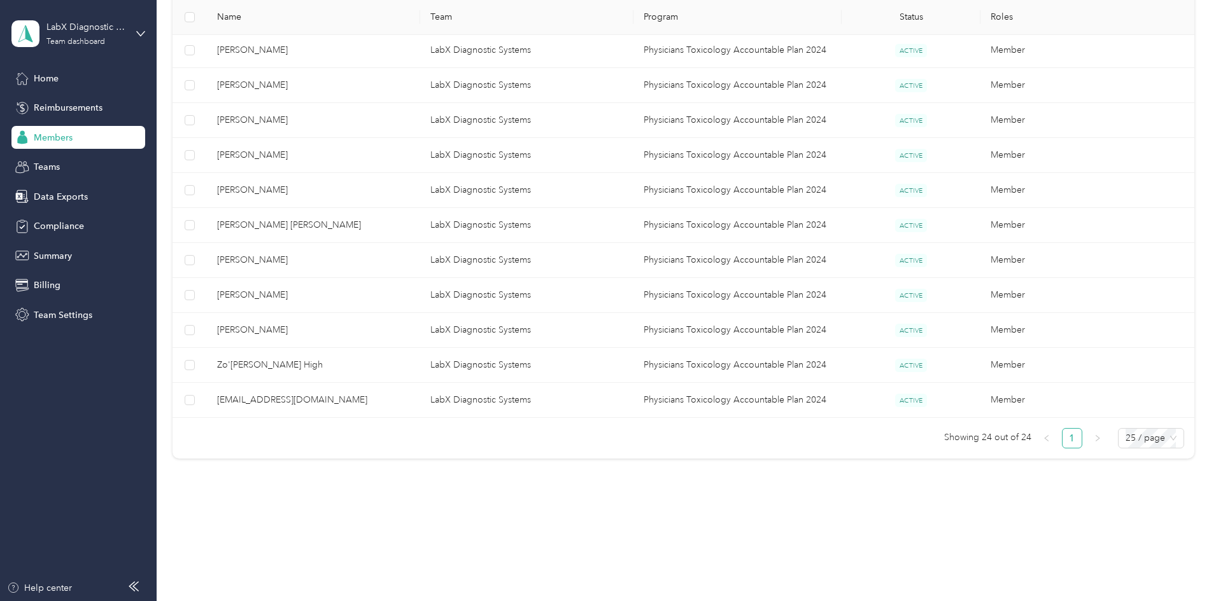
click at [413, 402] on div at bounding box center [608, 300] width 1216 height 601
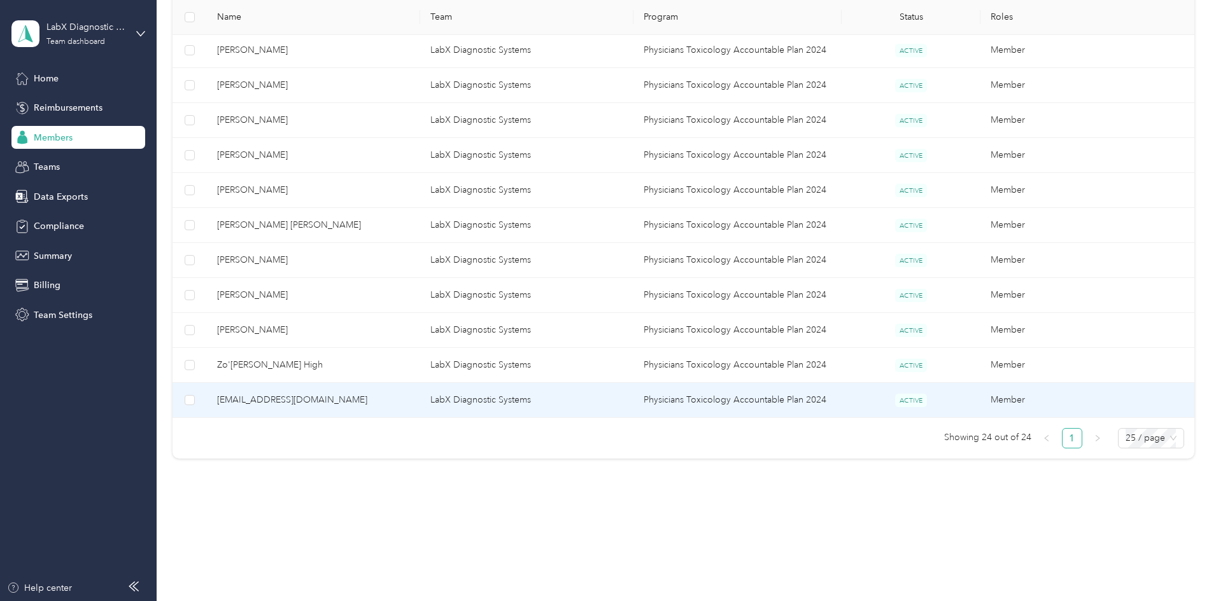
click at [410, 402] on span "[EMAIL_ADDRESS][DOMAIN_NAME]" at bounding box center [313, 400] width 193 height 14
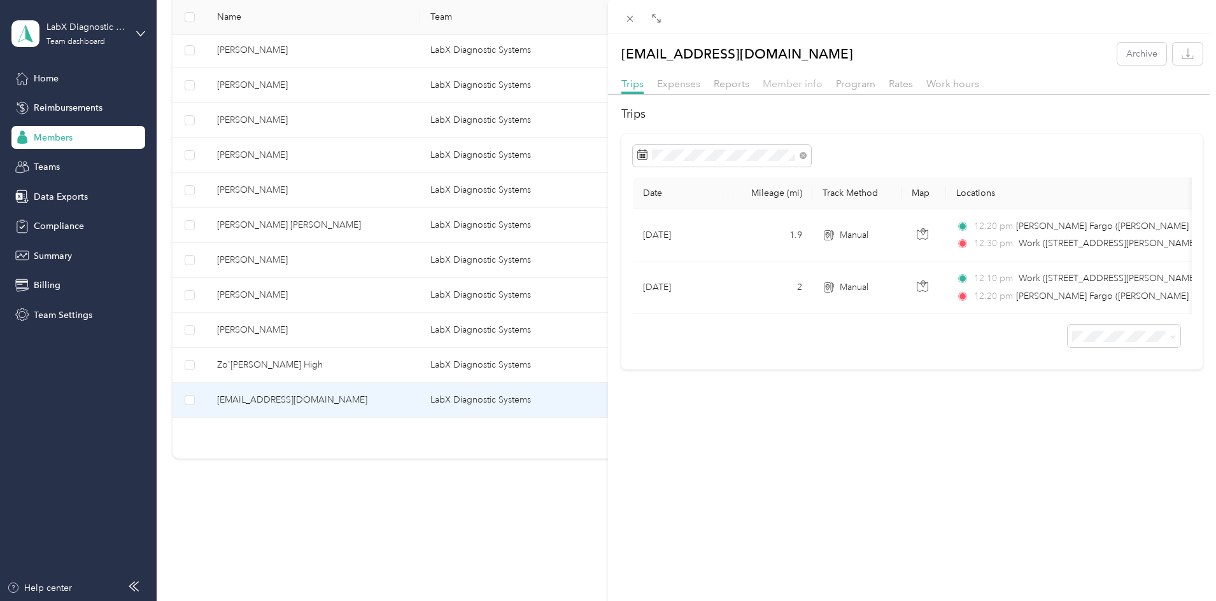
click at [806, 81] on span "Member info" at bounding box center [793, 84] width 60 height 12
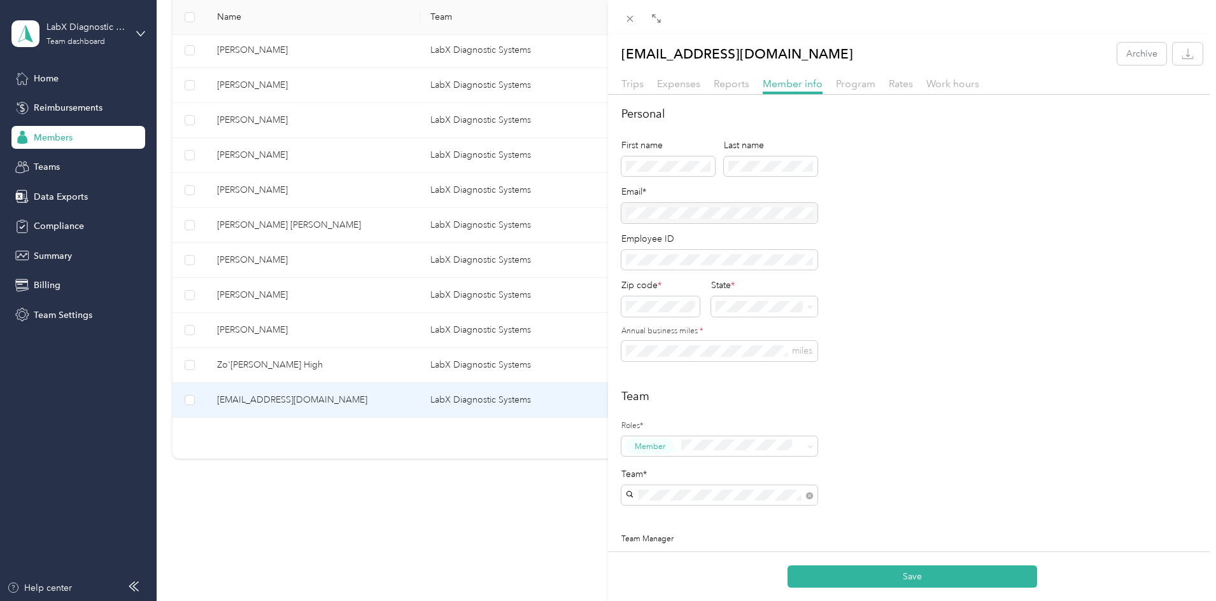
click at [1151, 327] on div "Personal First name Last name Email* Employee ID Zip code * State * Annual busi…" at bounding box center [911, 241] width 581 height 271
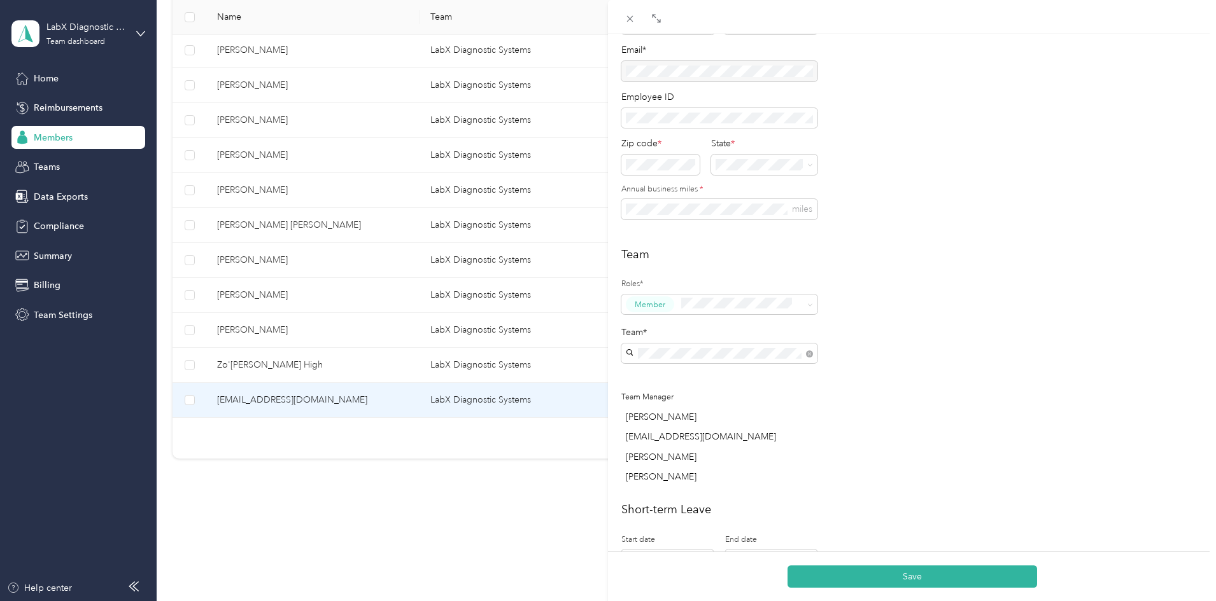
scroll to position [191, 0]
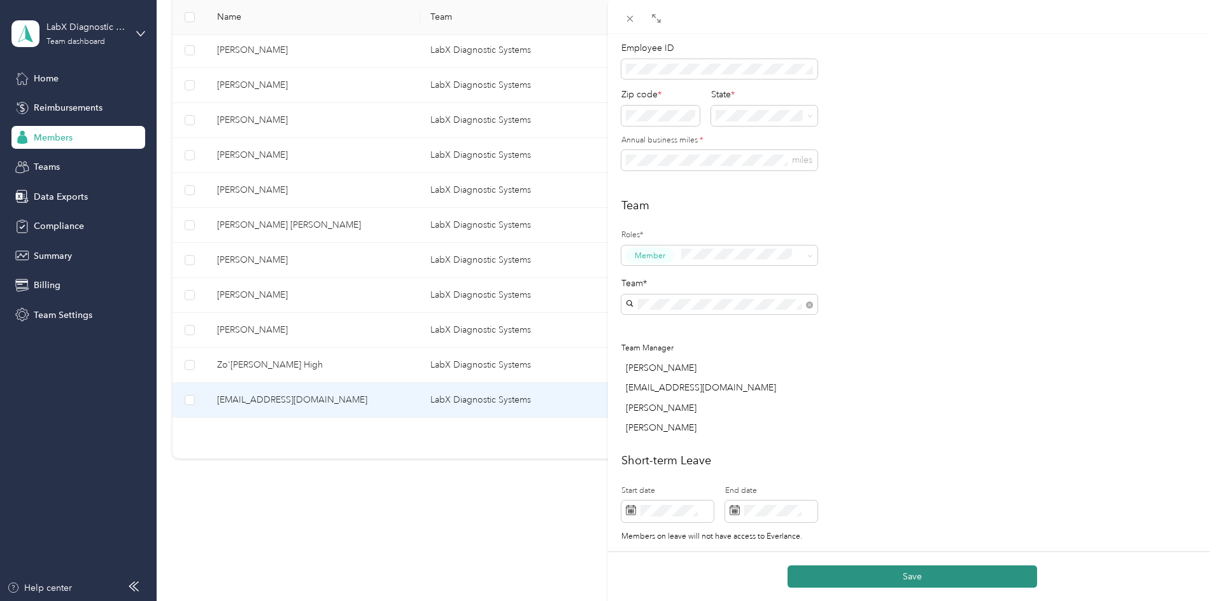
click at [915, 573] on button "Save" at bounding box center [912, 577] width 250 height 22
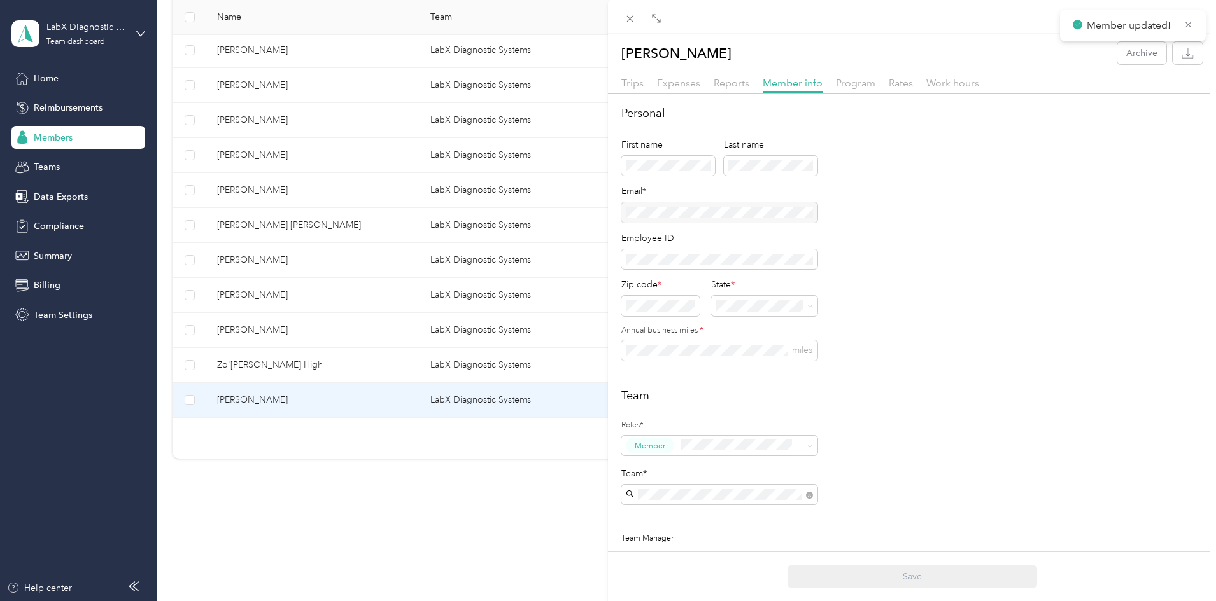
scroll to position [0, 0]
click at [230, 183] on div "[PERSON_NAME] Archive Trips Expenses Reports Member info Program Rates Work hou…" at bounding box center [608, 300] width 1216 height 601
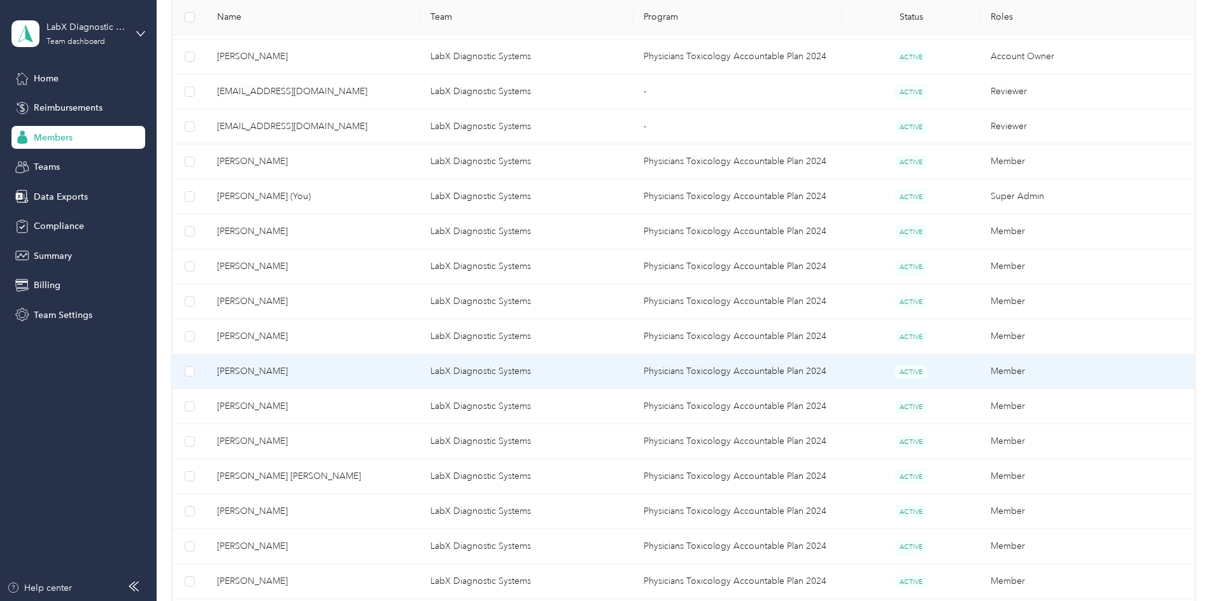
scroll to position [444, 0]
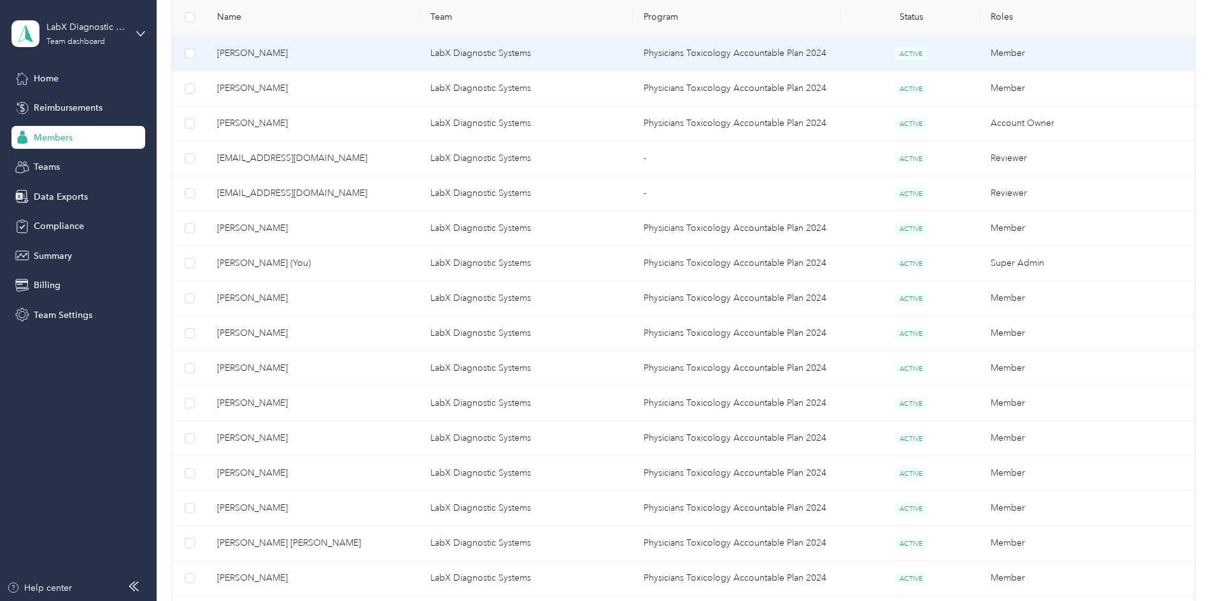
click at [381, 41] on td "[PERSON_NAME]" at bounding box center [313, 53] width 213 height 35
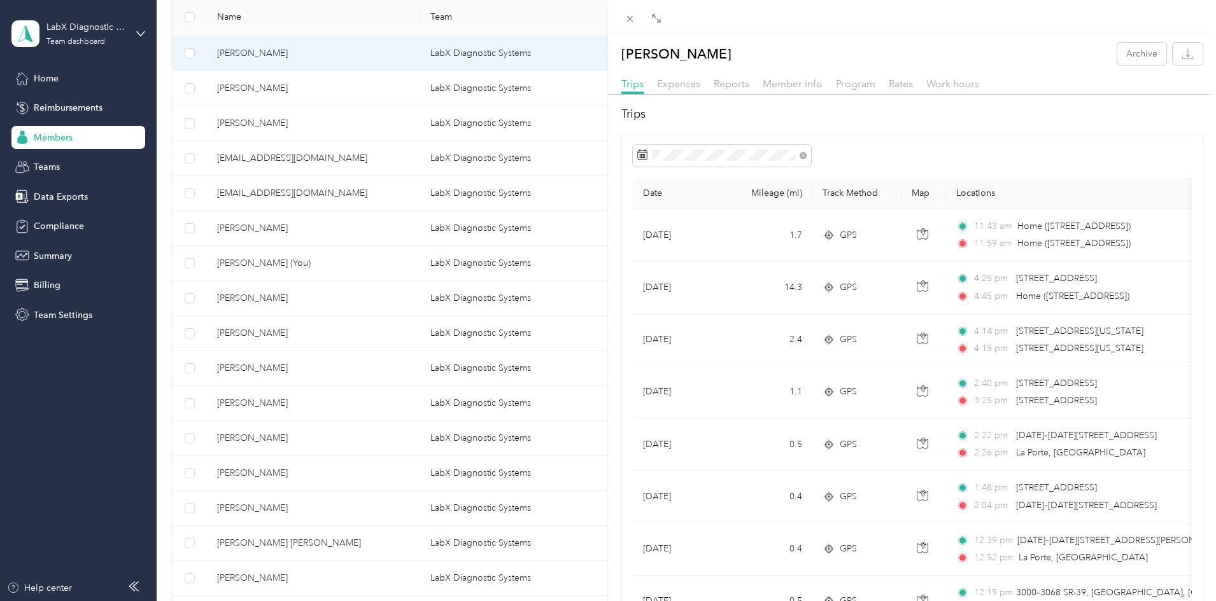
click at [826, 79] on div "Trips Expenses Reports Member info Program Rates Work hours" at bounding box center [912, 85] width 608 height 18
click at [798, 87] on span "Member info" at bounding box center [793, 84] width 60 height 12
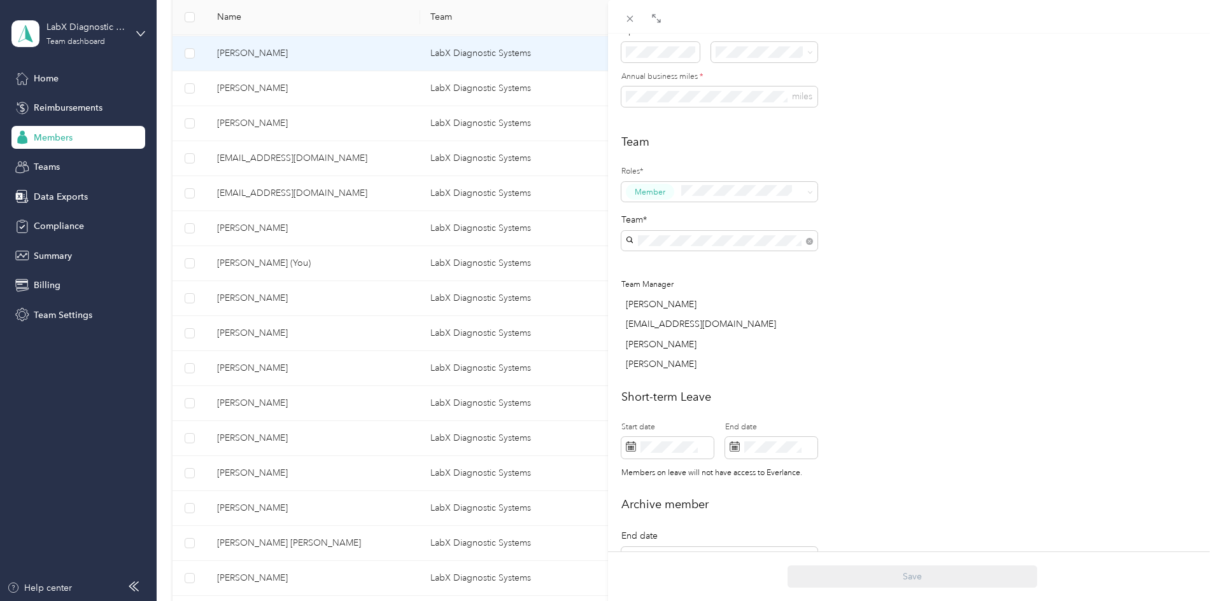
scroll to position [351, 0]
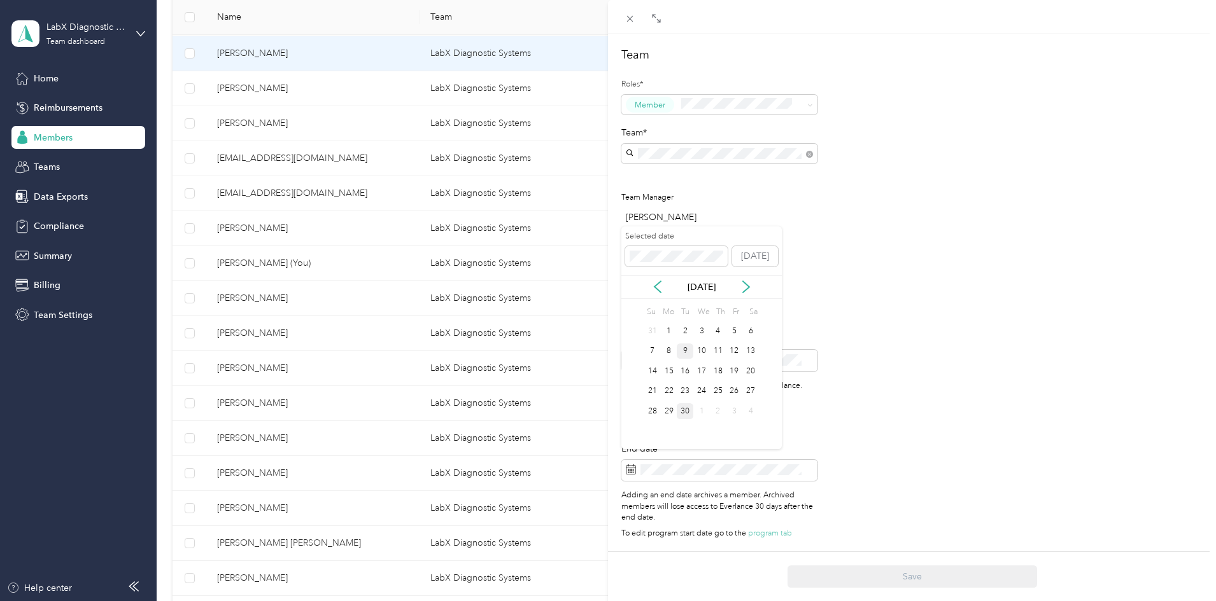
click at [691, 349] on div "9" at bounding box center [685, 352] width 17 height 16
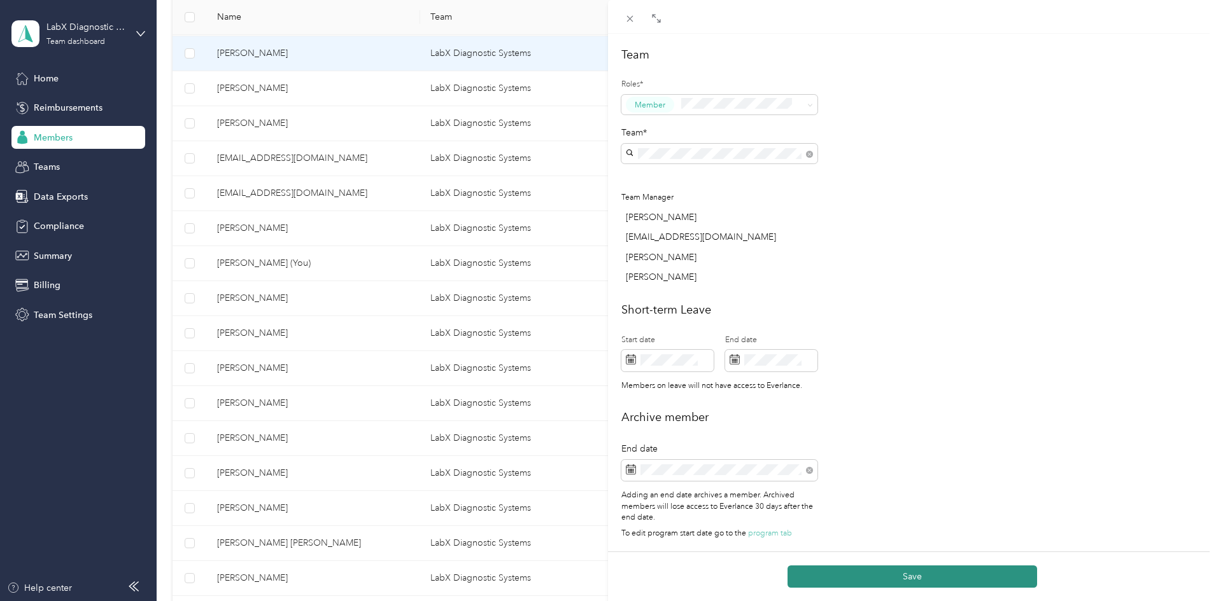
click at [890, 572] on button "Save" at bounding box center [912, 577] width 250 height 22
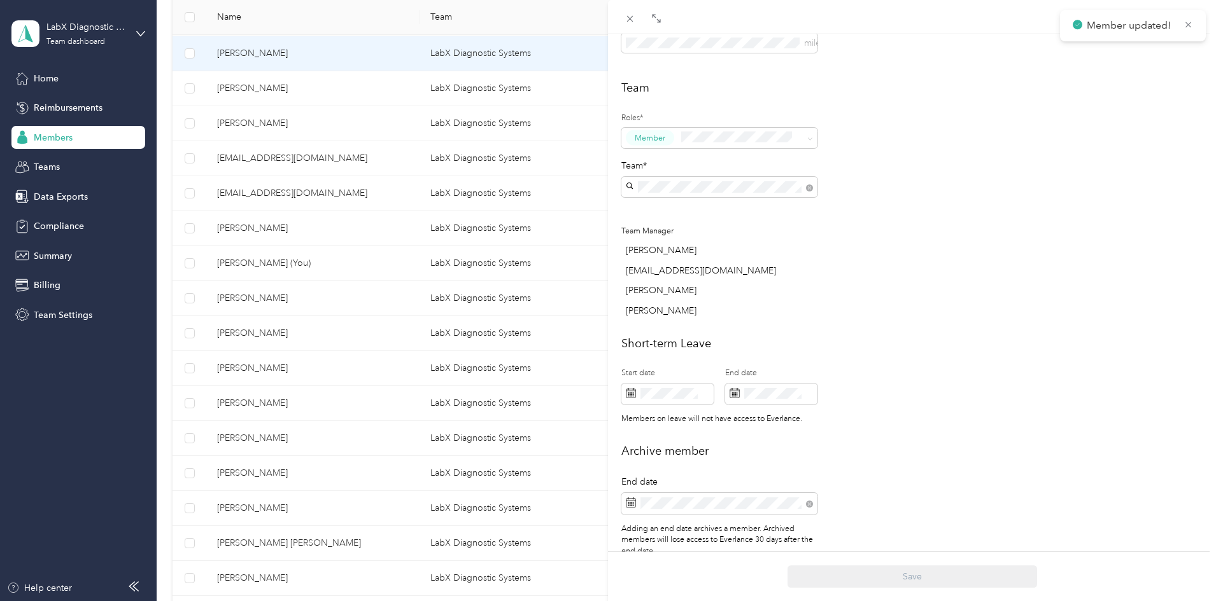
scroll to position [395, 0]
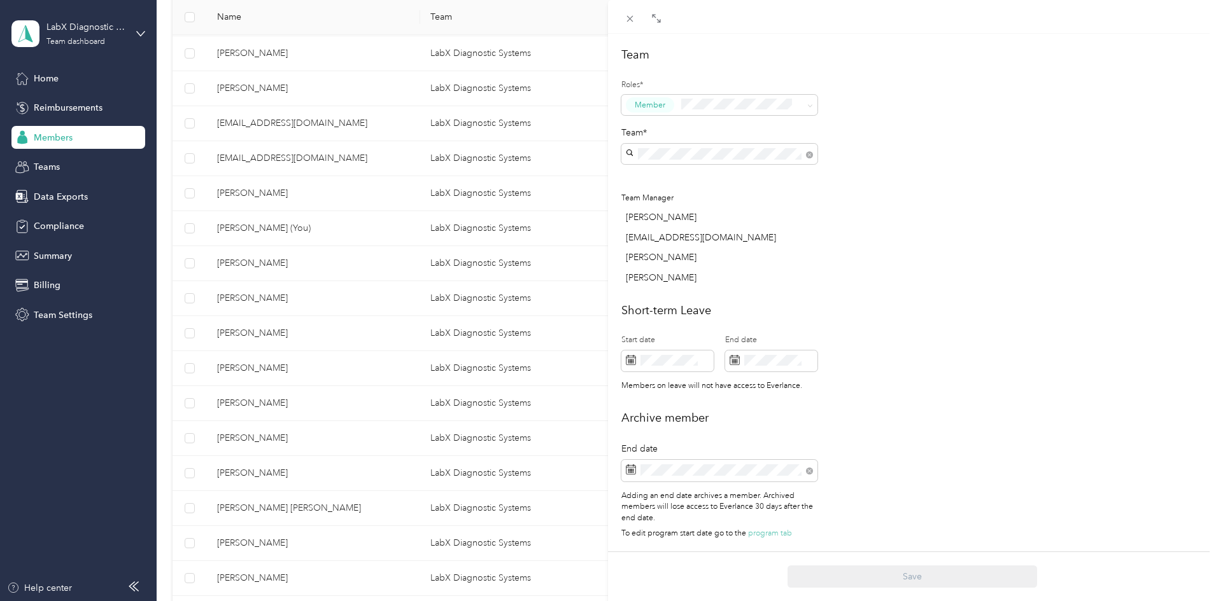
click at [346, 440] on div "This member was archived on [DATE] . They will lose access to Everlance [DATE] …" at bounding box center [608, 300] width 1216 height 601
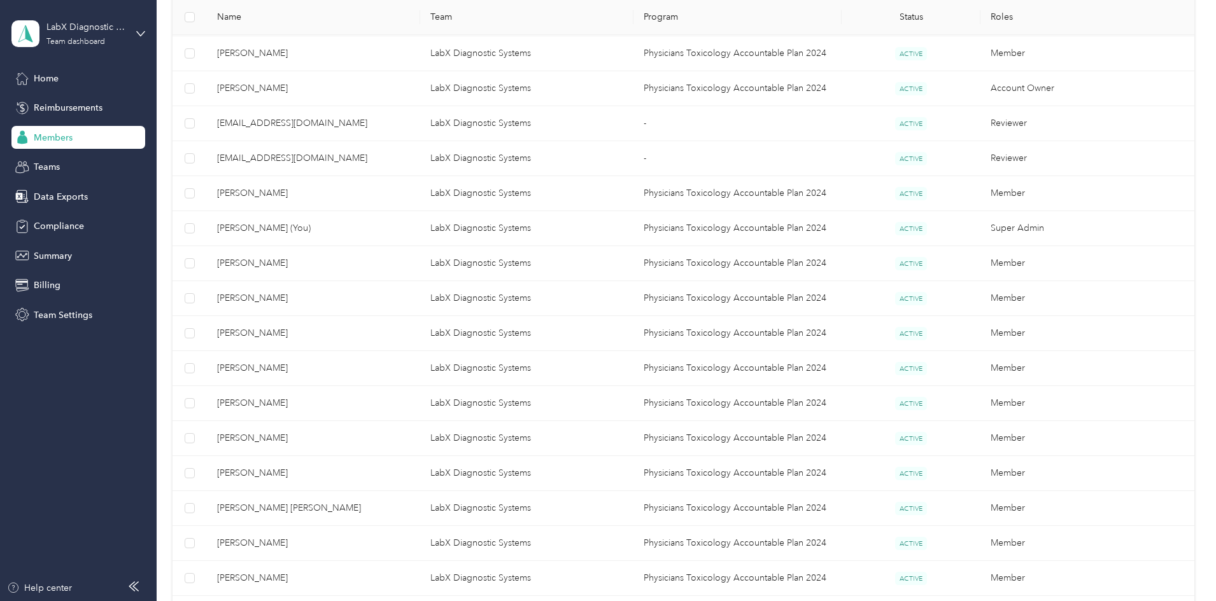
scroll to position [321, 0]
click at [346, 440] on div at bounding box center [608, 300] width 1216 height 601
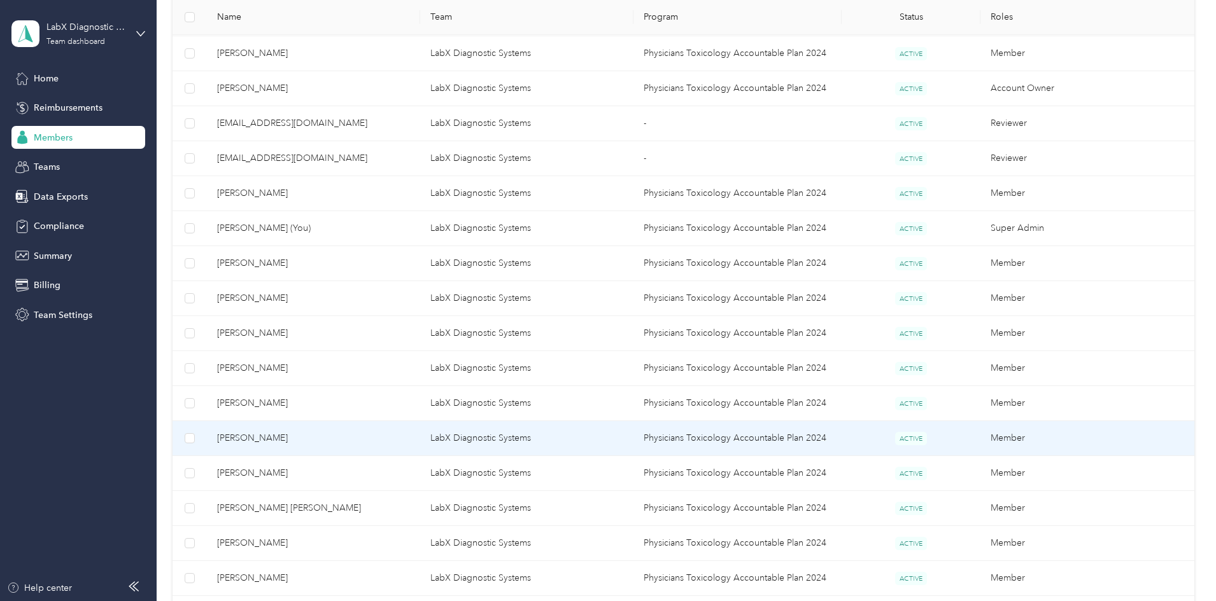
click at [357, 430] on td "[PERSON_NAME]" at bounding box center [313, 438] width 213 height 35
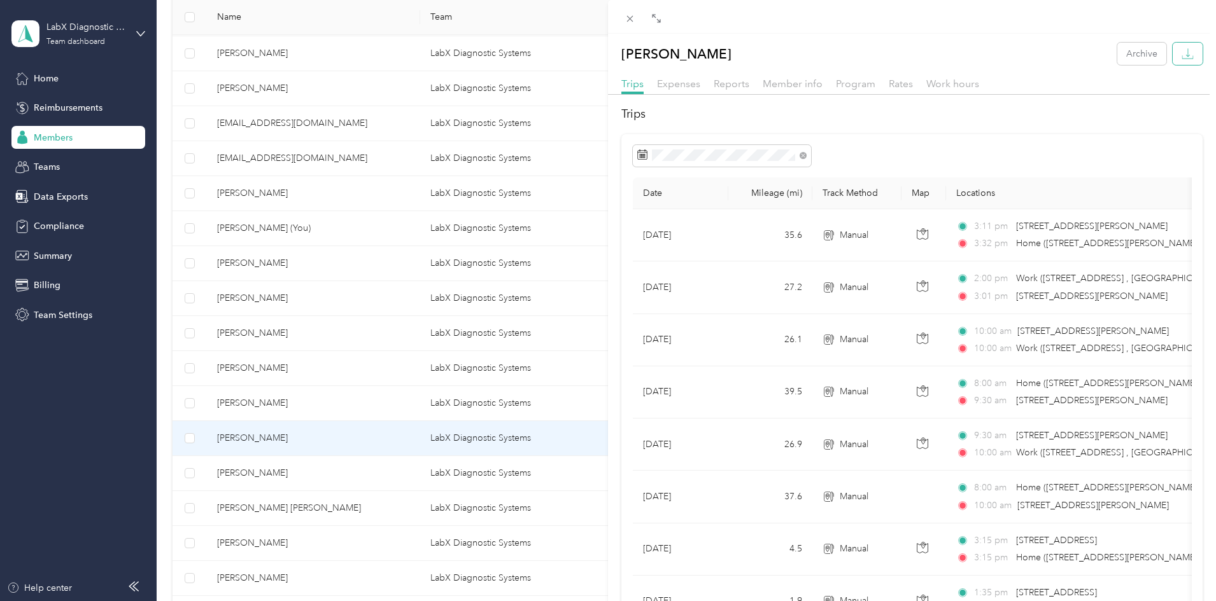
click at [1181, 53] on icon "button" at bounding box center [1187, 54] width 12 height 12
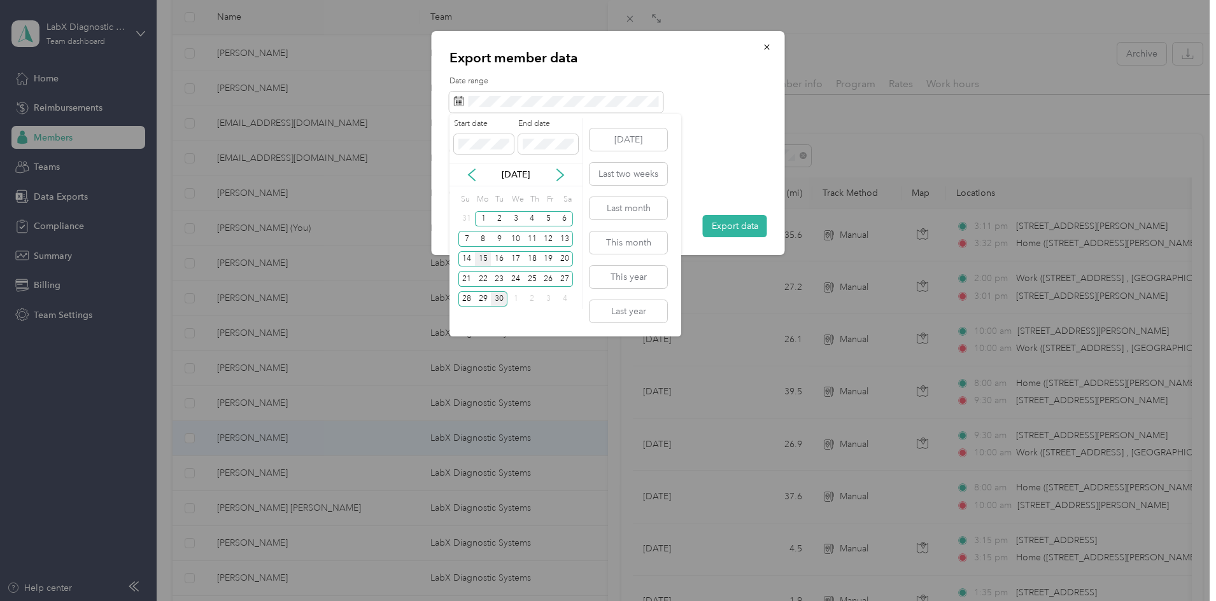
click at [486, 260] on div "15" at bounding box center [483, 259] width 17 height 16
click at [465, 307] on div "28" at bounding box center [466, 299] width 17 height 20
click at [465, 299] on div "28" at bounding box center [466, 300] width 17 height 16
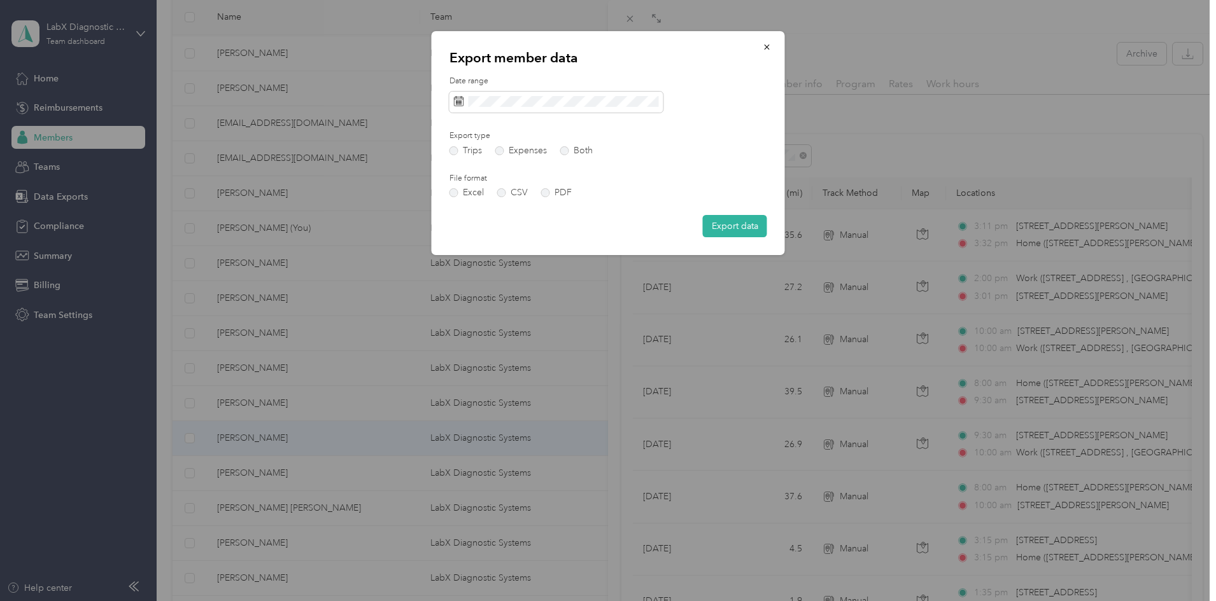
click at [740, 226] on button "Export data" at bounding box center [735, 226] width 64 height 22
